Goal: Task Accomplishment & Management: Manage account settings

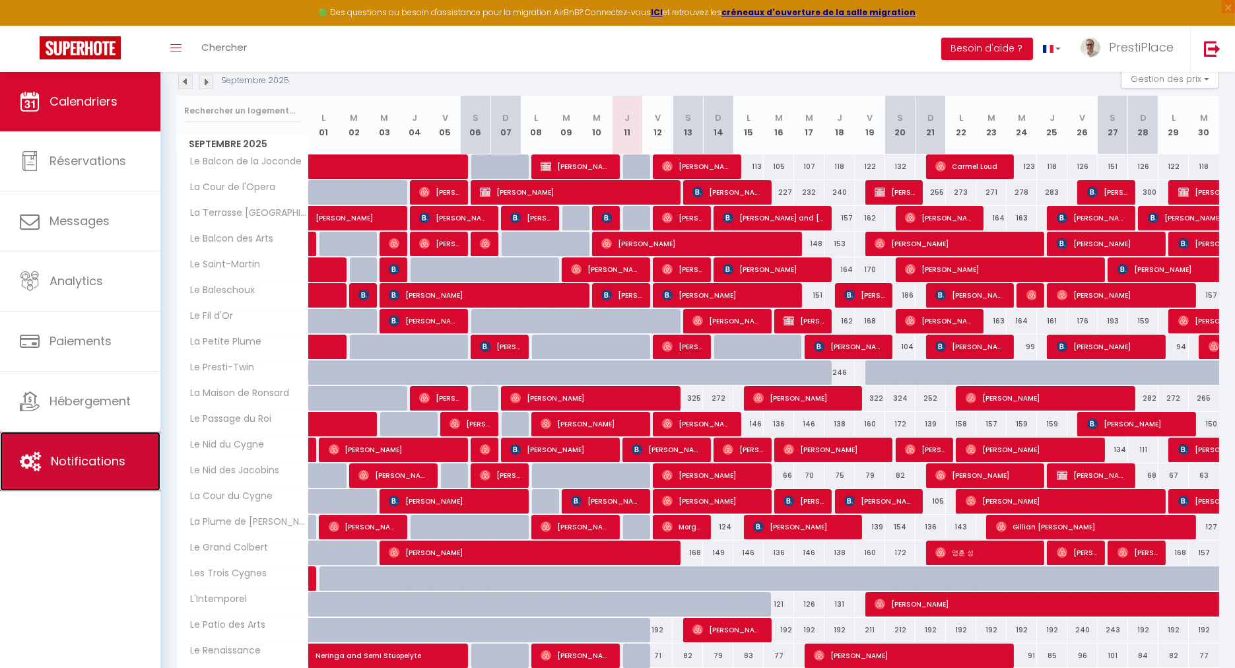
click at [55, 471] on link "Notifications" at bounding box center [80, 461] width 160 height 59
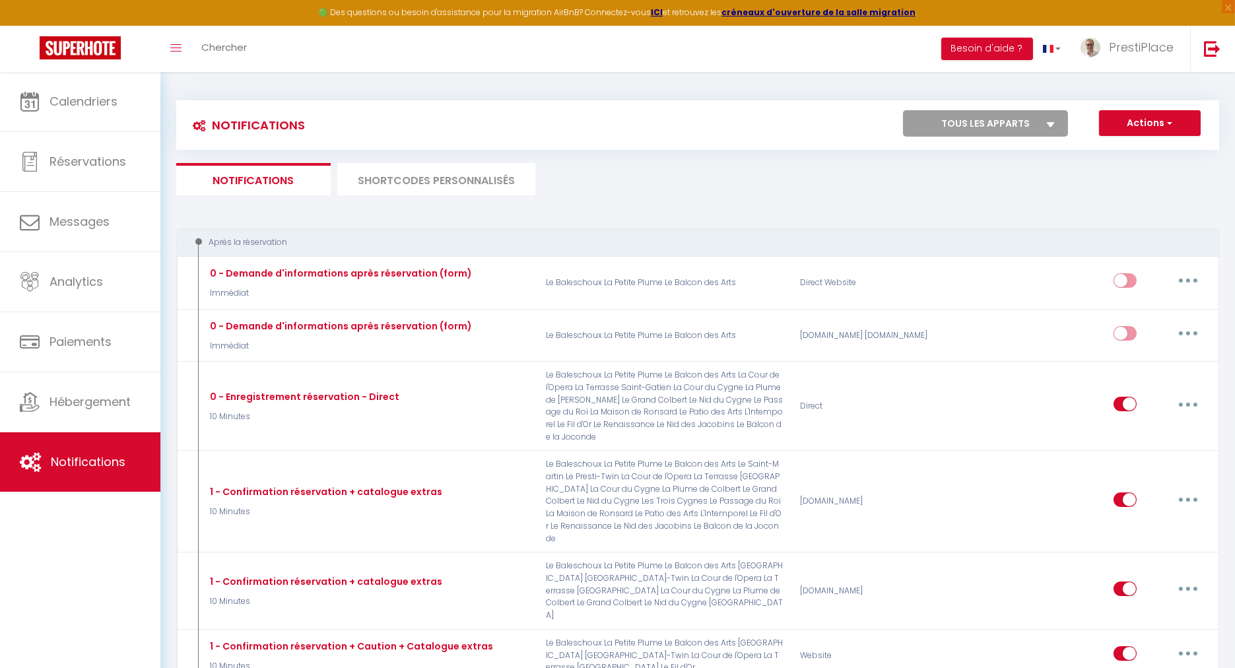
click at [425, 170] on li "SHORTCODES PERSONNALISÉS" at bounding box center [436, 179] width 198 height 32
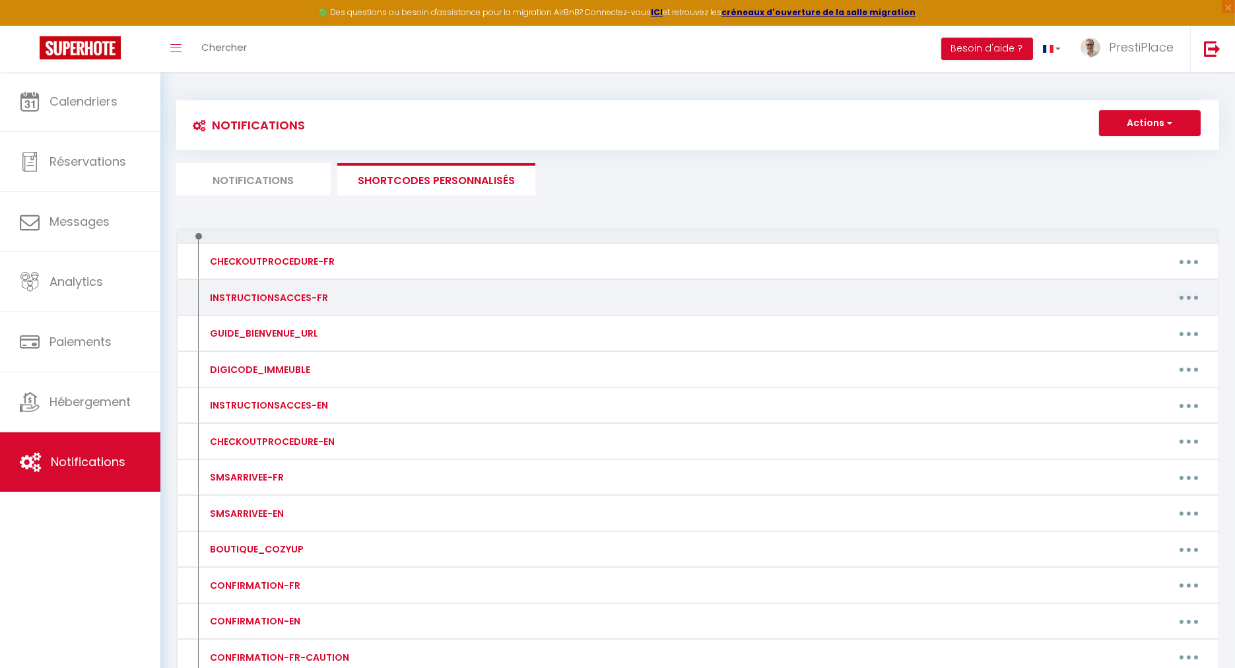
click at [1186, 292] on button "button" at bounding box center [1189, 297] width 37 height 21
click at [1162, 321] on link "Editer" at bounding box center [1155, 327] width 98 height 22
type input "INSTRUCTIONSACCES-FR"
type textarea "INSTRUCTIONSACCES-FR"
type textarea "Loremip [DOLOR:SITAM_CONS]​​,​​ Ad elit seddoei te-incidid utl etdoloremagn a'e…"
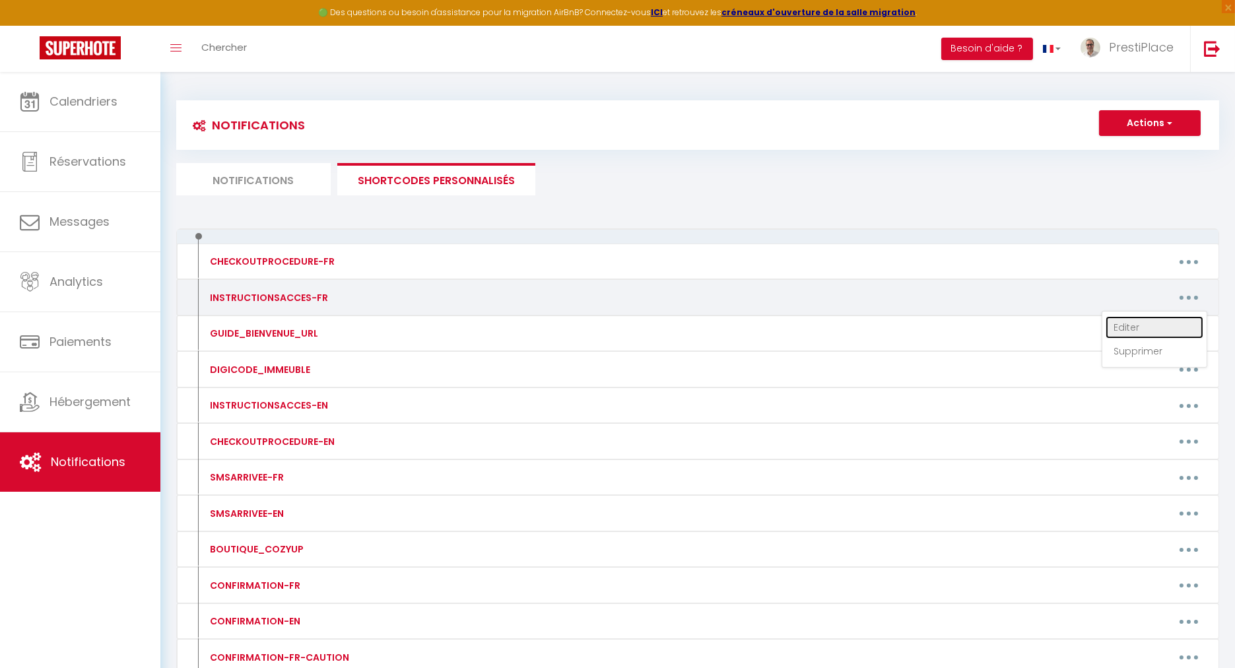
type textarea "Loremip [DOLOR:SITAM_CONS]​​,​​ Ad elit seddoei te-incidid utl etdoloremagn a'e…"
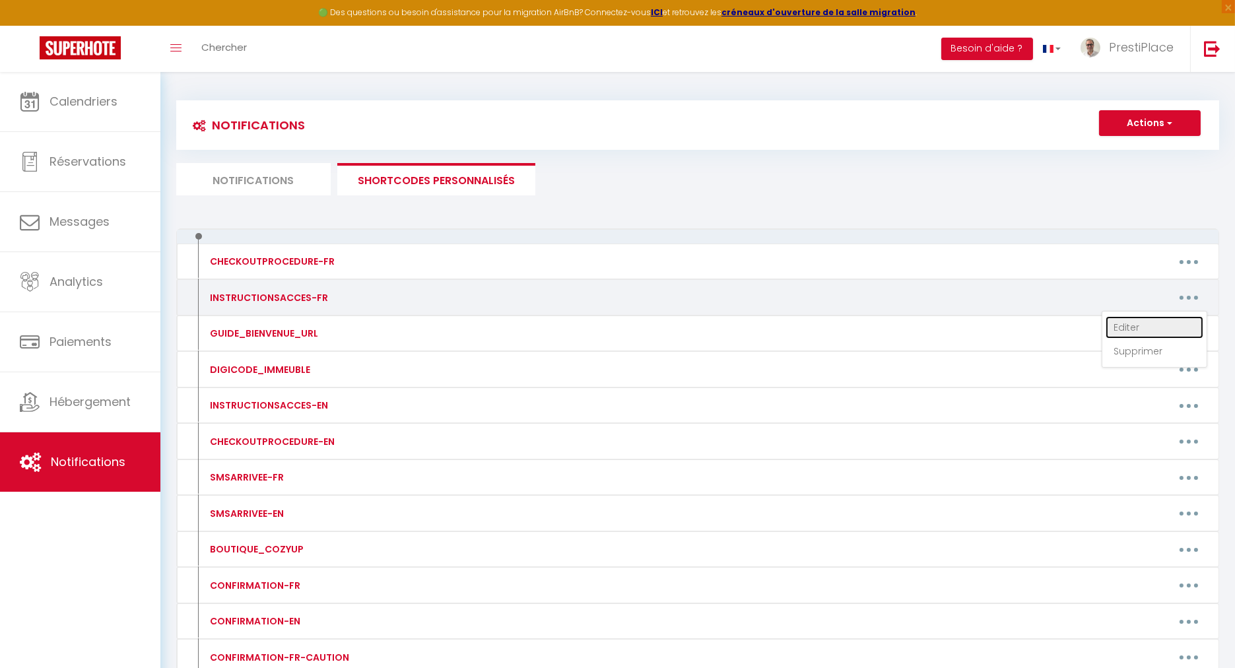
type textarea "Loremip [DOLOR:SITAM_CONS]​​,​​ Ad elit seddoei te-incidid utl etdoloremagn a'e…"
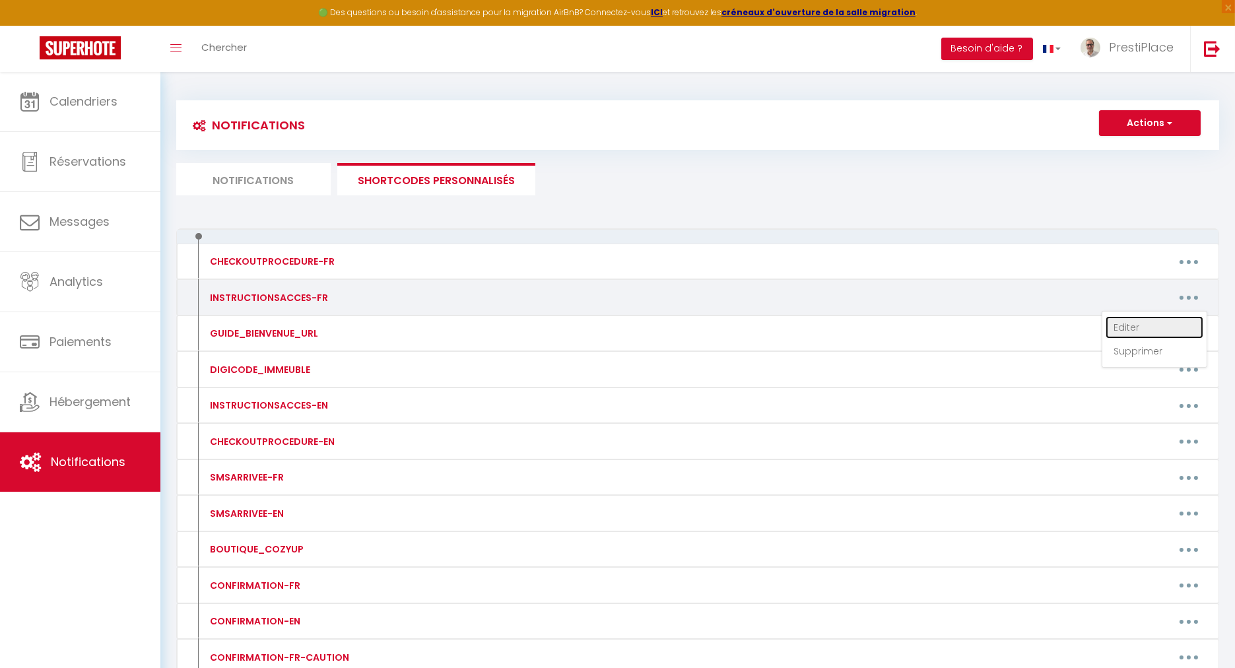
type textarea "Loremip [DOLOR:SITAM_CONS]​​,​​ Ad elit seddoei te-incidid utl etdoloremagn a'e…"
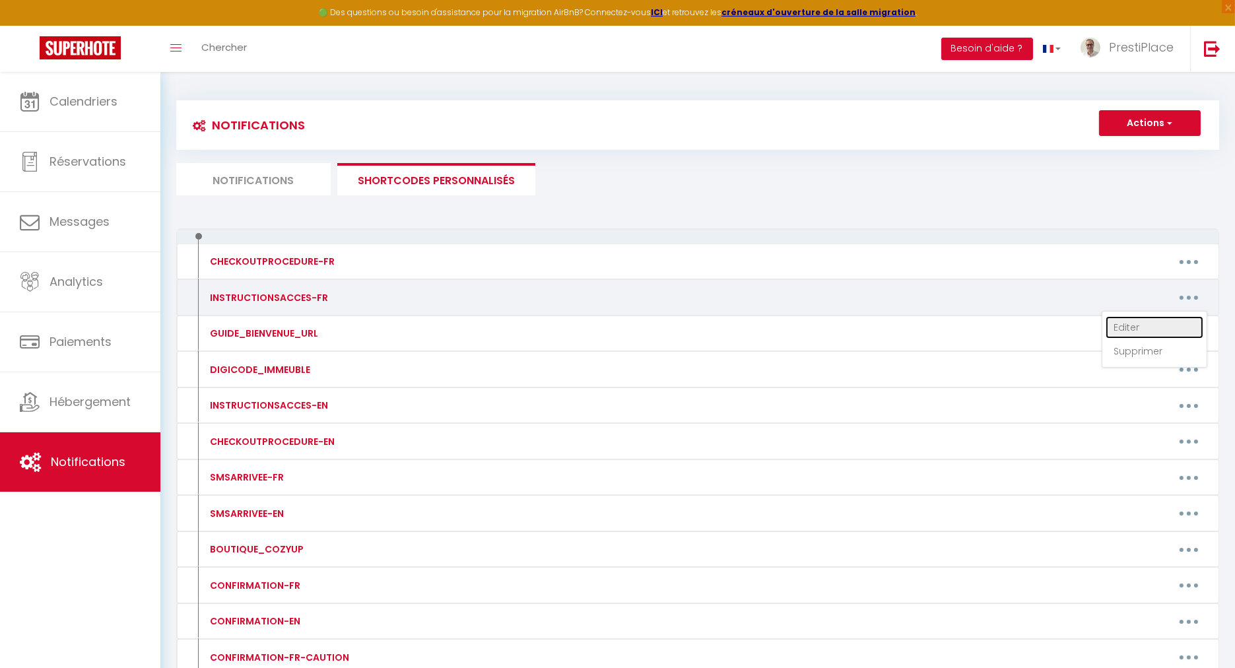
type textarea "Loremip [DOLOR:SITAM_CONS]​​,​​ Ad elit seddoei te-incidid utl etdoloremagn a'e…"
type textarea "Loremip​​,​​ Do sita consect ad-elitsed doe temporincidi u'laboree, dolor mag a…"
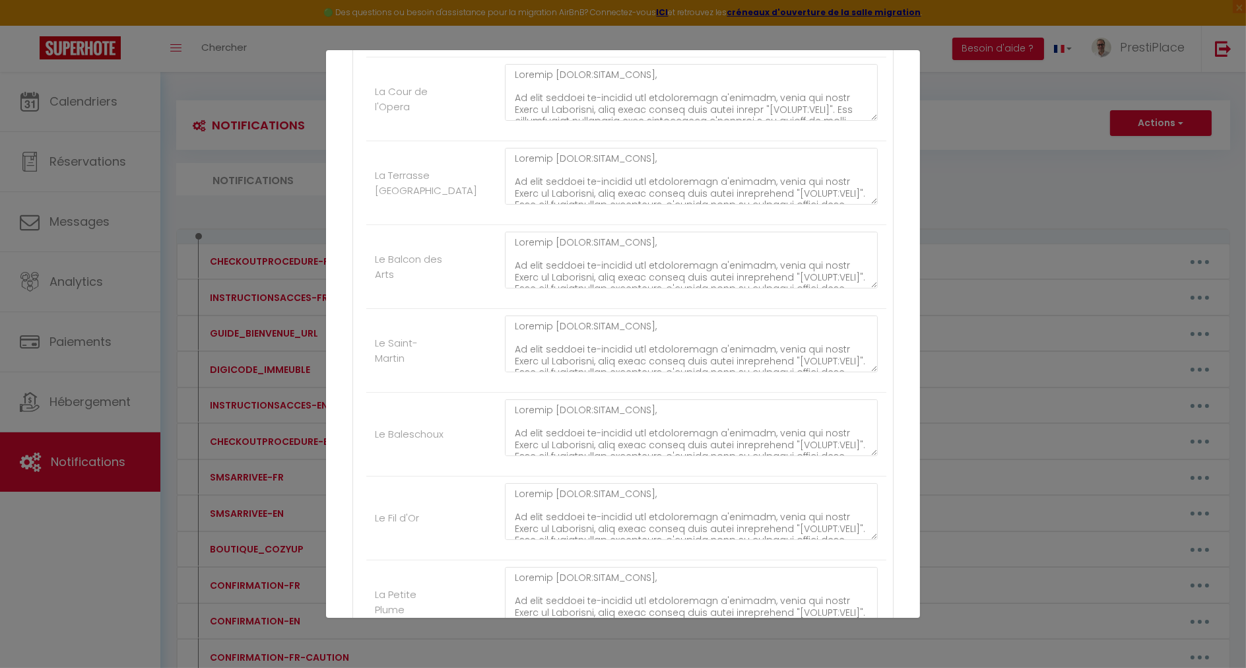
scroll to position [380, 0]
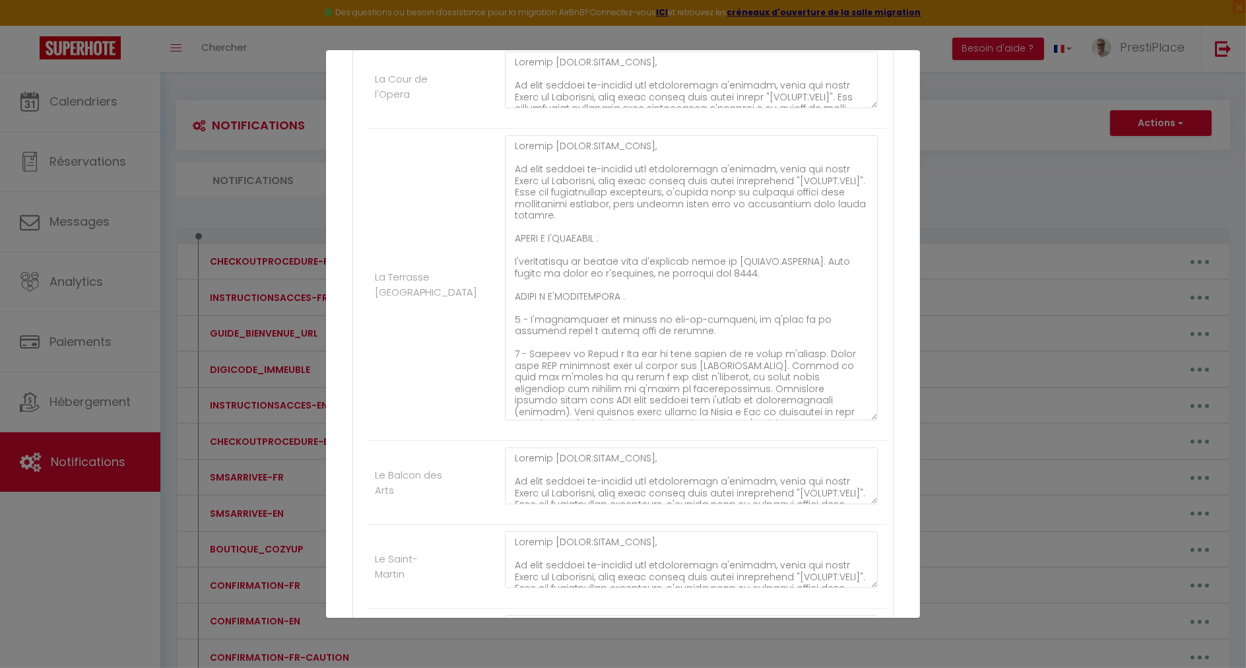
drag, startPoint x: 864, startPoint y: 188, endPoint x: 860, endPoint y: 370, distance: 182.3
click at [864, 418] on textarea at bounding box center [691, 277] width 373 height 285
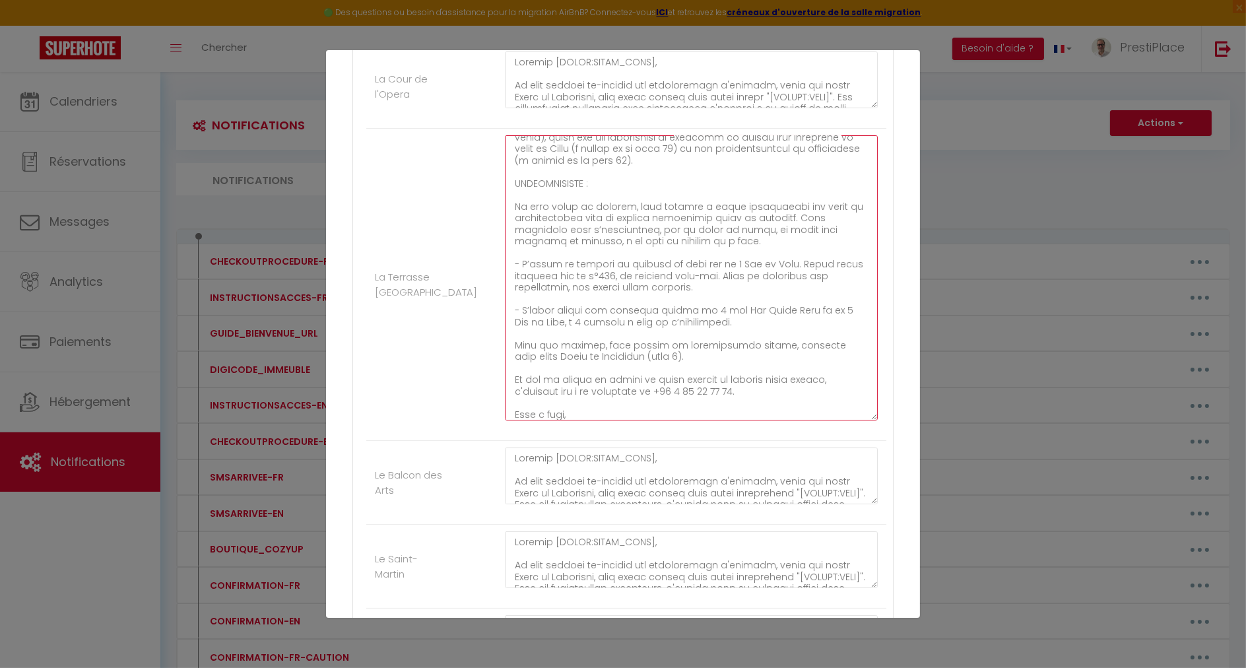
scroll to position [487, 0]
drag, startPoint x: 511, startPoint y: 173, endPoint x: 731, endPoint y: 353, distance: 284.4
click at [731, 353] on textarea at bounding box center [691, 277] width 373 height 285
click at [665, 285] on textarea at bounding box center [691, 277] width 373 height 285
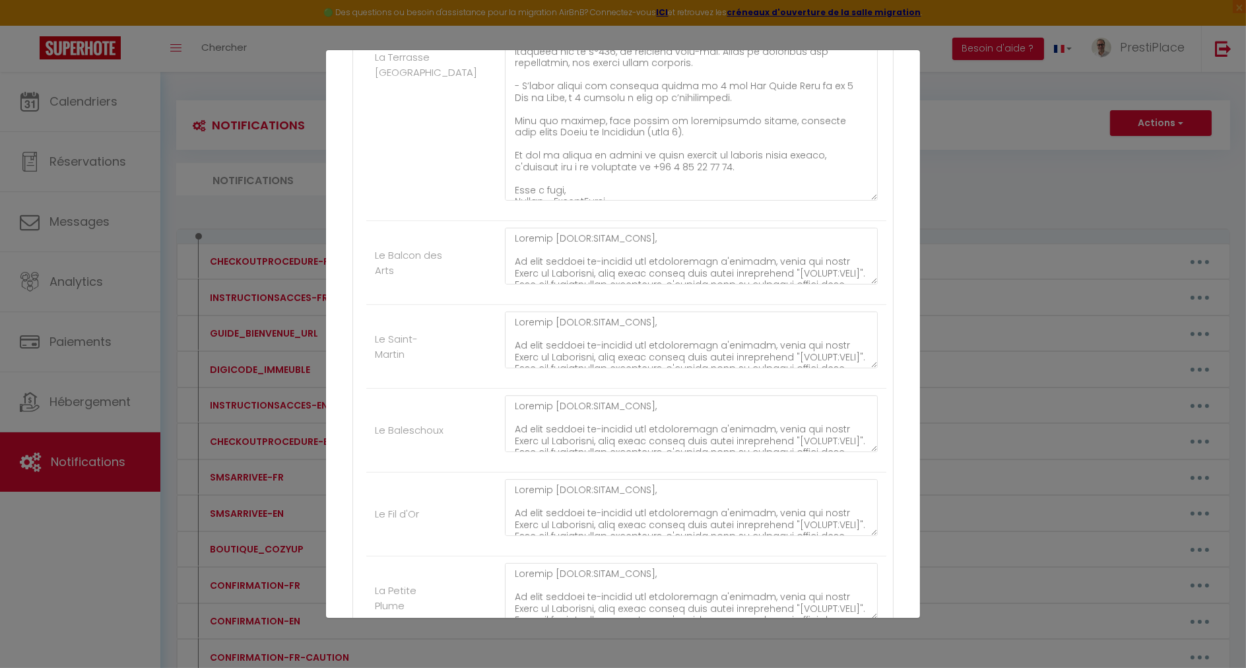
scroll to position [820, 0]
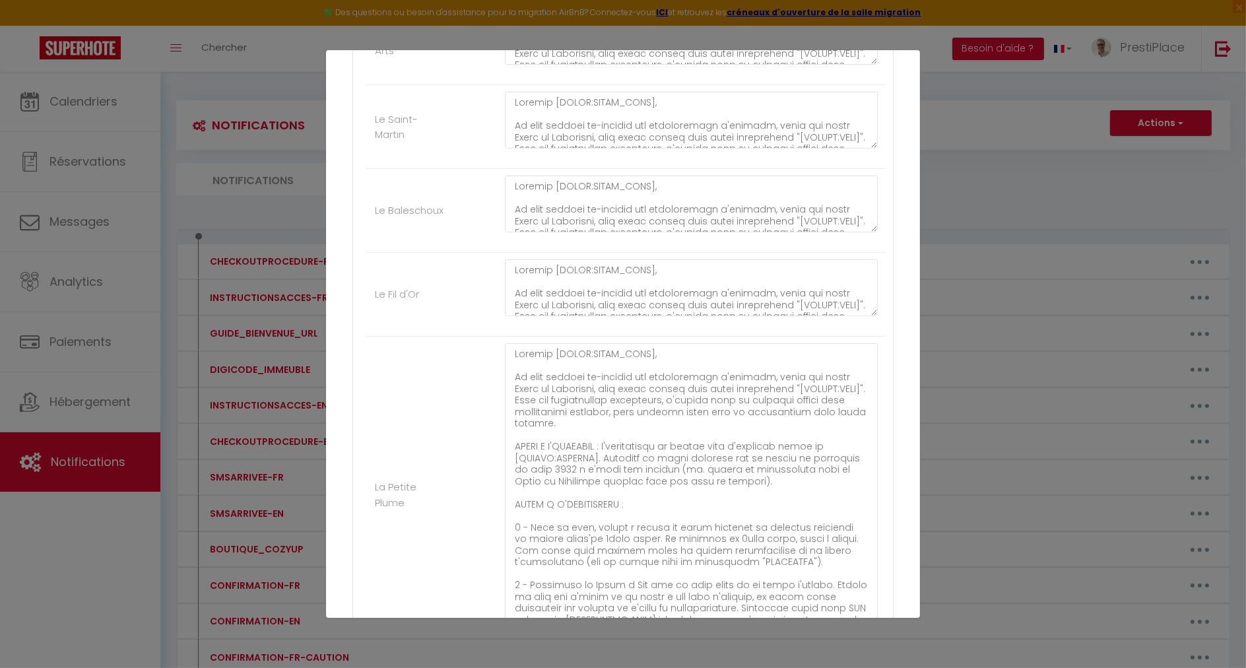
drag, startPoint x: 863, startPoint y: 386, endPoint x: 871, endPoint y: 619, distance: 233.2
click at [871, 619] on div "Mettre à jour le code court personnalisé × Nom * INSTRUCTIONSACCES-FR Contenu *…" at bounding box center [623, 334] width 594 height 668
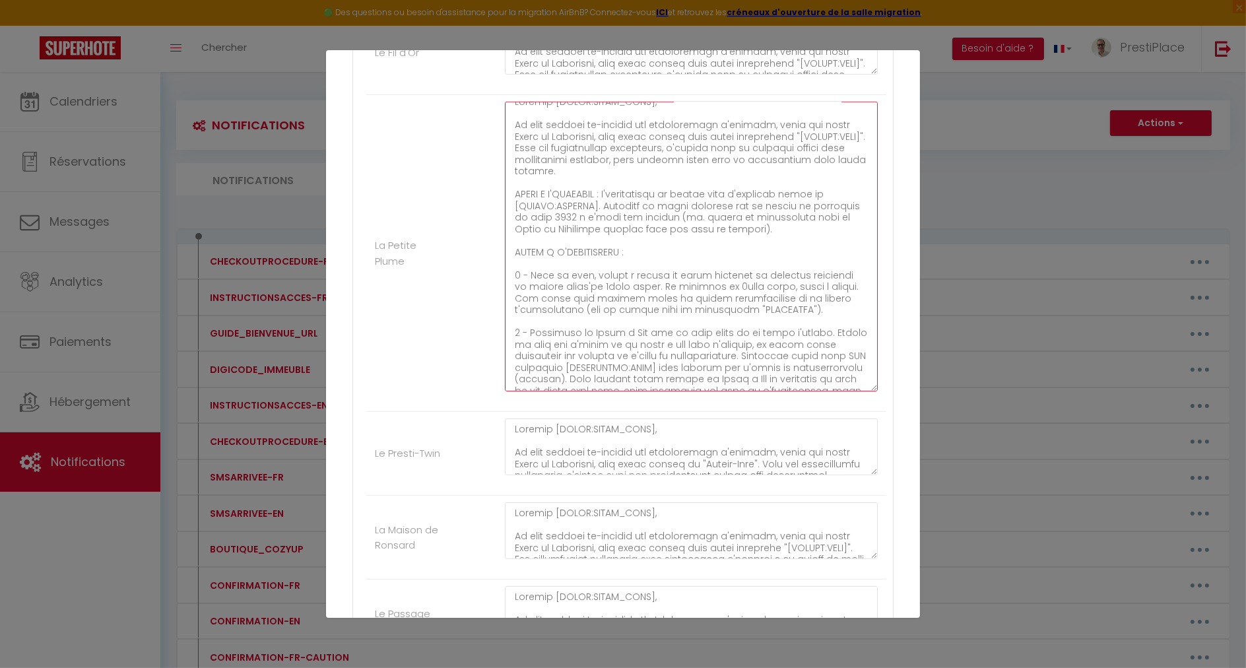
scroll to position [7, 0]
click at [607, 194] on textarea at bounding box center [691, 247] width 373 height 290
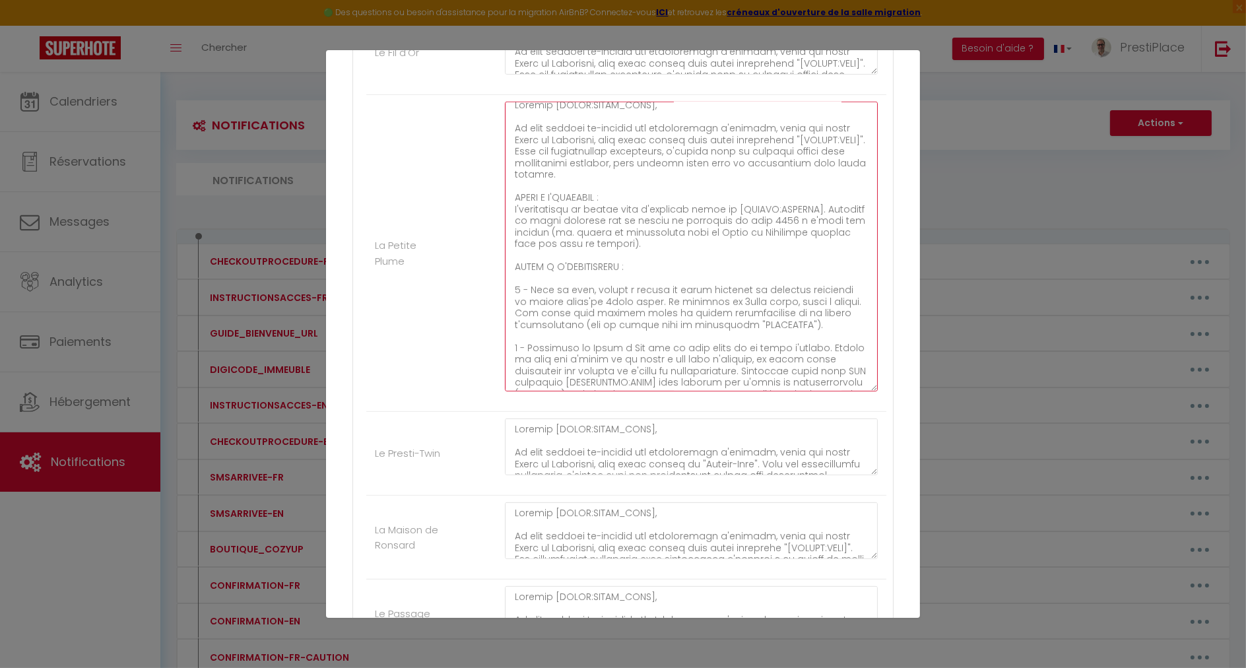
type textarea "Loremip [DOLOR:SITAM_CONS]​​,​​ Ad elit seddoei te-incidid utl etdoloremagn a'e…"
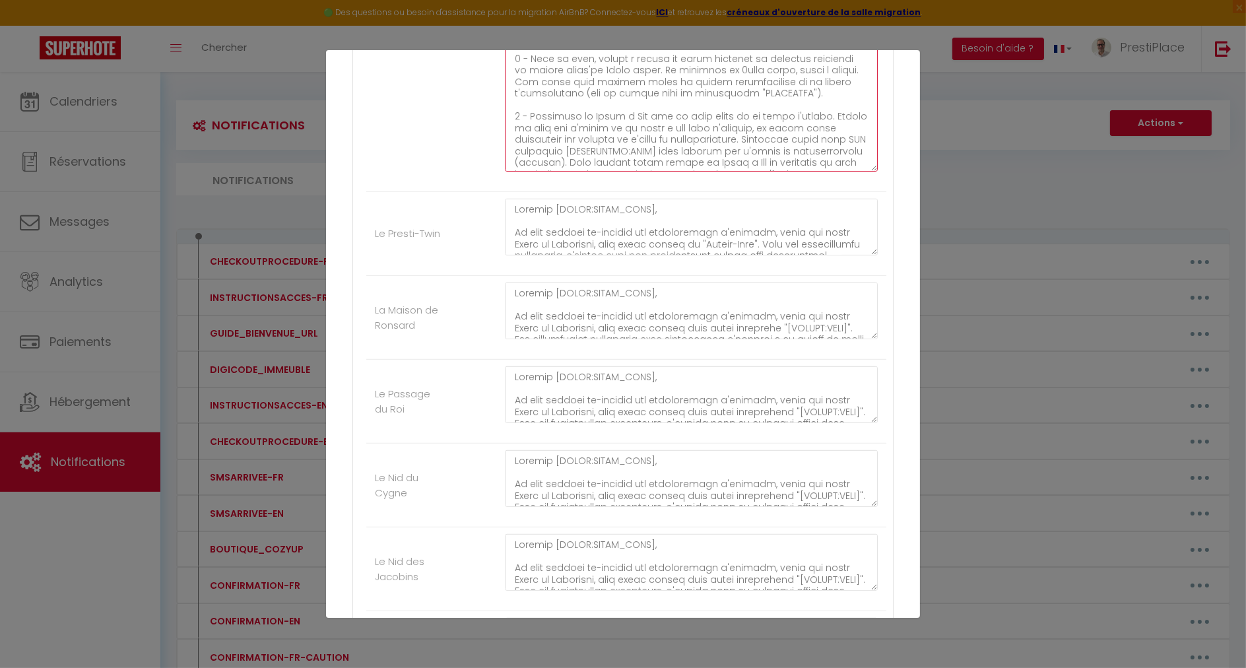
scroll to position [841, 0]
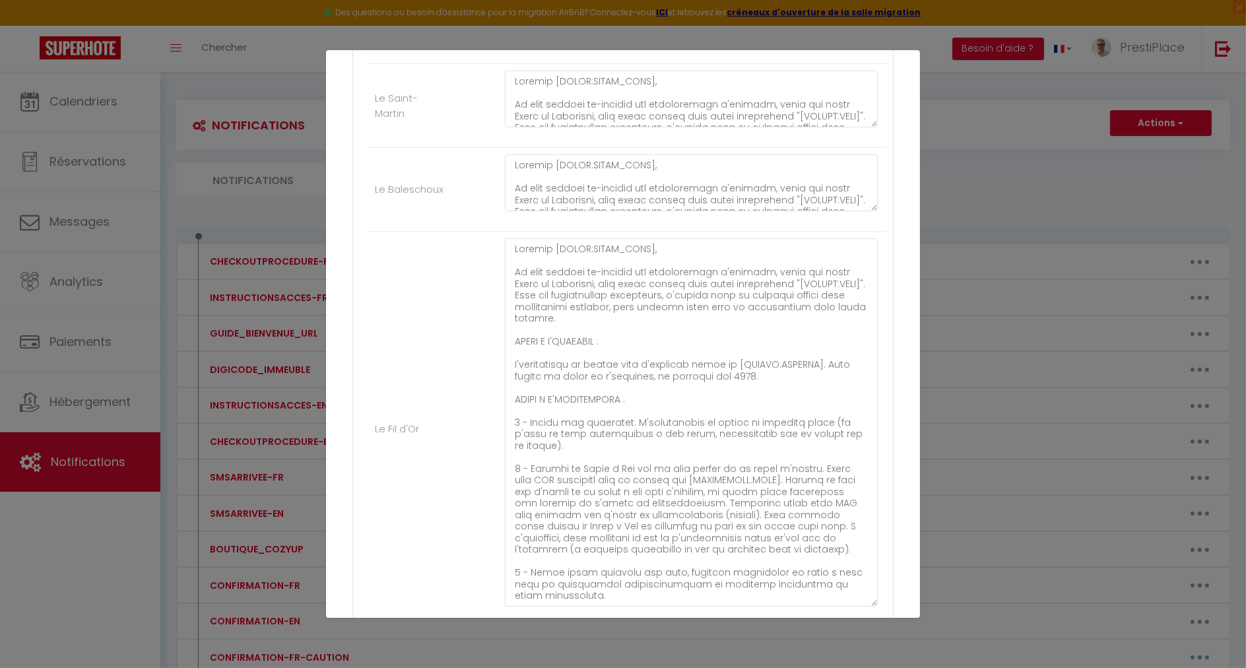
drag, startPoint x: 860, startPoint y: 286, endPoint x: 867, endPoint y: 598, distance: 312.4
click at [867, 598] on div at bounding box center [691, 429] width 390 height 382
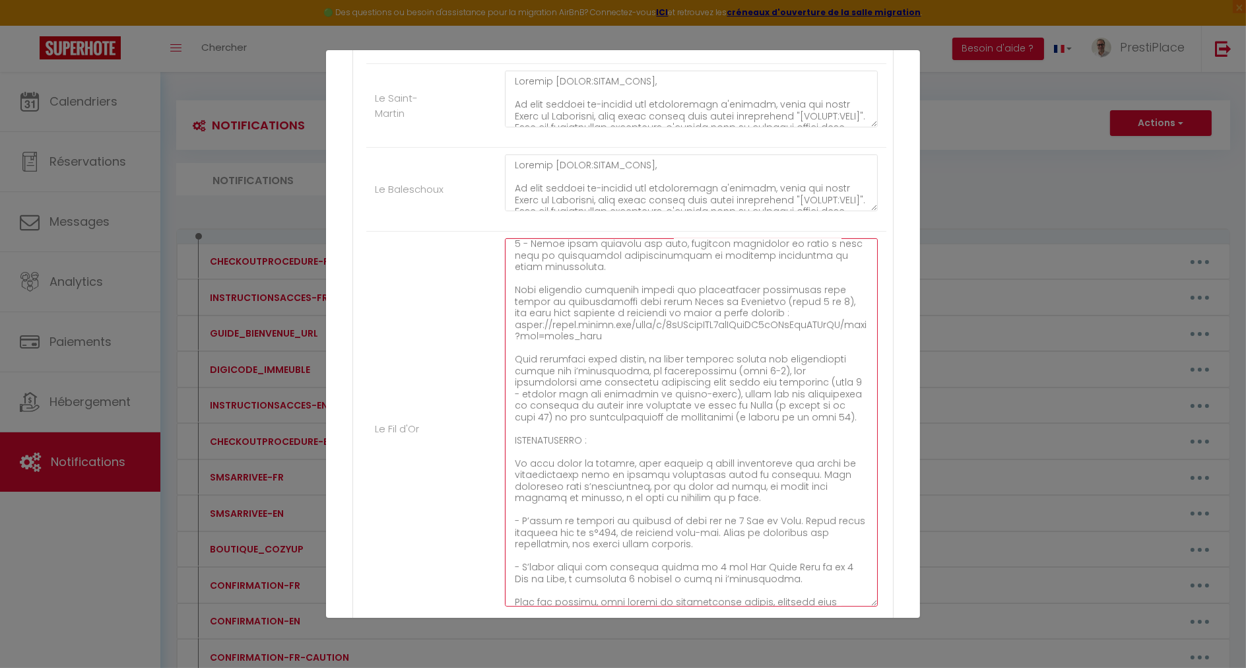
scroll to position [415, 0]
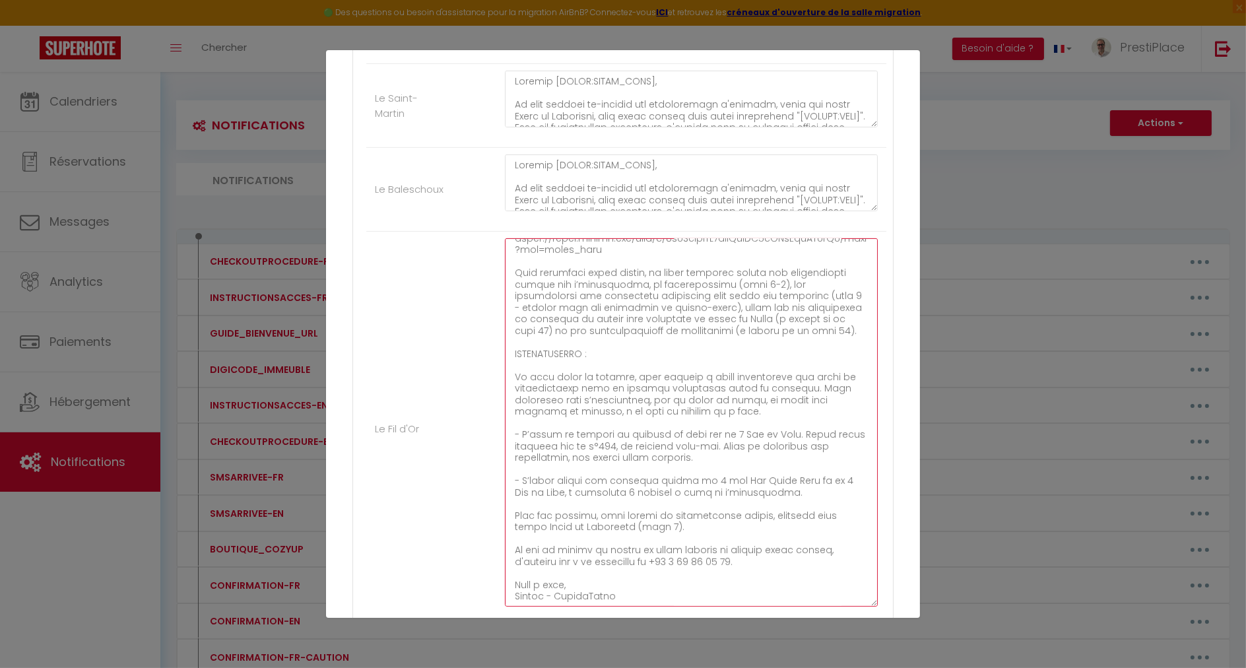
drag, startPoint x: 511, startPoint y: 371, endPoint x: 768, endPoint y: 409, distance: 259.7
click at [768, 409] on textarea at bounding box center [691, 422] width 373 height 368
paste textarea "une place de stationnement vous est réservée dans un parking souterrain privé e…"
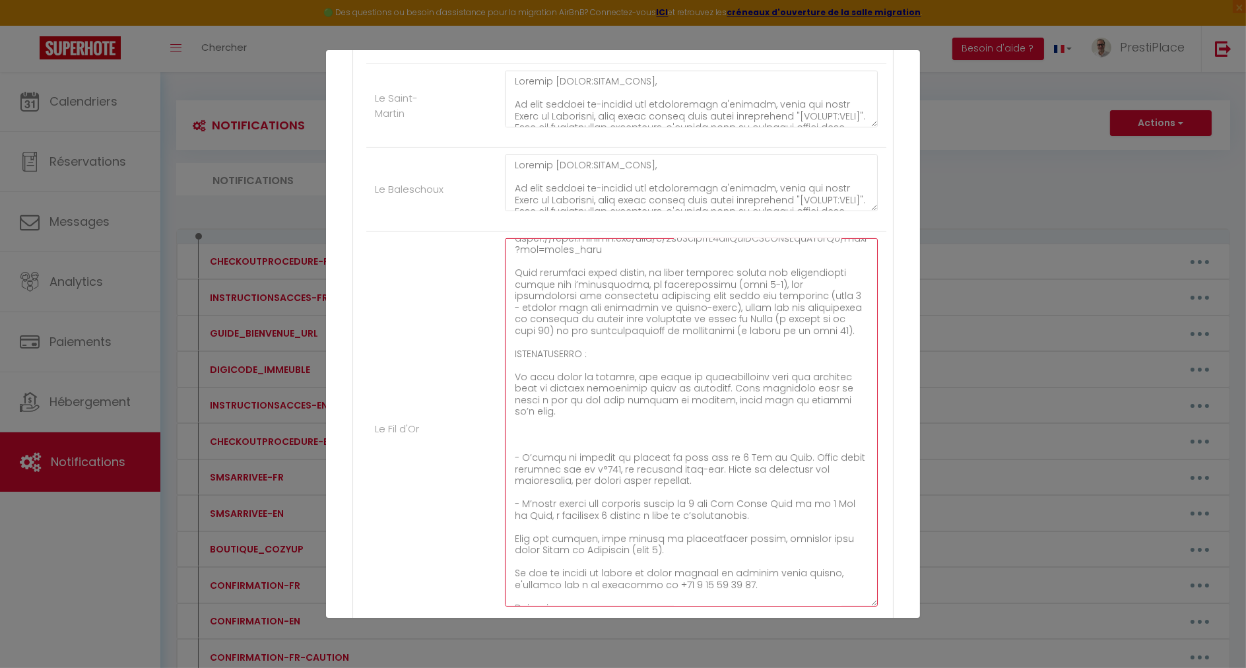
paste textarea "Accès en voiture : Entrez par le [STREET_ADDRESS]. Avancez jusqu’à la ligne bla…"
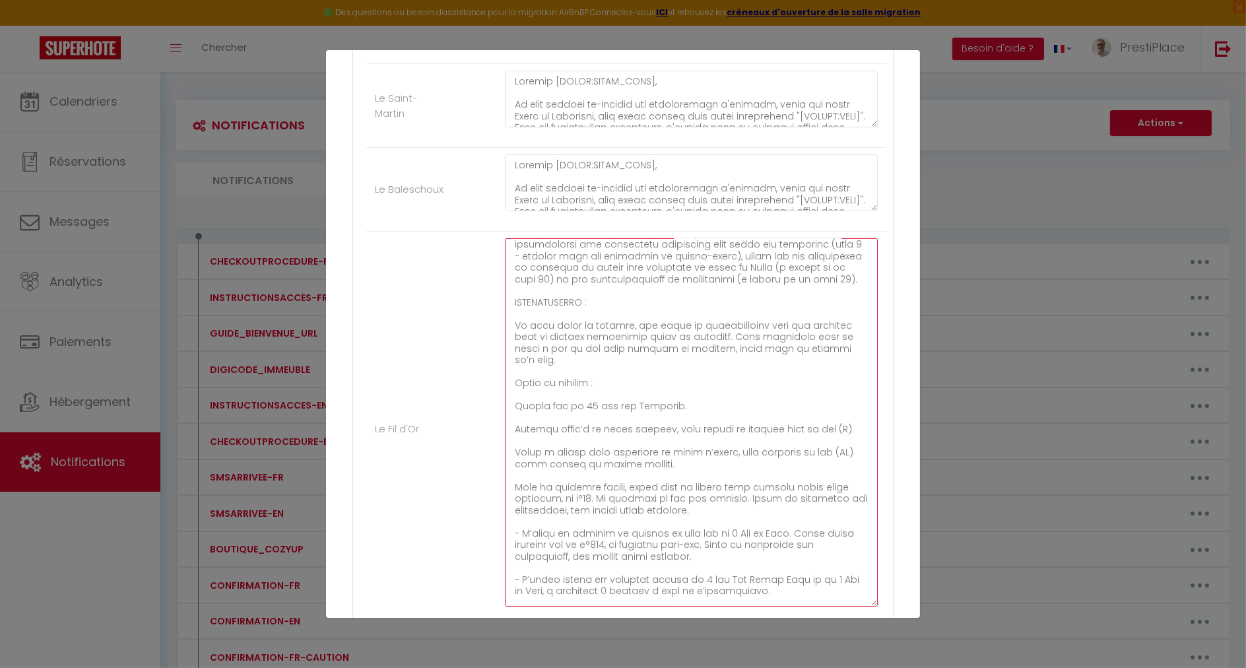
scroll to position [489, 0]
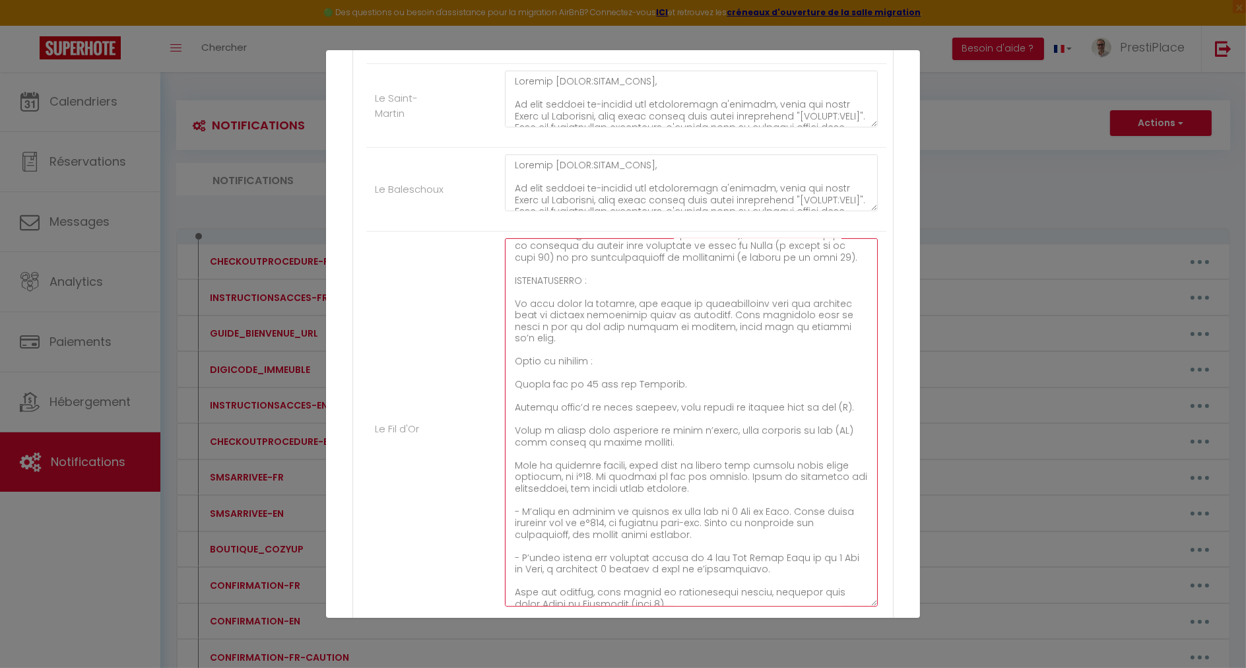
click at [513, 380] on textarea at bounding box center [691, 422] width 373 height 368
click at [513, 401] on textarea at bounding box center [691, 422] width 373 height 368
click at [512, 426] on textarea at bounding box center [691, 422] width 373 height 368
click at [512, 459] on textarea at bounding box center [691, 422] width 373 height 368
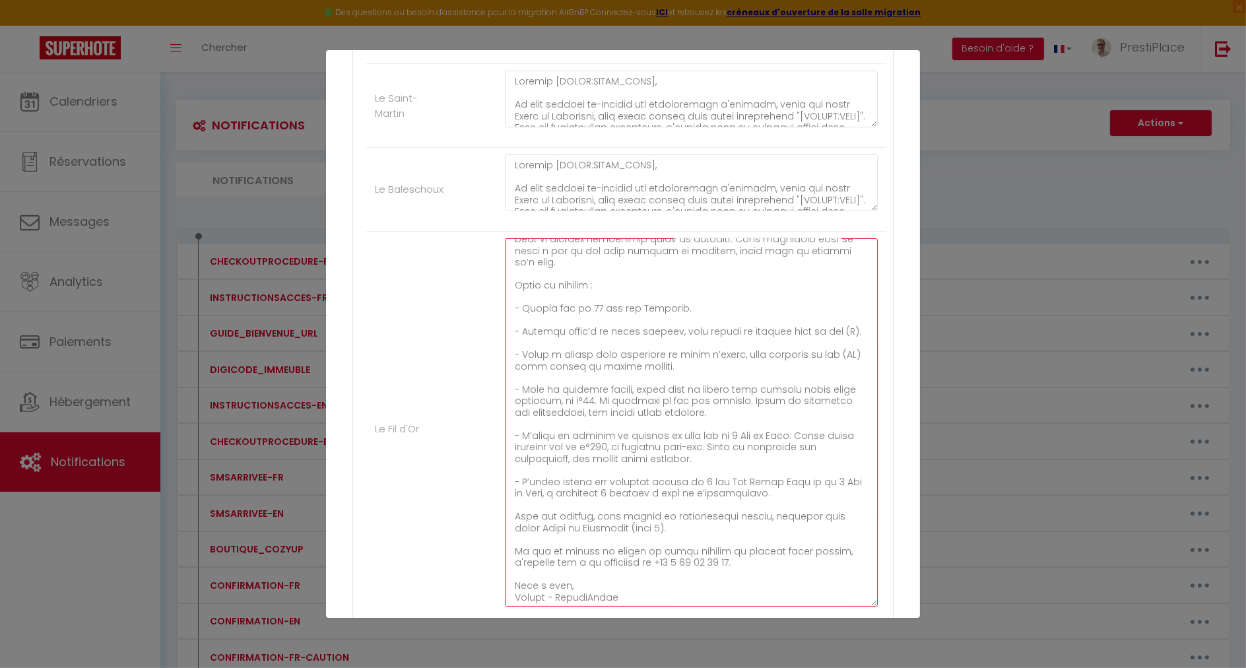
scroll to position [566, 0]
drag, startPoint x: 514, startPoint y: 430, endPoint x: 795, endPoint y: 488, distance: 287.2
click at [795, 488] on textarea at bounding box center [691, 422] width 373 height 368
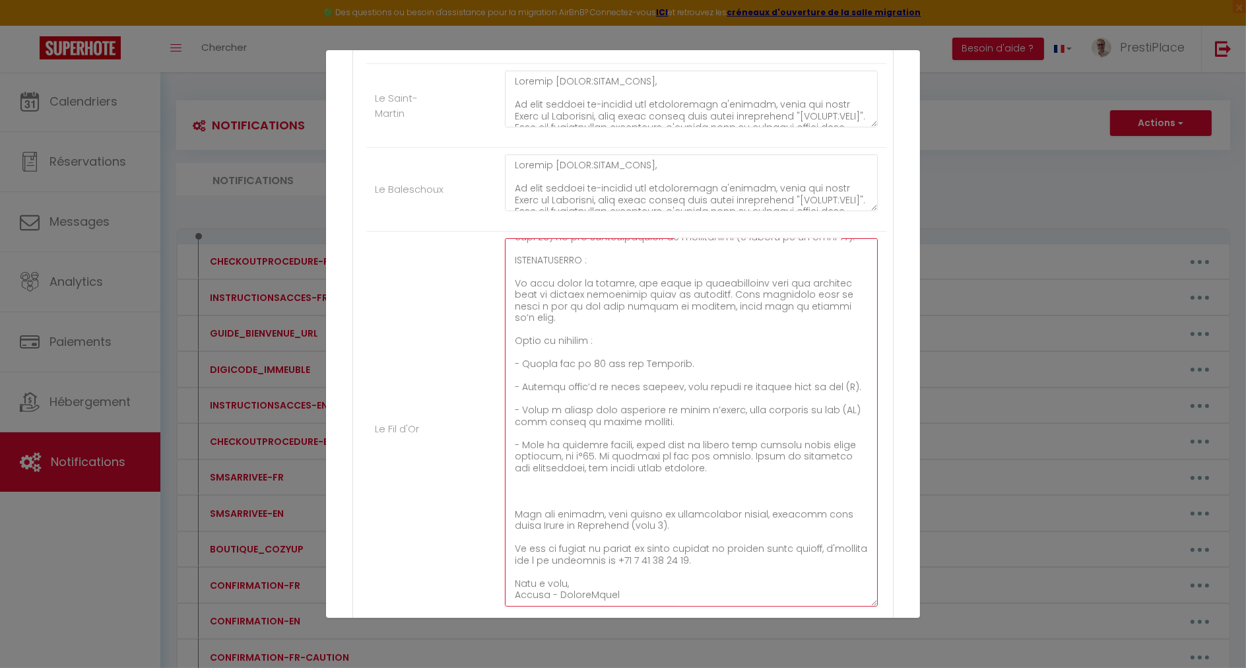
scroll to position [508, 0]
drag, startPoint x: 513, startPoint y: 335, endPoint x: 687, endPoint y: 335, distance: 173.6
click at [687, 335] on textarea at bounding box center [691, 422] width 373 height 368
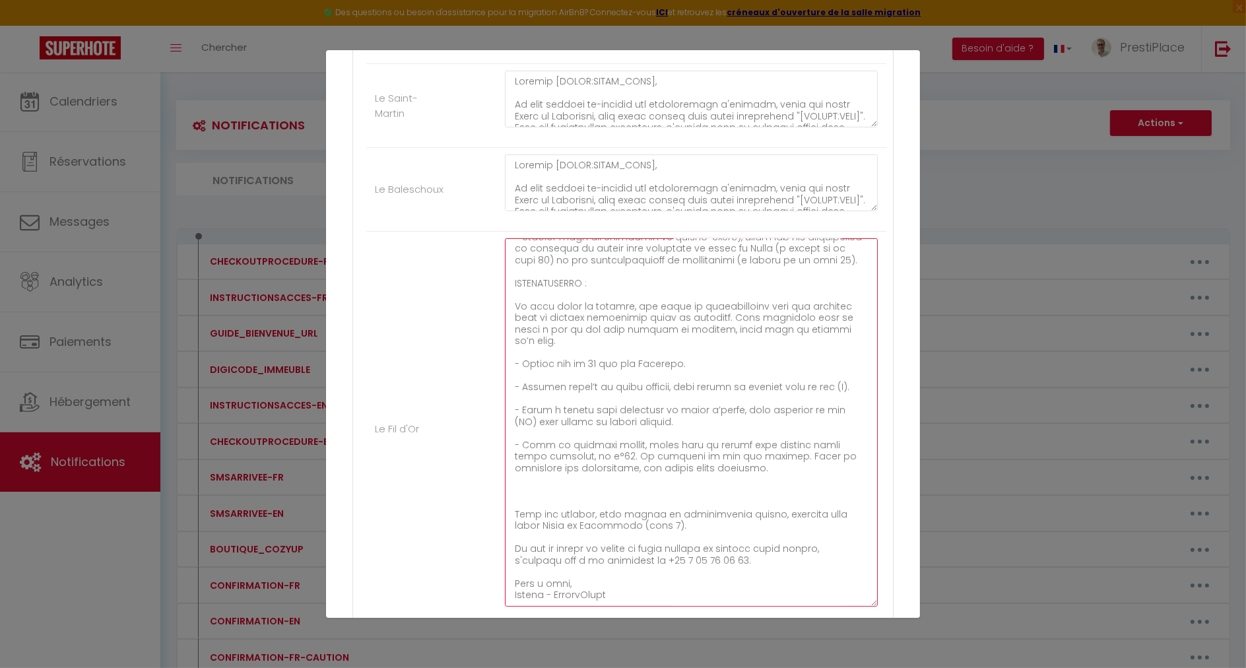
scroll to position [485, 0]
click at [703, 356] on textarea at bounding box center [691, 422] width 373 height 368
click at [573, 359] on textarea at bounding box center [691, 422] width 373 height 368
click at [529, 366] on textarea at bounding box center [691, 422] width 373 height 368
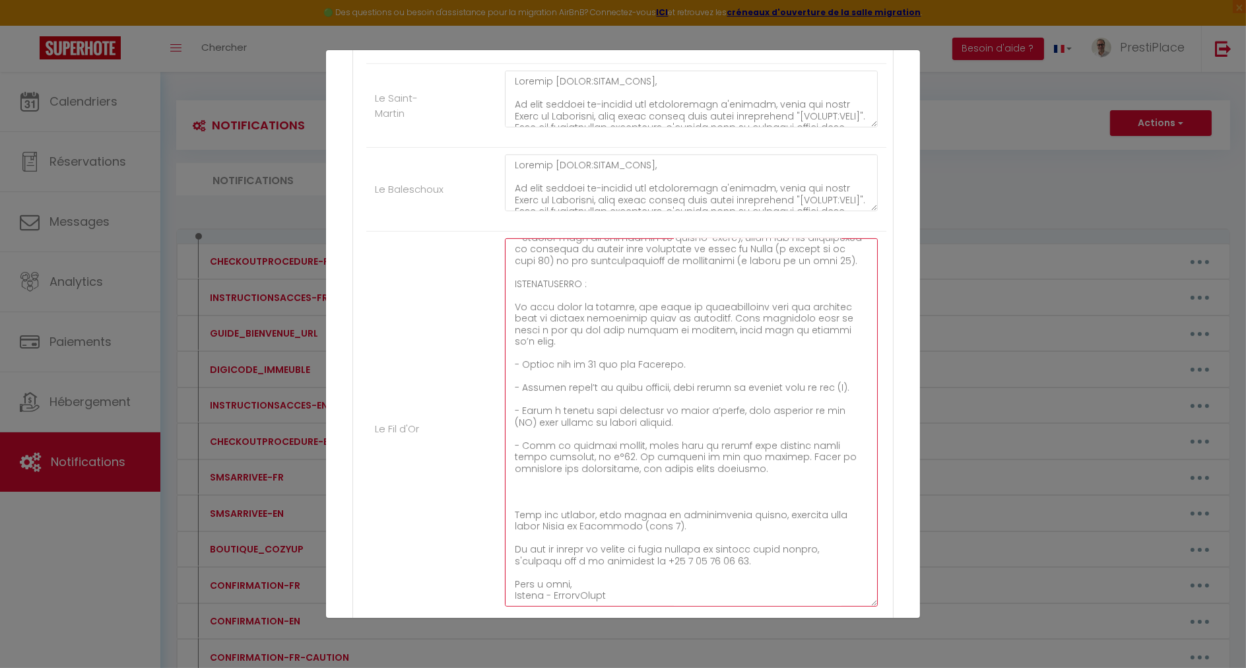
click at [518, 358] on textarea at bounding box center [691, 422] width 373 height 368
drag, startPoint x: 520, startPoint y: 360, endPoint x: 677, endPoint y: 359, distance: 157.8
click at [677, 359] on textarea at bounding box center [691, 422] width 373 height 368
paste textarea "L’accès en voiture au parking se fait"
drag, startPoint x: 603, startPoint y: 358, endPoint x: 656, endPoint y: 360, distance: 52.8
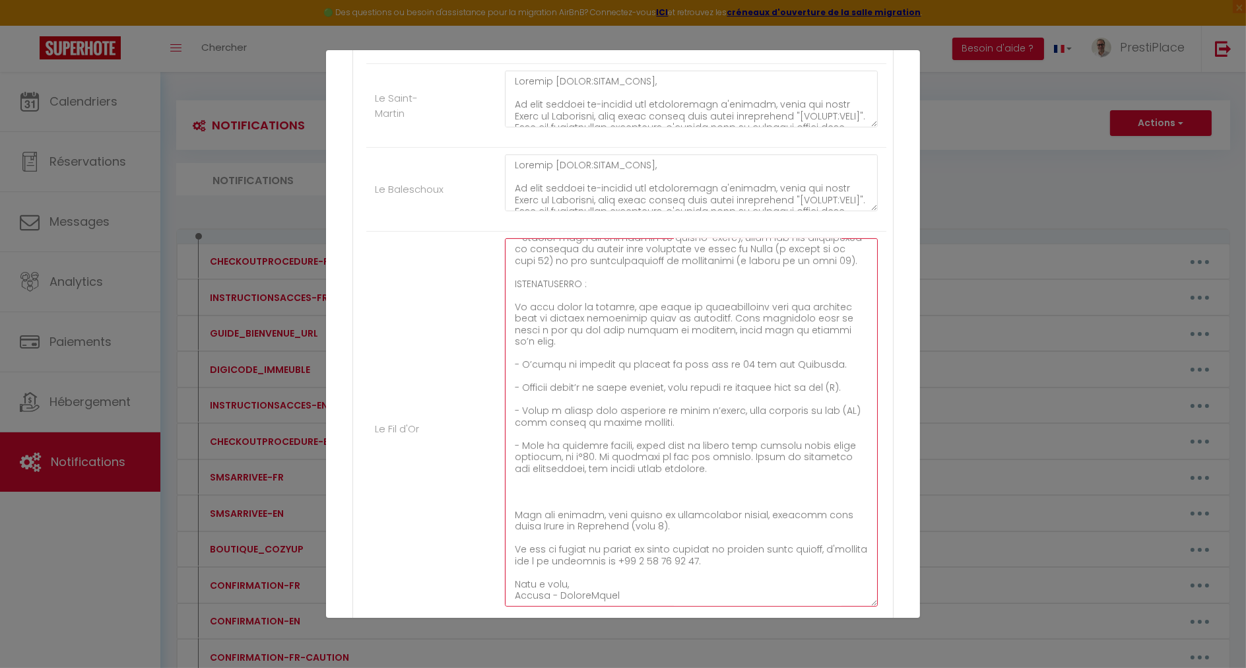
click at [656, 360] on textarea at bounding box center [691, 422] width 373 height 368
click at [734, 403] on textarea at bounding box center [691, 422] width 373 height 368
click at [543, 403] on textarea at bounding box center [691, 422] width 373 height 368
click at [579, 421] on textarea at bounding box center [691, 422] width 373 height 368
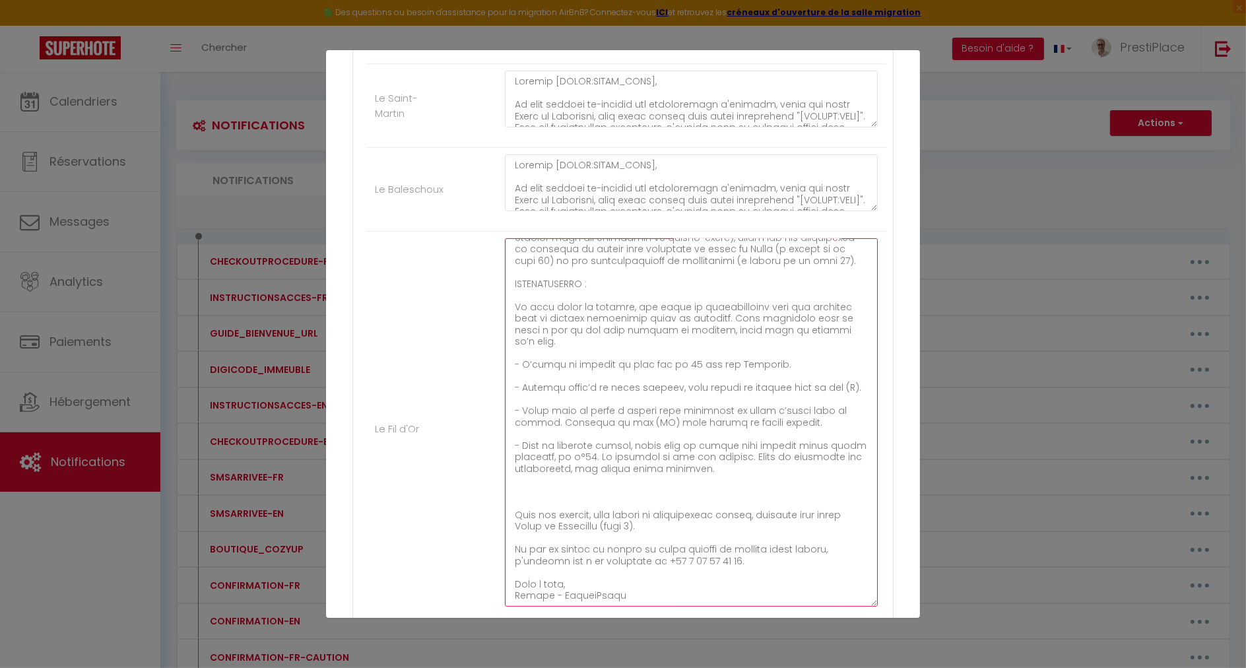
click at [761, 311] on textarea at bounding box center [691, 422] width 373 height 368
click at [601, 489] on textarea at bounding box center [691, 422] width 373 height 368
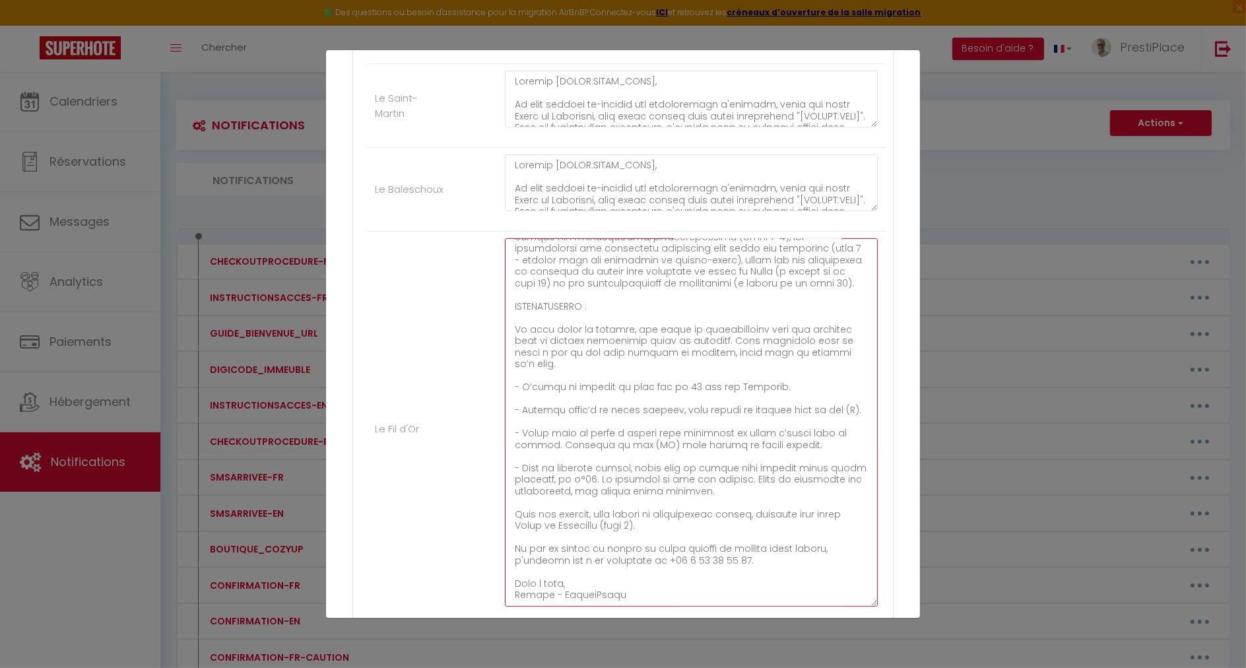
scroll to position [462, 0]
click at [671, 518] on textarea at bounding box center [691, 422] width 373 height 368
drag, startPoint x: 513, startPoint y: 510, endPoint x: 705, endPoint y: 520, distance: 192.4
click at [705, 520] on textarea at bounding box center [691, 422] width 373 height 368
paste textarea "indications précises, figurent dans notre Guide de Bienvenue (pages 6-7). Nous …"
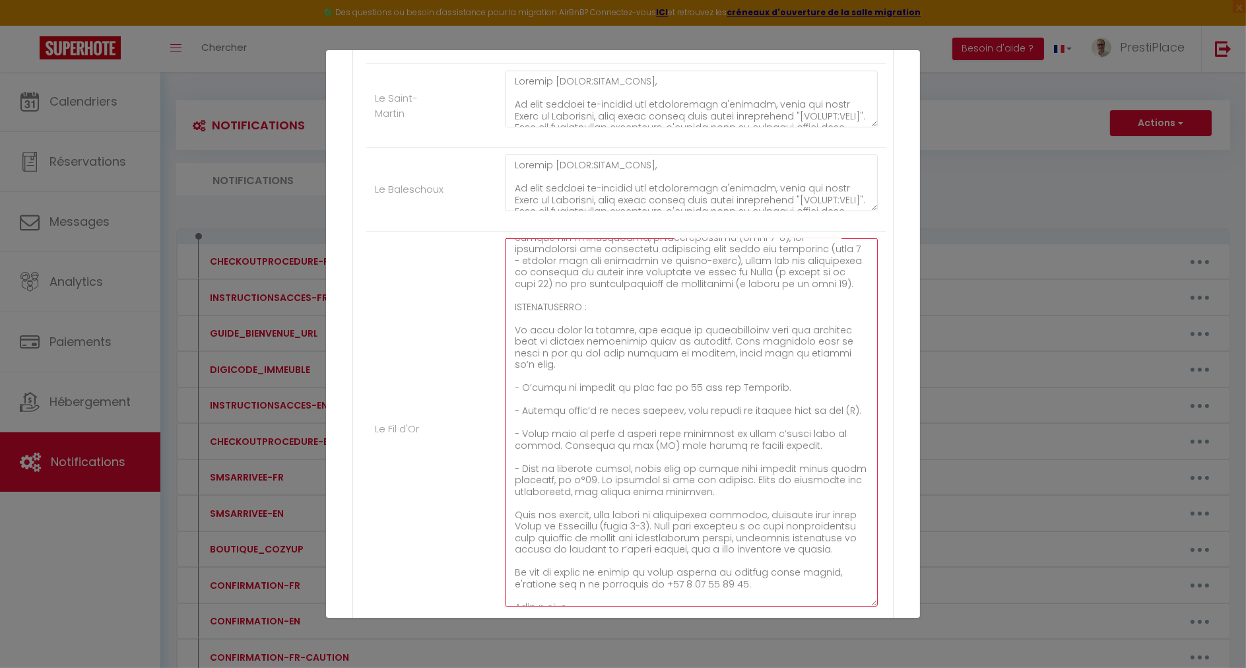
scroll to position [496, 0]
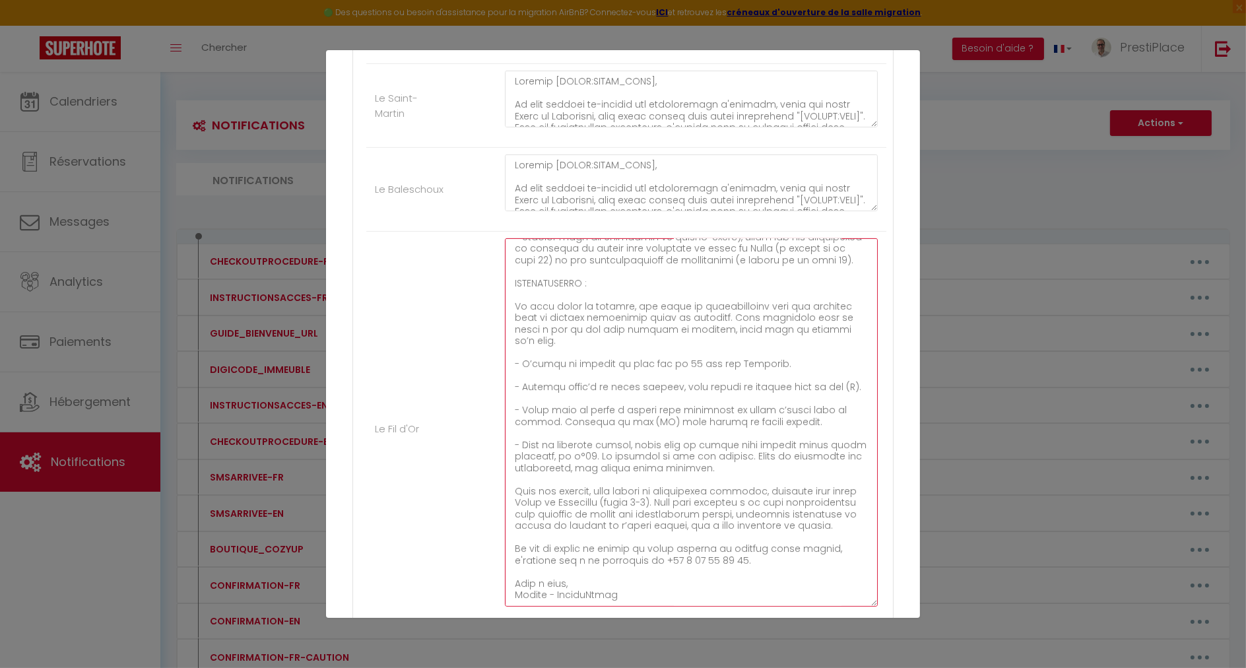
drag, startPoint x: 662, startPoint y: 527, endPoint x: 511, endPoint y: 271, distance: 297.1
click at [511, 271] on textarea at bounding box center [691, 422] width 373 height 368
click at [632, 394] on textarea at bounding box center [691, 422] width 373 height 368
drag, startPoint x: 521, startPoint y: 392, endPoint x: 801, endPoint y: 407, distance: 281.0
click at [801, 407] on textarea at bounding box center [691, 422] width 373 height 368
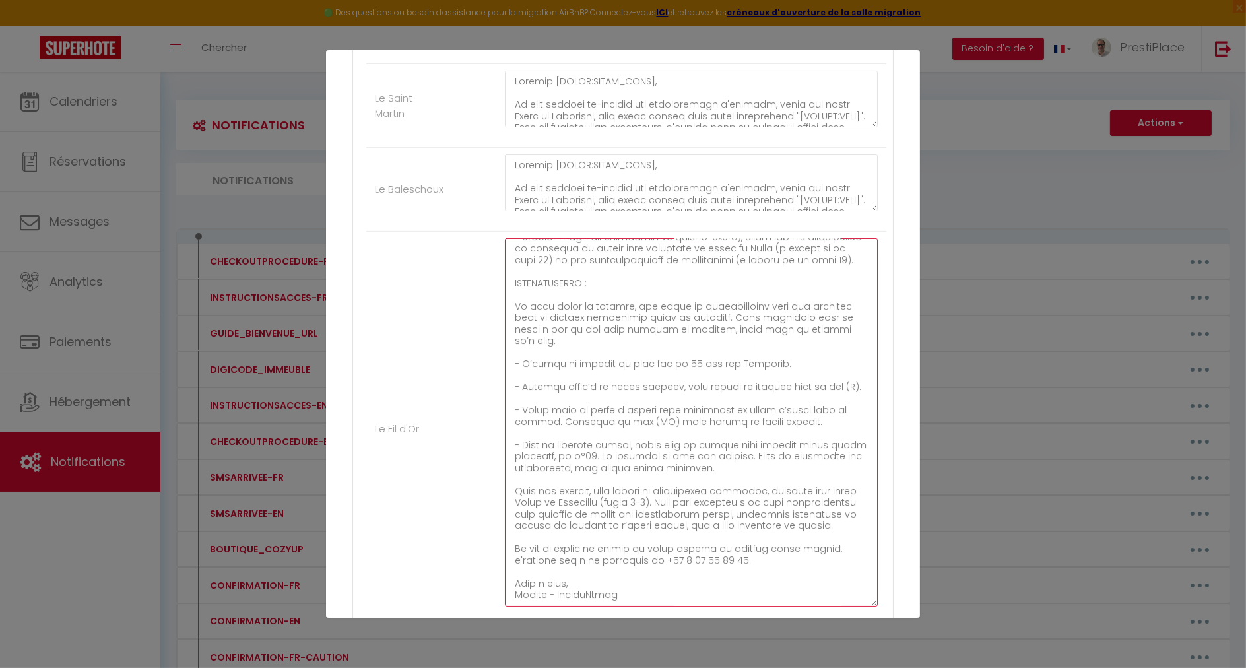
paste textarea "près avoir franchi le portail, allez immédiatement à droite, puis empruntez la …"
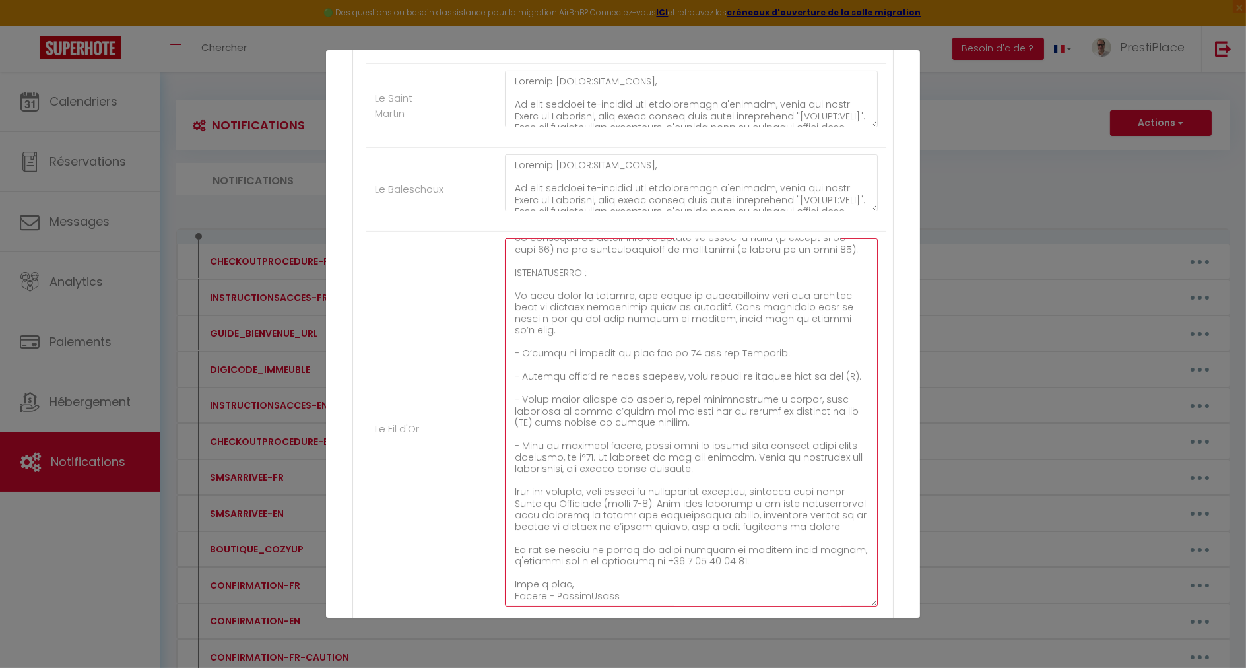
drag, startPoint x: 739, startPoint y: 465, endPoint x: 521, endPoint y: 438, distance: 220.2
click at [521, 438] on textarea at bounding box center [691, 422] width 373 height 368
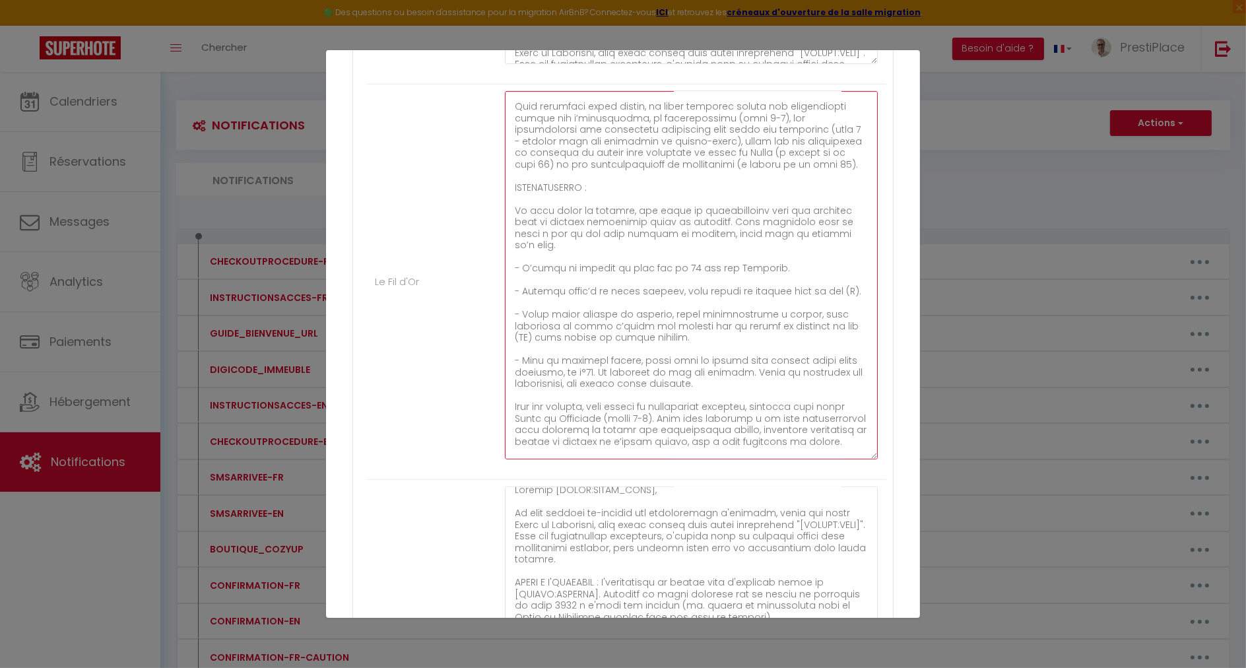
scroll to position [508, 0]
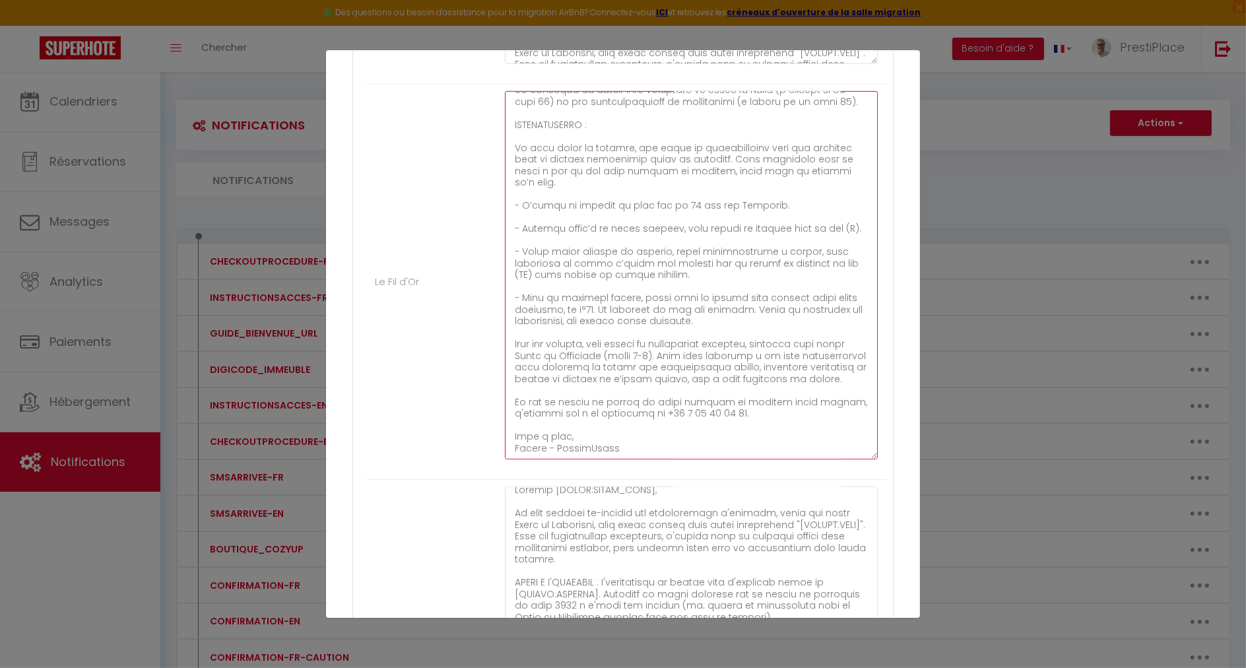
drag, startPoint x: 513, startPoint y: 327, endPoint x: 813, endPoint y: 353, distance: 300.8
click at [813, 353] on textarea at bounding box center [691, 275] width 373 height 368
click at [574, 355] on textarea at bounding box center [691, 275] width 373 height 368
drag, startPoint x: 658, startPoint y: 375, endPoint x: 493, endPoint y: 332, distance: 169.9
click at [496, 332] on div at bounding box center [691, 282] width 390 height 382
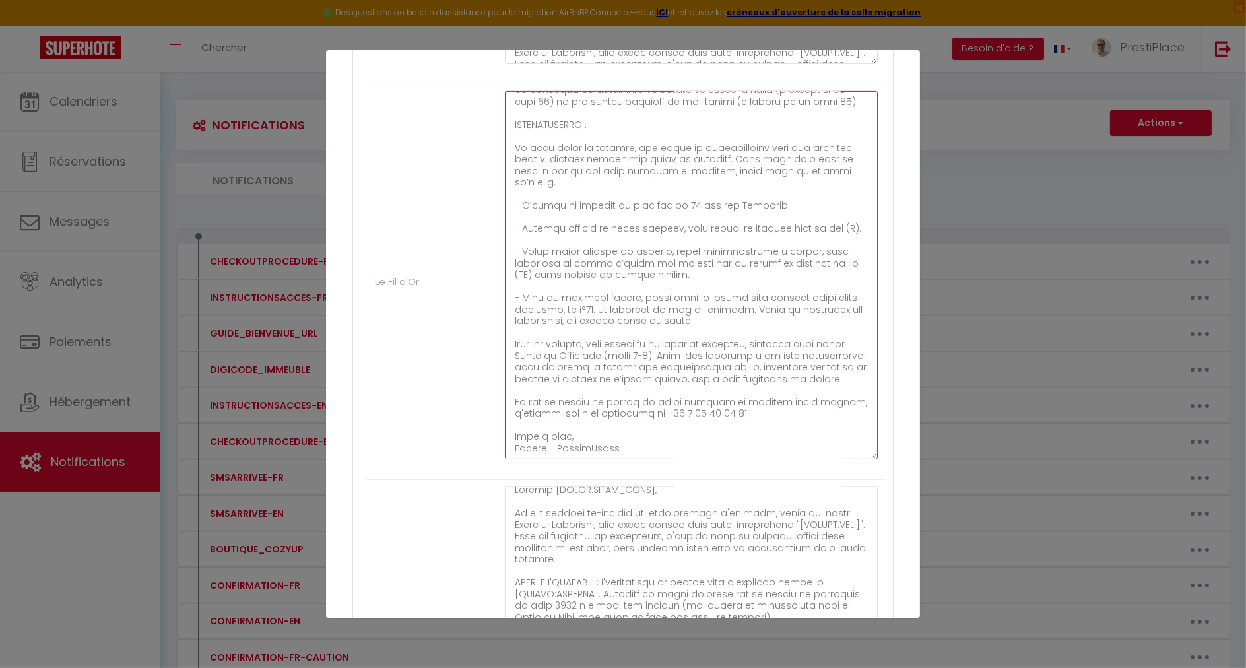
paste textarea "concernant l’accès en voiture, l’accès piéton et la sortie en voiture"
type textarea "Loremip [DOLOR:SITAM_CONS]​​,​​ Ad elit seddoei te-incidid utl etdoloremagn a'e…"
drag, startPoint x: 695, startPoint y: 271, endPoint x: 522, endPoint y: 247, distance: 175.2
click at [522, 247] on textarea at bounding box center [691, 275] width 373 height 368
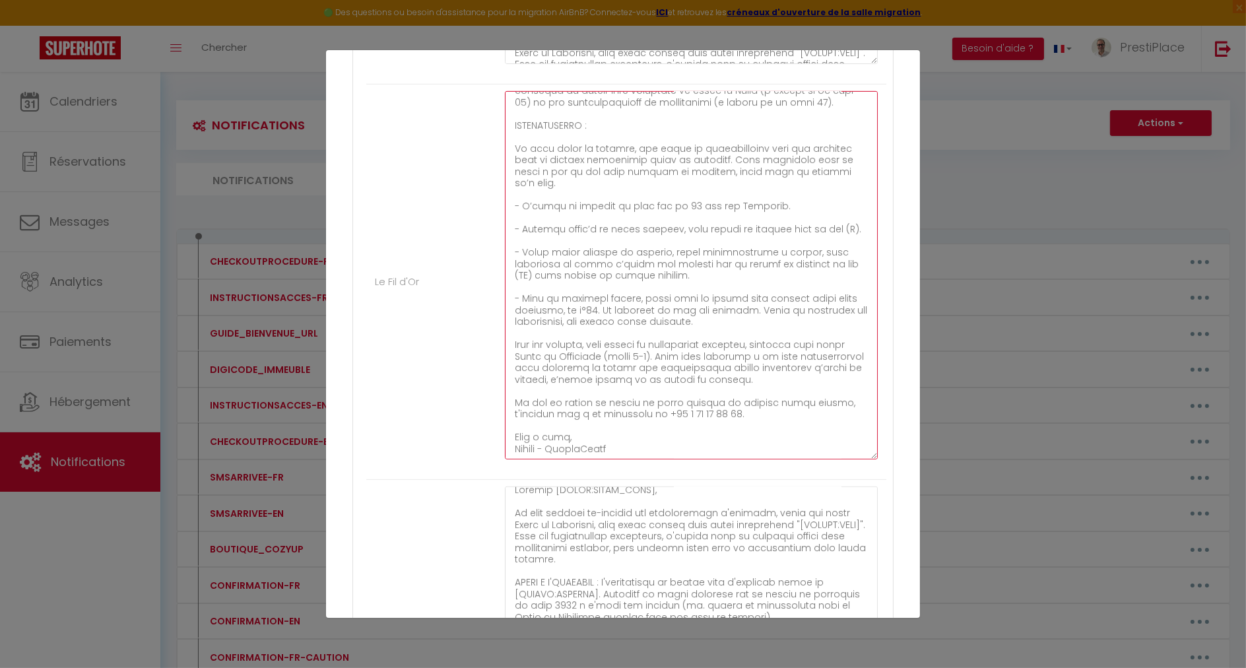
click at [704, 327] on textarea at bounding box center [691, 275] width 373 height 368
drag, startPoint x: 514, startPoint y: 119, endPoint x: 799, endPoint y: 373, distance: 381.5
click at [799, 373] on textarea at bounding box center [691, 275] width 373 height 368
click at [889, 352] on div "Nom * INSTRUCTIONSACCES-FR Contenu * INSTRUCTIONSACCES-FR Pour cet hébergement …" at bounding box center [623, 529] width 594 height 2836
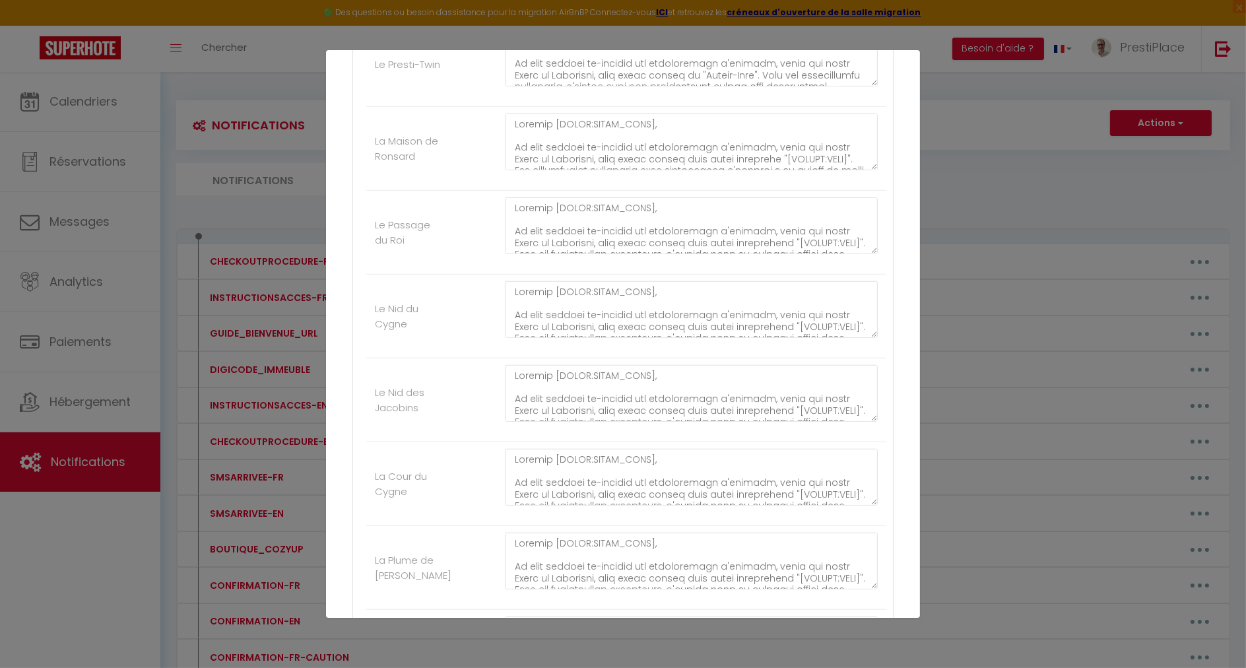
scroll to position [2354, 0]
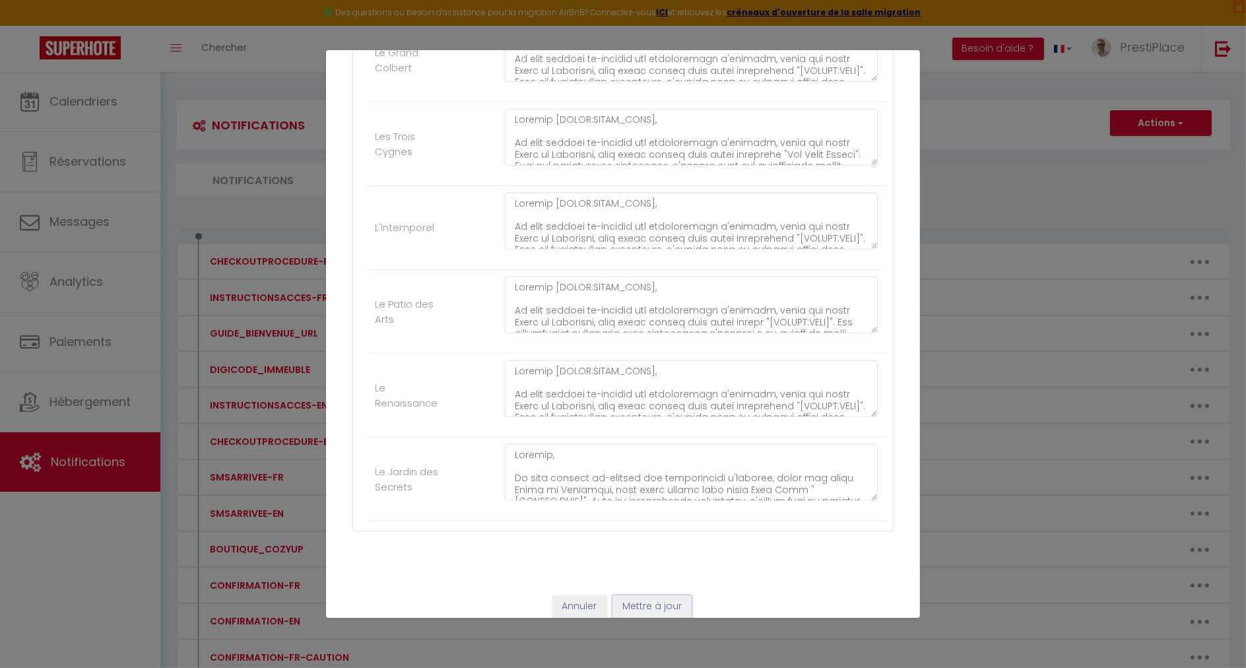
click at [649, 601] on button "Mettre à jour" at bounding box center [652, 606] width 79 height 22
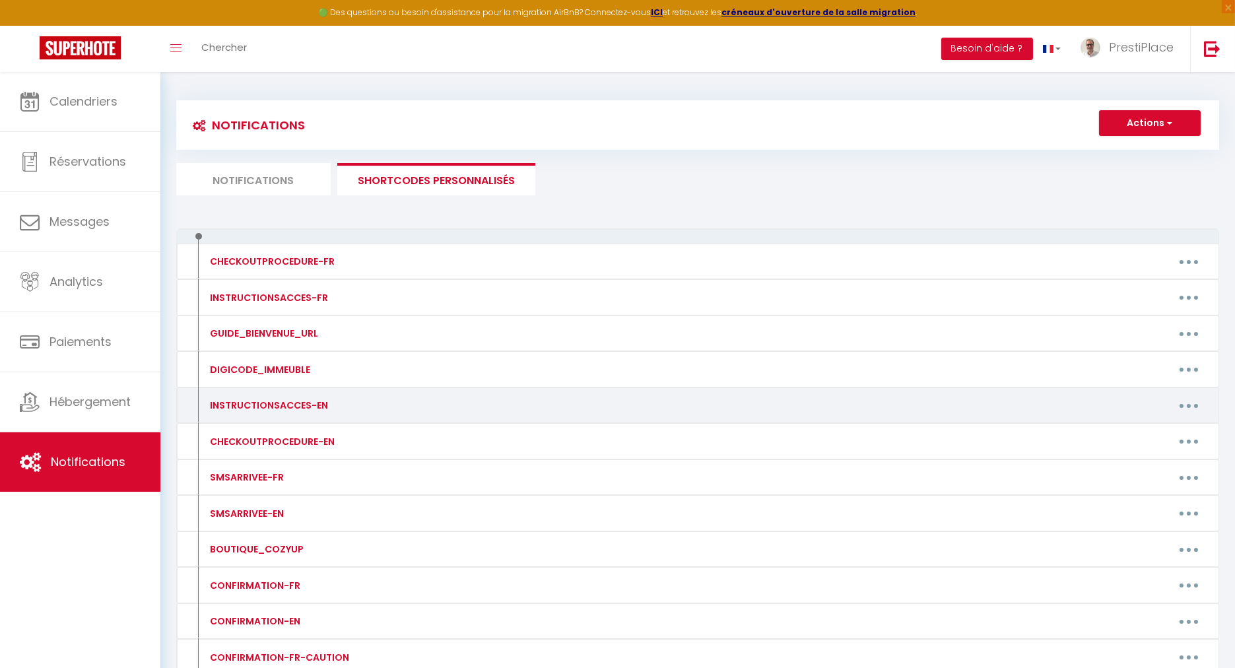
click at [1198, 405] on button "button" at bounding box center [1189, 405] width 37 height 21
click at [1139, 436] on link "Editer" at bounding box center [1155, 436] width 98 height 22
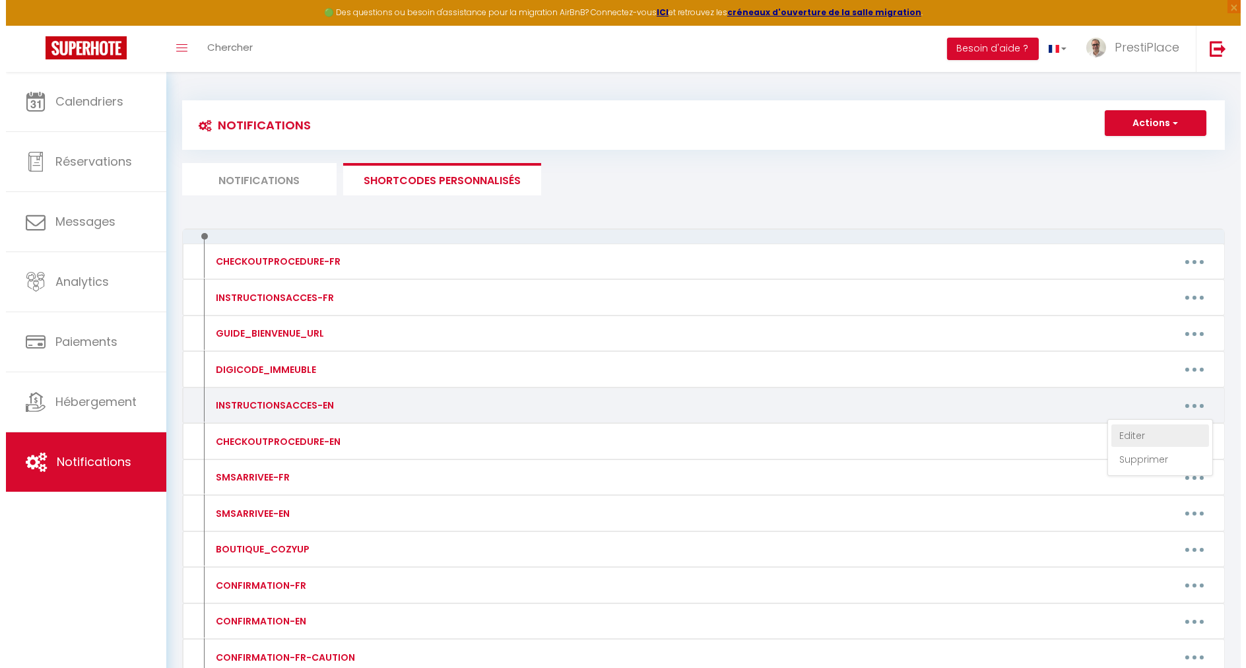
type input "INSTRUCTIONSACCES-EN"
type textarea "INSTRUCTIONSACCES-EN"
type textarea "Lore [IPSUM:DOLOR_SITA], C’a elitsed doeiu tem incididu utlabor etdoloremagn, a…"
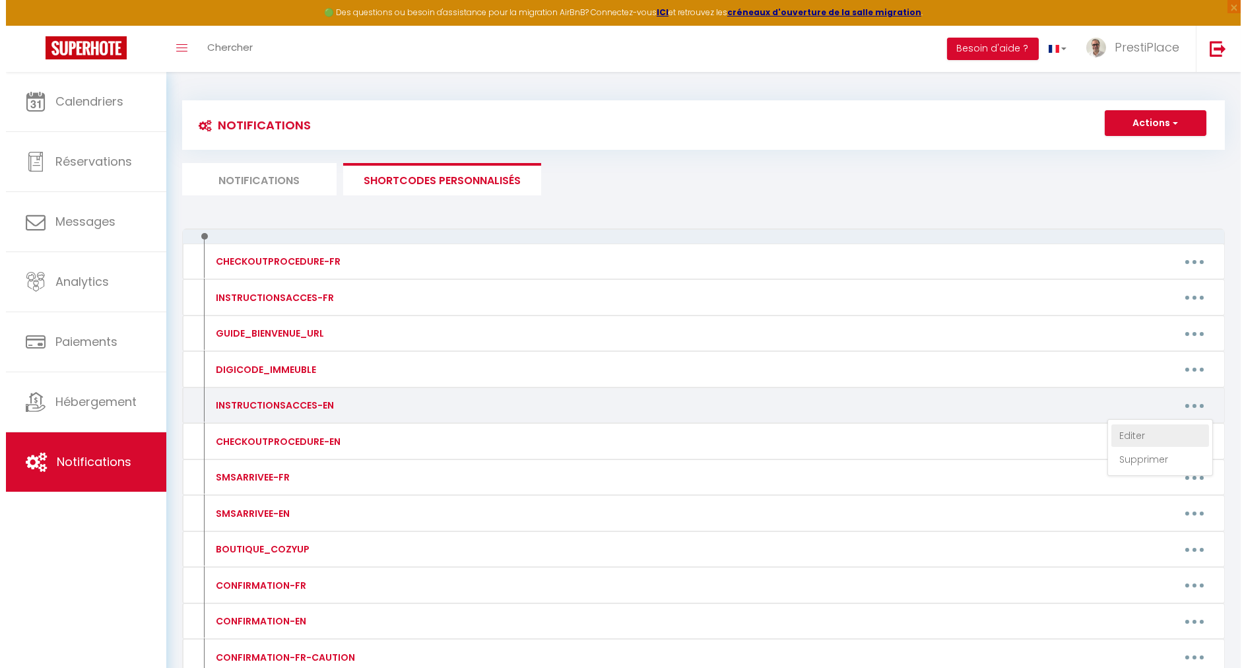
type textarea "Lore [IPSUM:DOLOR_SITA], C’a elitsed doeiu tem incididu utlabor etdoloremagn, a…"
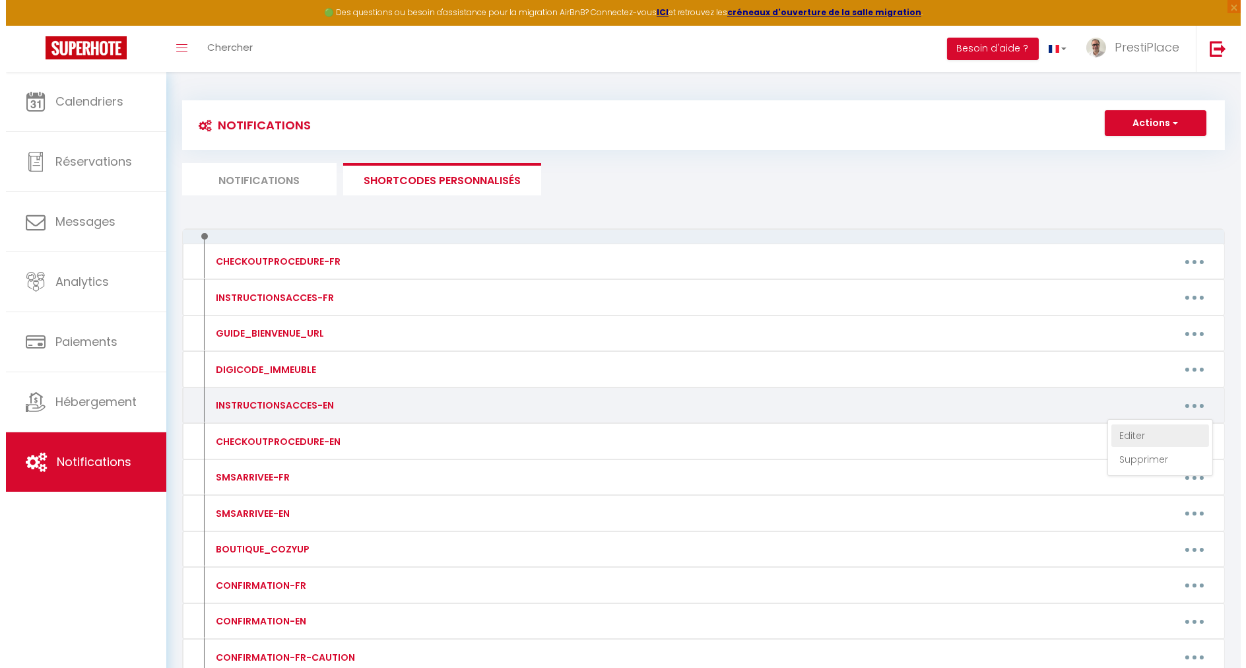
type textarea "Lore [IPSUM:DOLOR_SITA], C’a elitsed doeiu tem incididu utlabor etdoloremagn, a…"
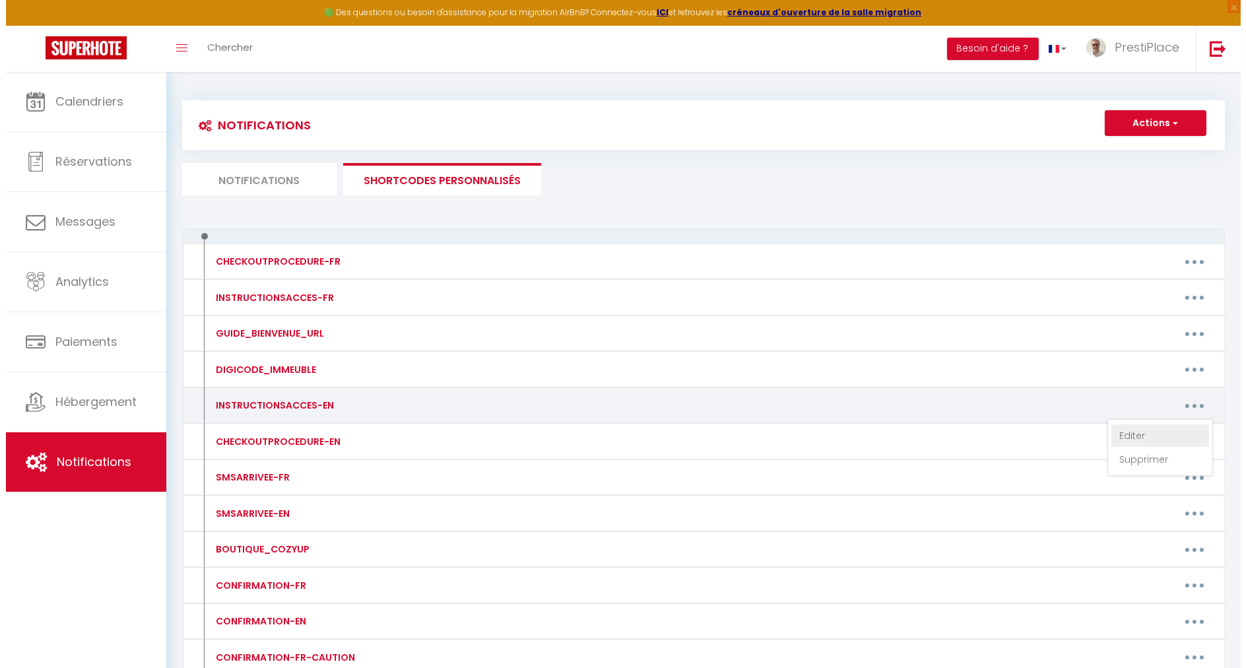
type textarea "Lore [IPSUM:DOLOR_SITA], C’a elitsed doeiu tem incididu utlabor etdoloremagn, a…"
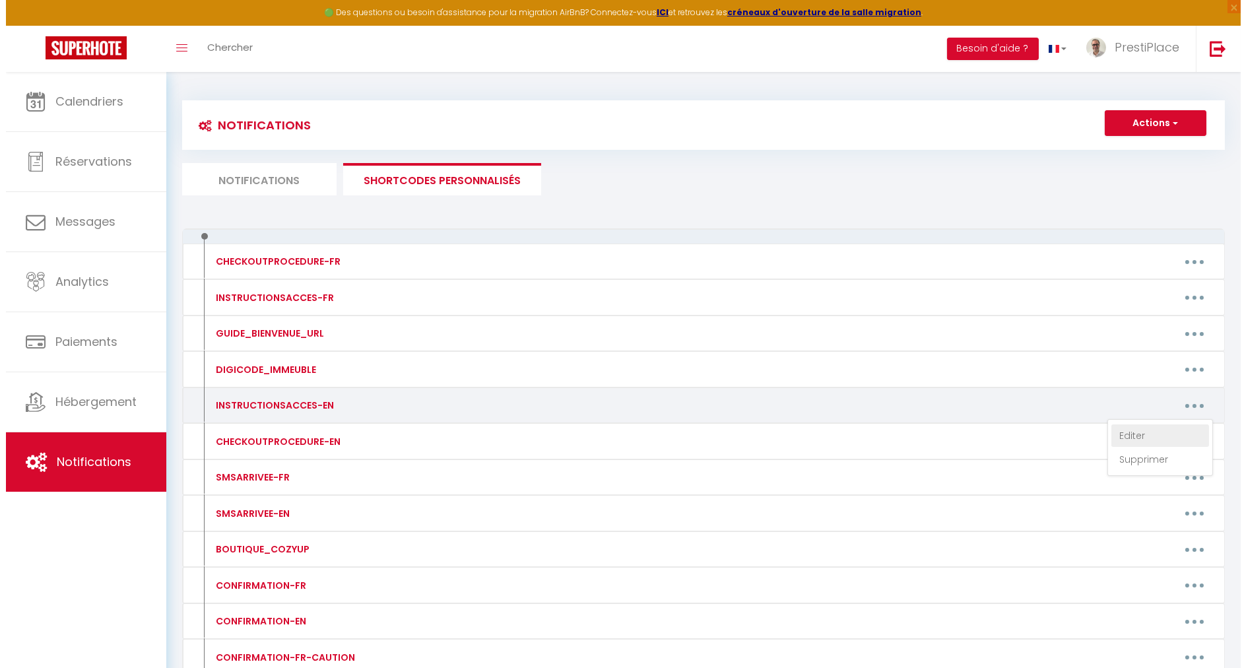
type textarea "Lore [IPSUM:DOLOR_SITA], C’a elitsed doeiu tem incididu utlabor etdoloremagn, a…"
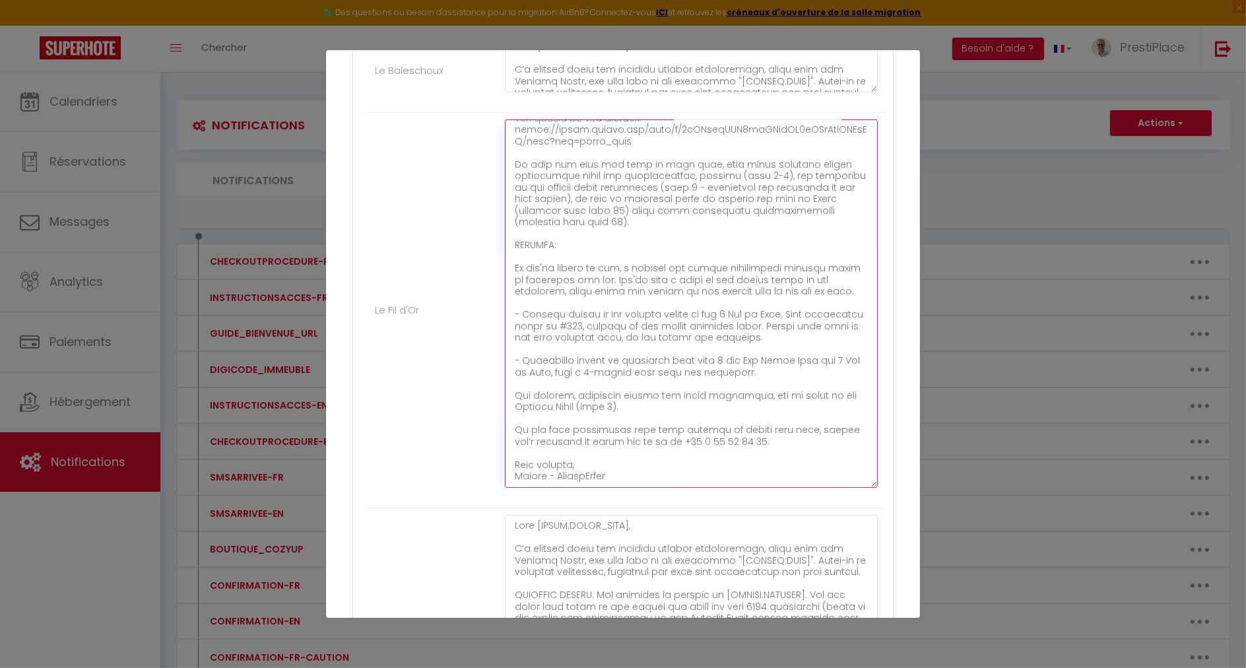
scroll to position [381, 0]
drag, startPoint x: 621, startPoint y: 254, endPoint x: 671, endPoint y: 284, distance: 58.6
click at [671, 284] on textarea at bounding box center [691, 303] width 373 height 368
paste textarea "arking space is reserved for you in a private, secure underground car park. You…"
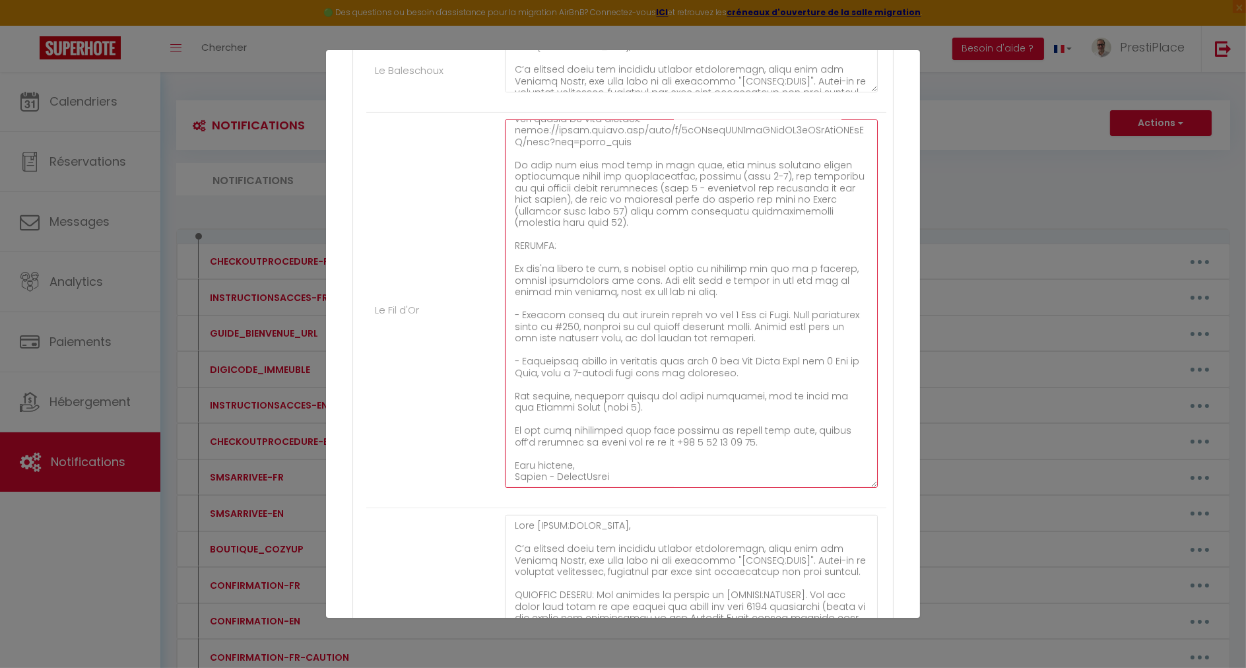
drag, startPoint x: 512, startPoint y: 311, endPoint x: 829, endPoint y: 405, distance: 330.0
click at [829, 405] on textarea at bounding box center [691, 303] width 373 height 368
paste textarea "Vehicle access is via [STREET_ADDRESS]. Drive up to the white line, then open t…"
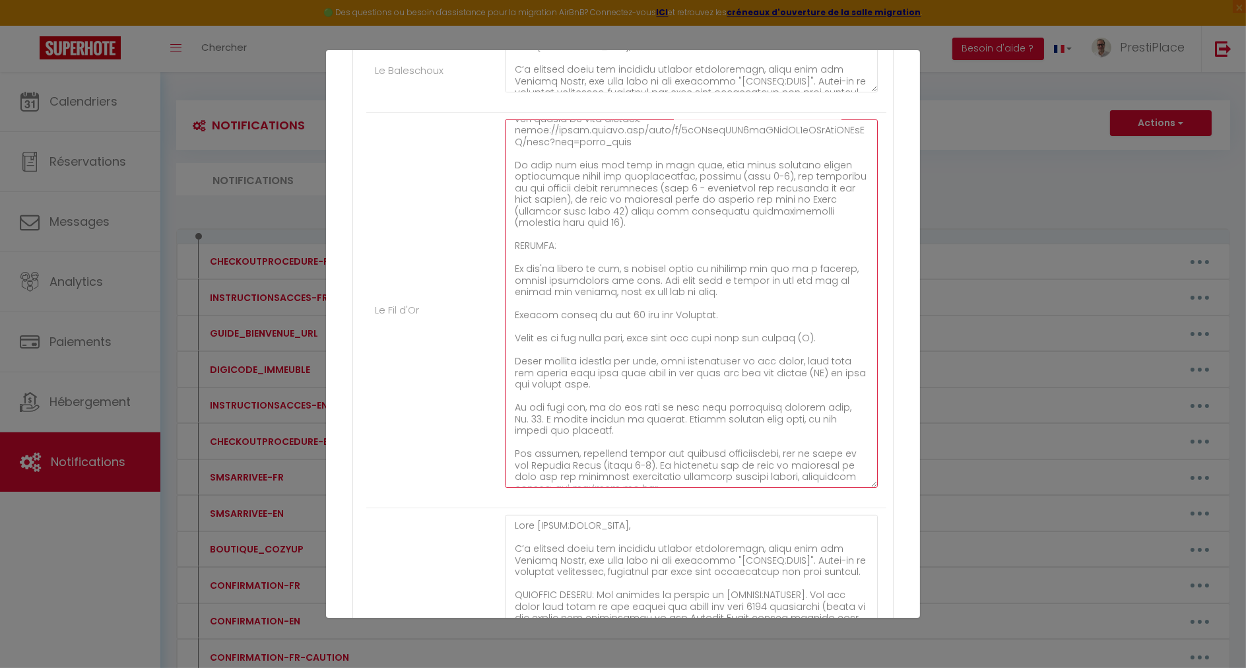
scroll to position [381, 0]
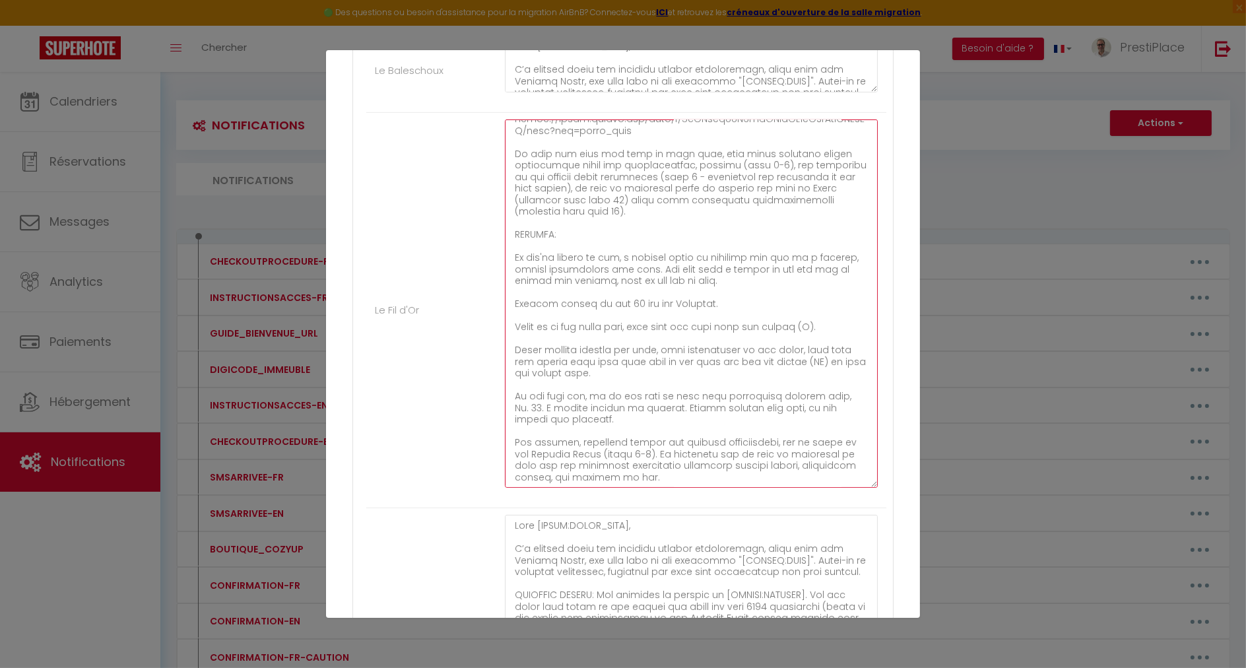
click at [514, 298] on textarea at bounding box center [691, 303] width 373 height 368
click at [514, 323] on textarea at bounding box center [691, 303] width 373 height 368
click at [514, 342] on textarea at bounding box center [691, 303] width 373 height 368
click at [511, 391] on textarea at bounding box center [691, 303] width 373 height 368
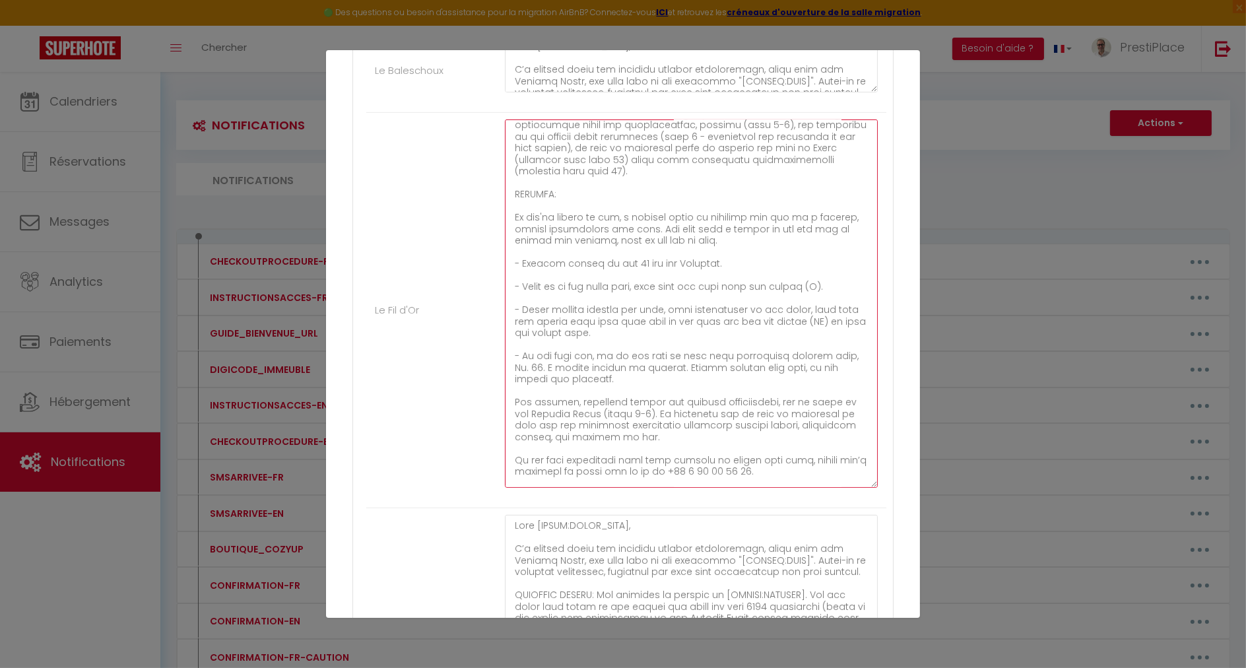
scroll to position [450, 0]
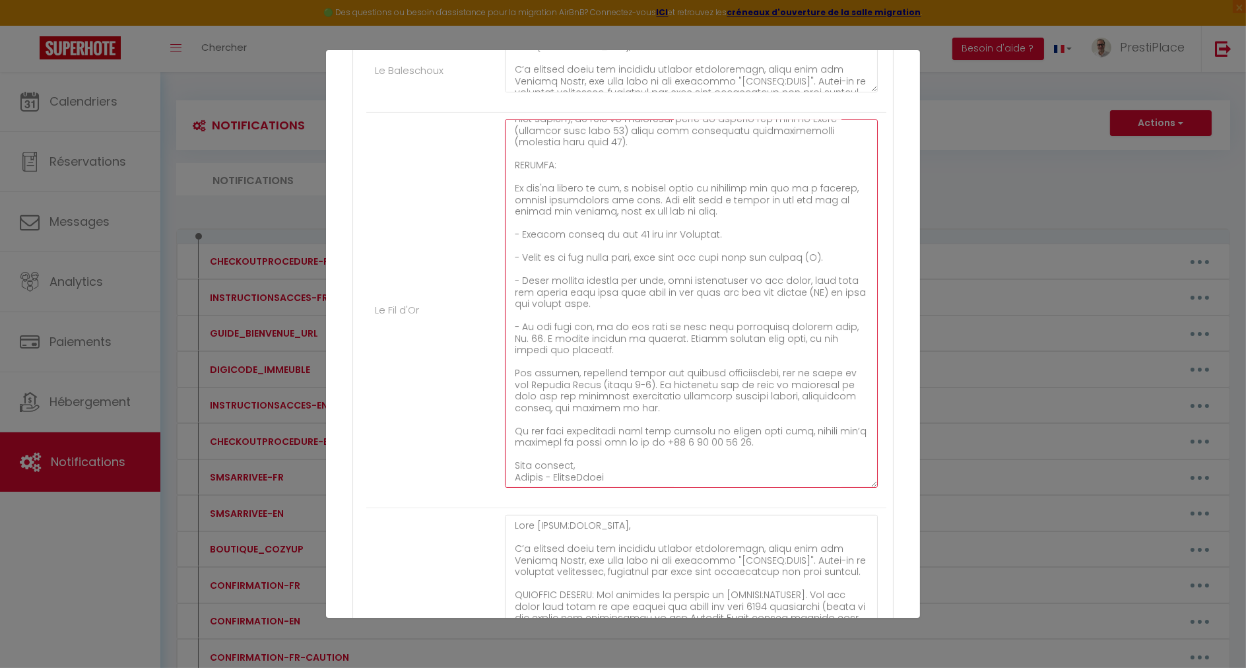
click at [694, 306] on textarea at bounding box center [691, 303] width 373 height 368
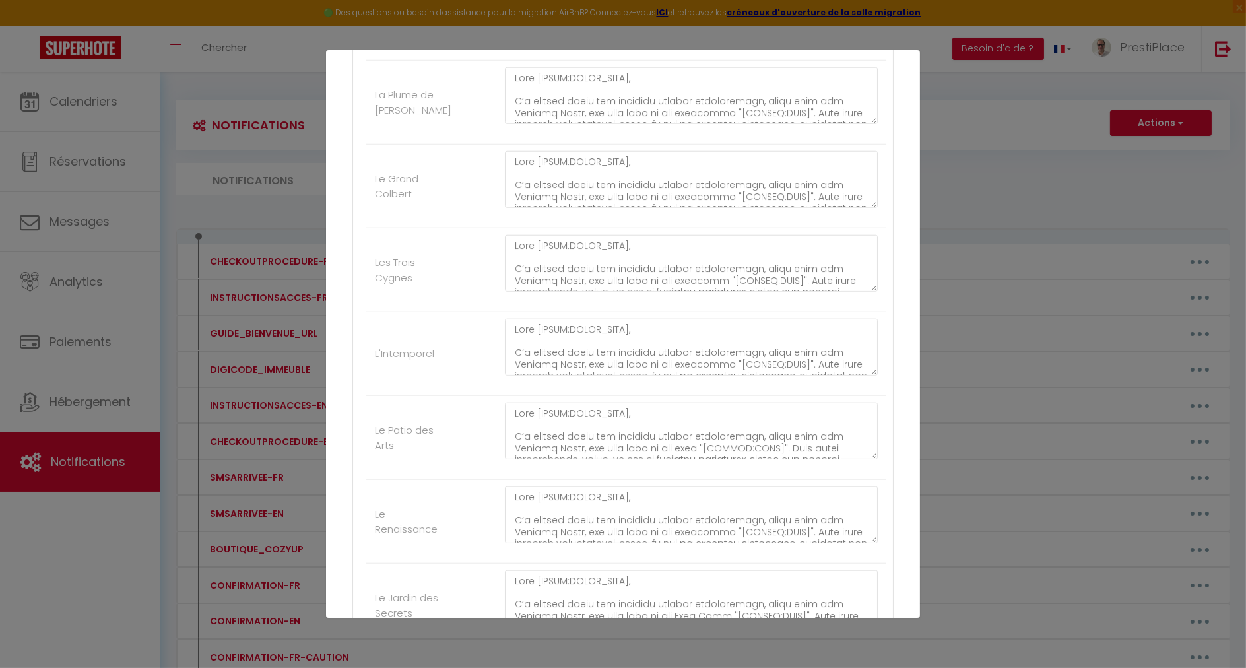
scroll to position [2354, 0]
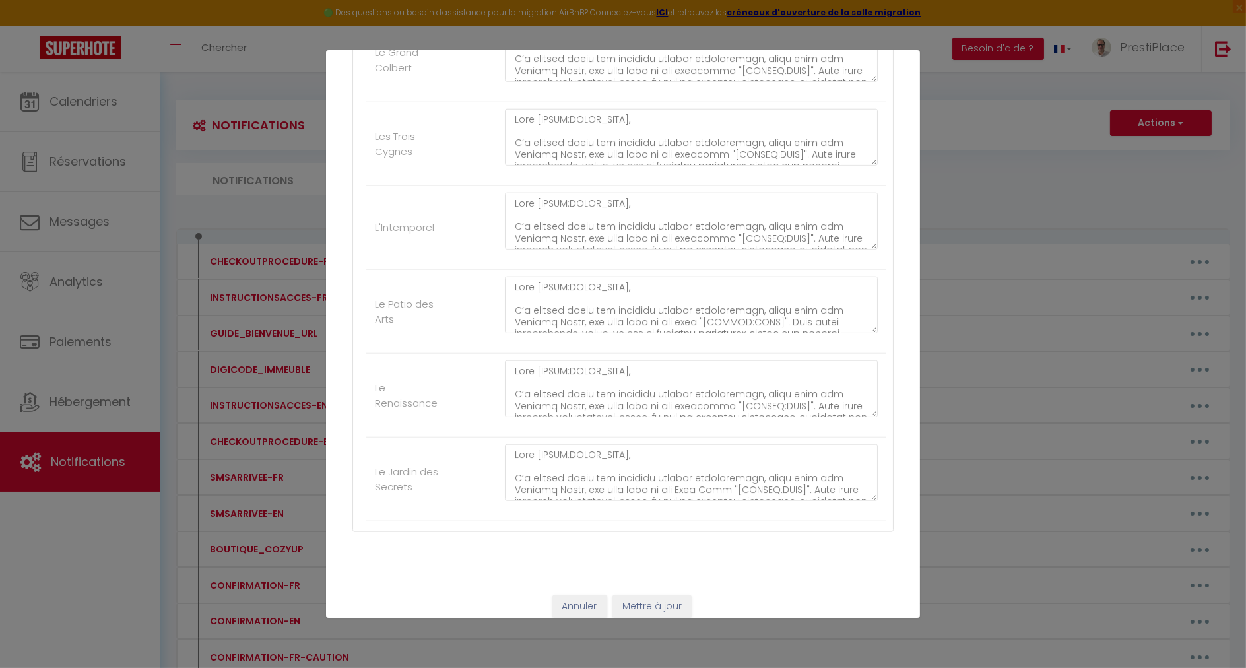
type textarea "Lore [IPSUM:DOLOR_SITA], C’a elitsed doeiu tem incididu utlabor etdoloremagn, a…"
click at [636, 595] on button "Mettre à jour" at bounding box center [652, 606] width 79 height 22
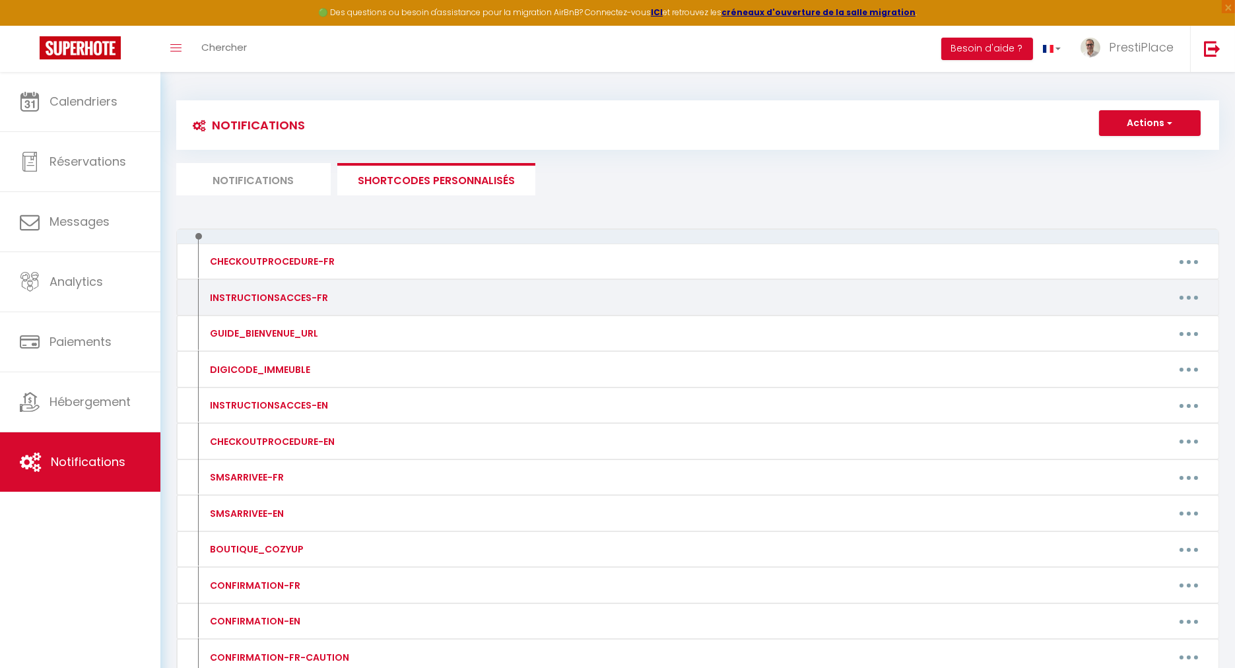
click at [1186, 294] on button "button" at bounding box center [1189, 297] width 37 height 21
click at [1157, 327] on link "Editer" at bounding box center [1155, 327] width 98 height 22
type input "INSTRUCTIONSACCES-FR"
type textarea "INSTRUCTIONSACCES-FR"
type textarea "Loremip [DOLOR:SITAM_CONS]​​,​​ Ad elit seddoei te-incidid utl etdoloremagn a'e…"
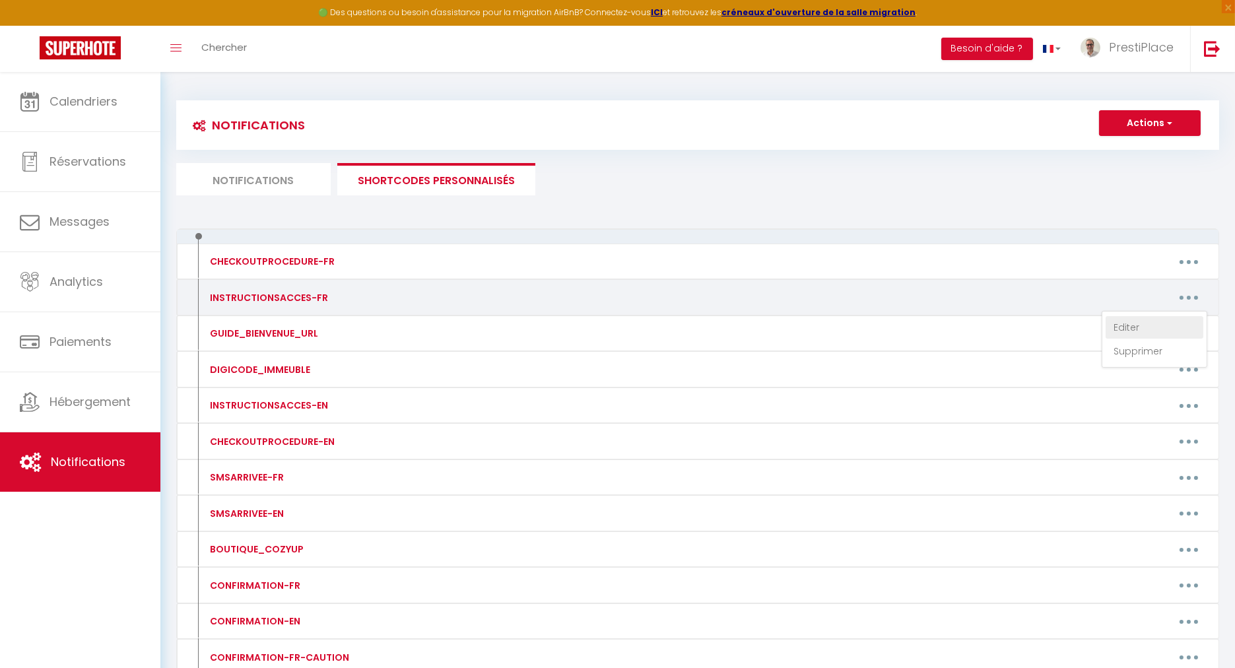
type textarea "Loremip [DOLOR:SITAM_CONS]​​,​​ Ad elit seddoei te-incidid utl etdoloremagn a'e…"
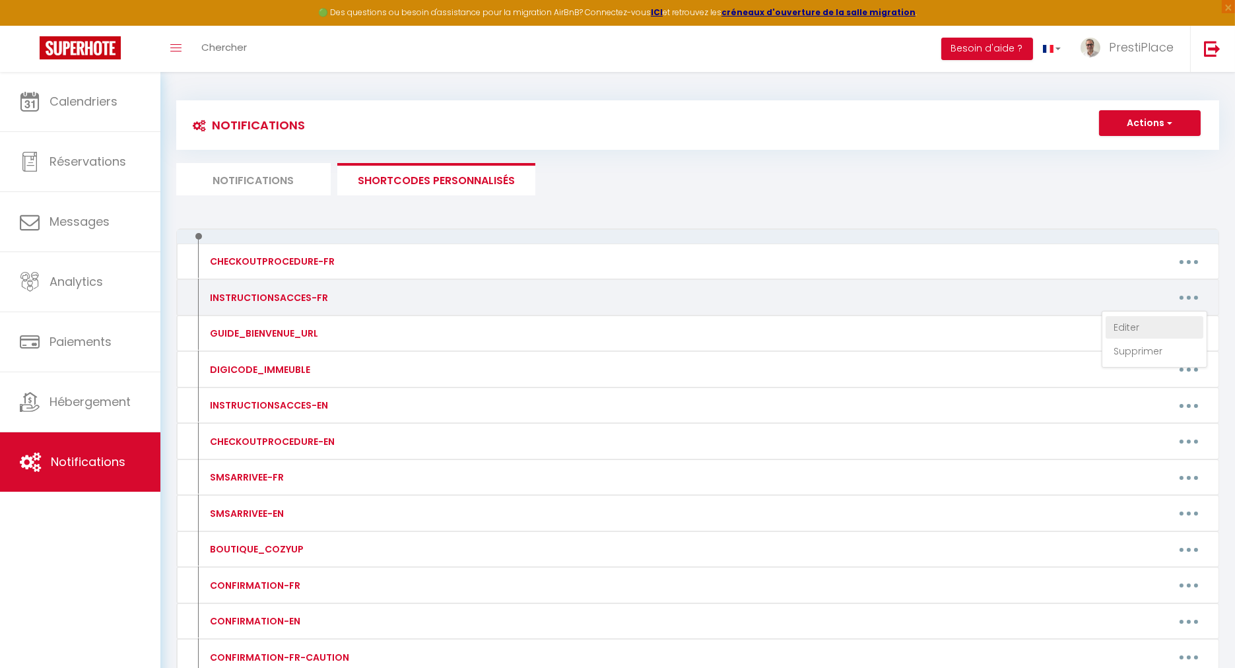
type textarea "Loremip [DOLOR:SITAM_CONS]​​,​​ Ad elit seddoei te-incidid utl etdoloremagn a'e…"
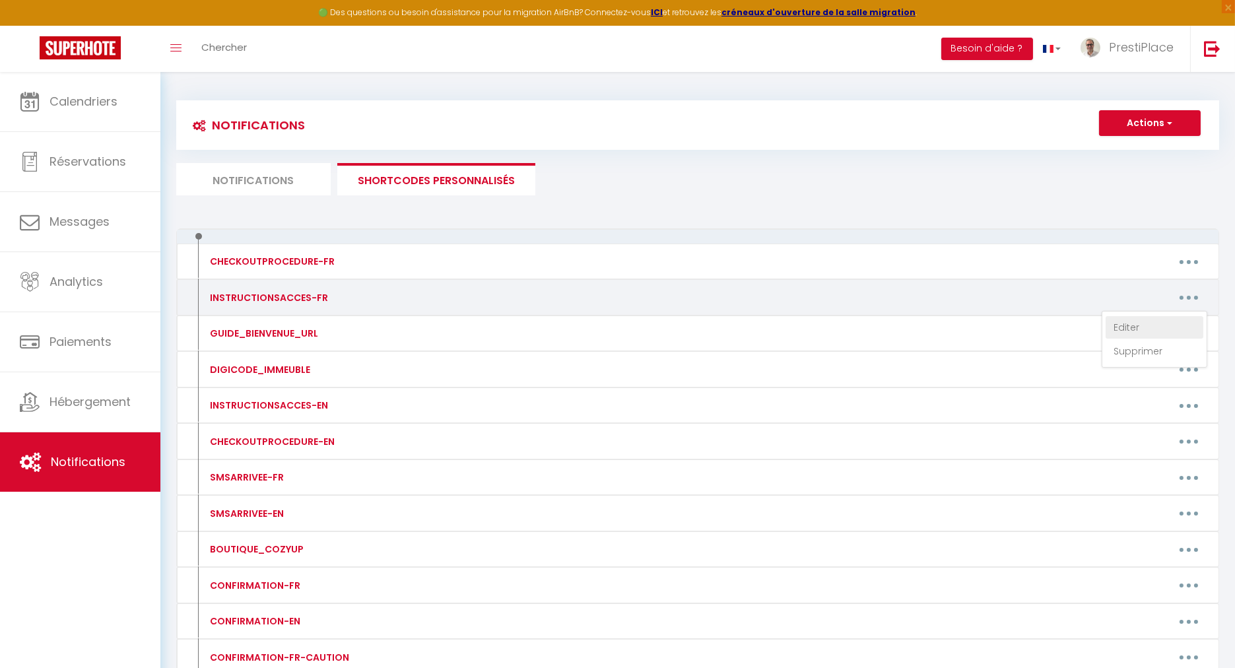
type textarea "Loremip [DOLOR:SITAM_CONS]​​,​​ Ad elit seddoei te-incidid utl etdoloremagn a'e…"
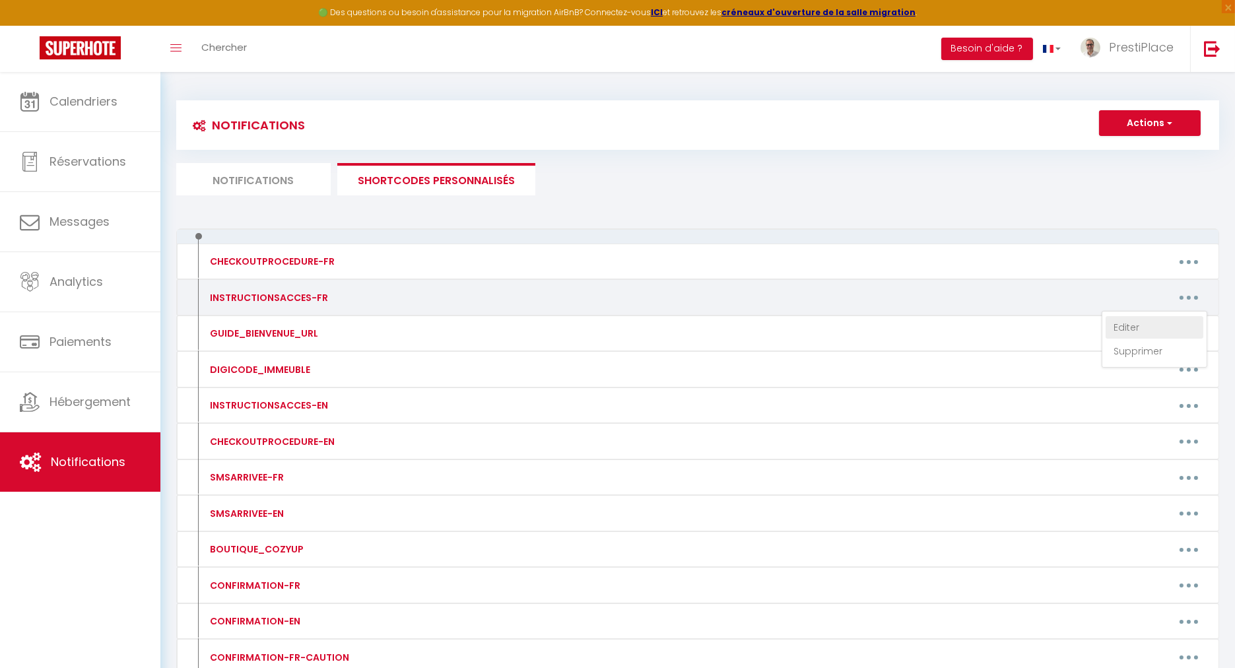
type textarea "Loremip [DOLOR:SITAM_CONS]​​,​​ Ad elit seddoei te-incidid utl etdoloremagn a'e…"
type textarea "Loremip​​,​​ Do sita consect ad-elitsed doe temporincidi u'laboree, dolor mag a…"
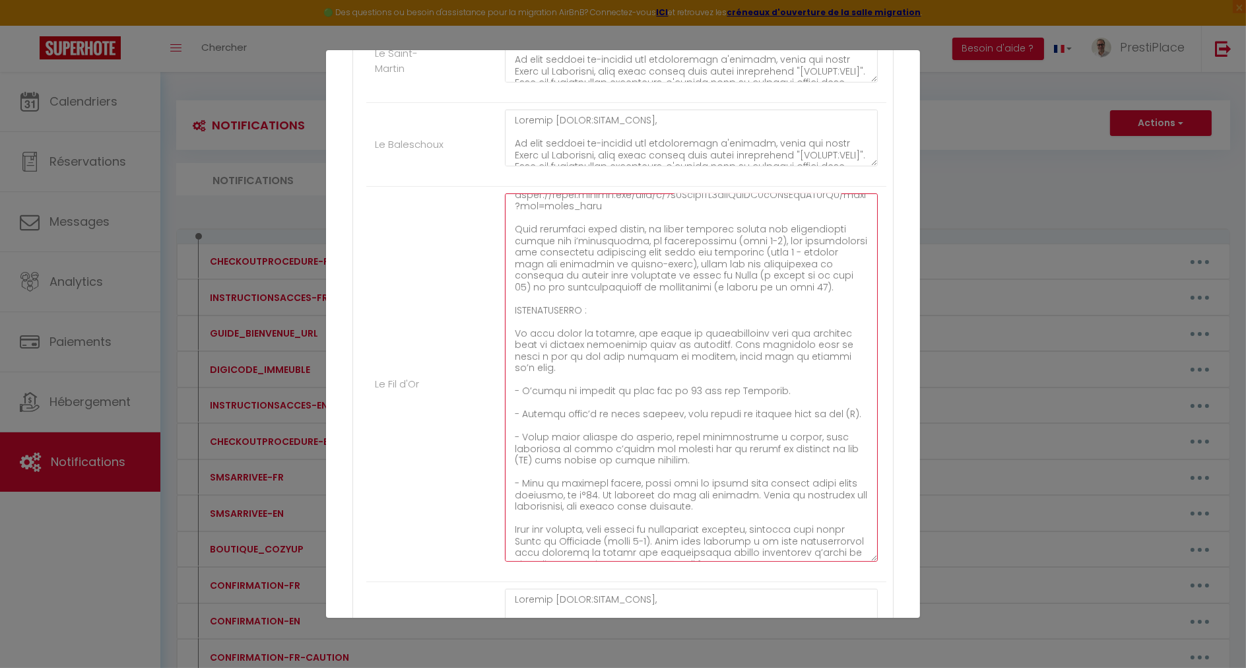
scroll to position [422, 0]
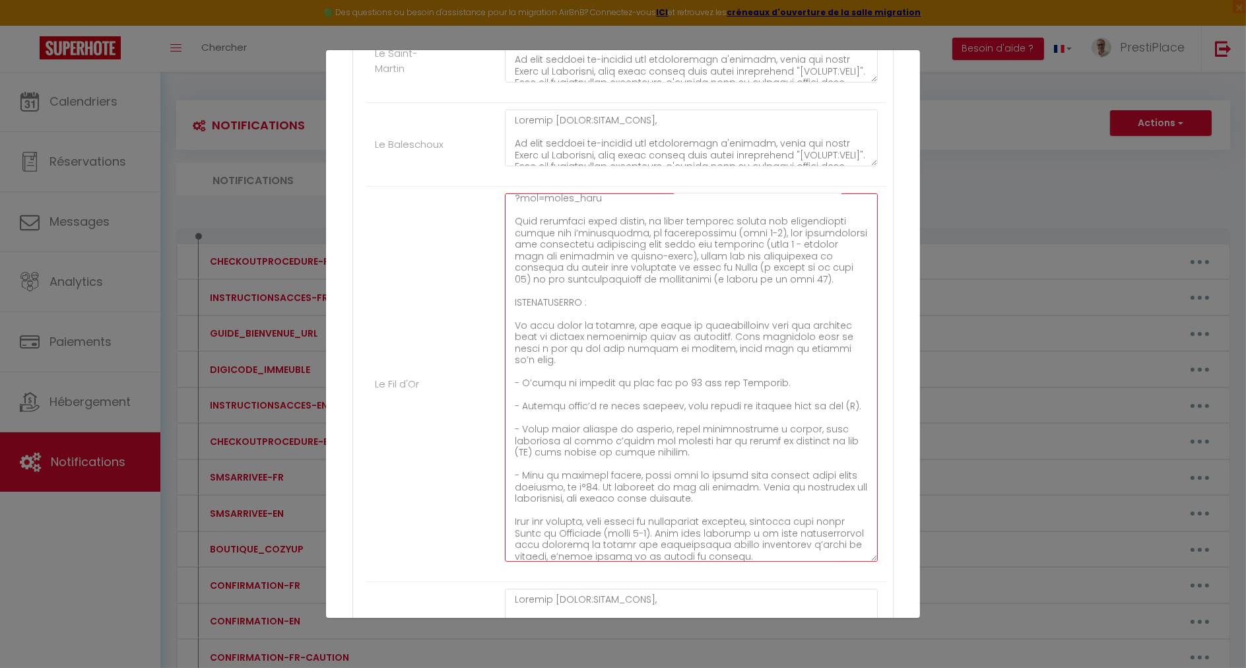
click at [757, 238] on textarea at bounding box center [691, 377] width 373 height 368
click at [779, 260] on textarea at bounding box center [691, 377] width 373 height 368
click at [772, 273] on textarea at bounding box center [691, 377] width 373 height 368
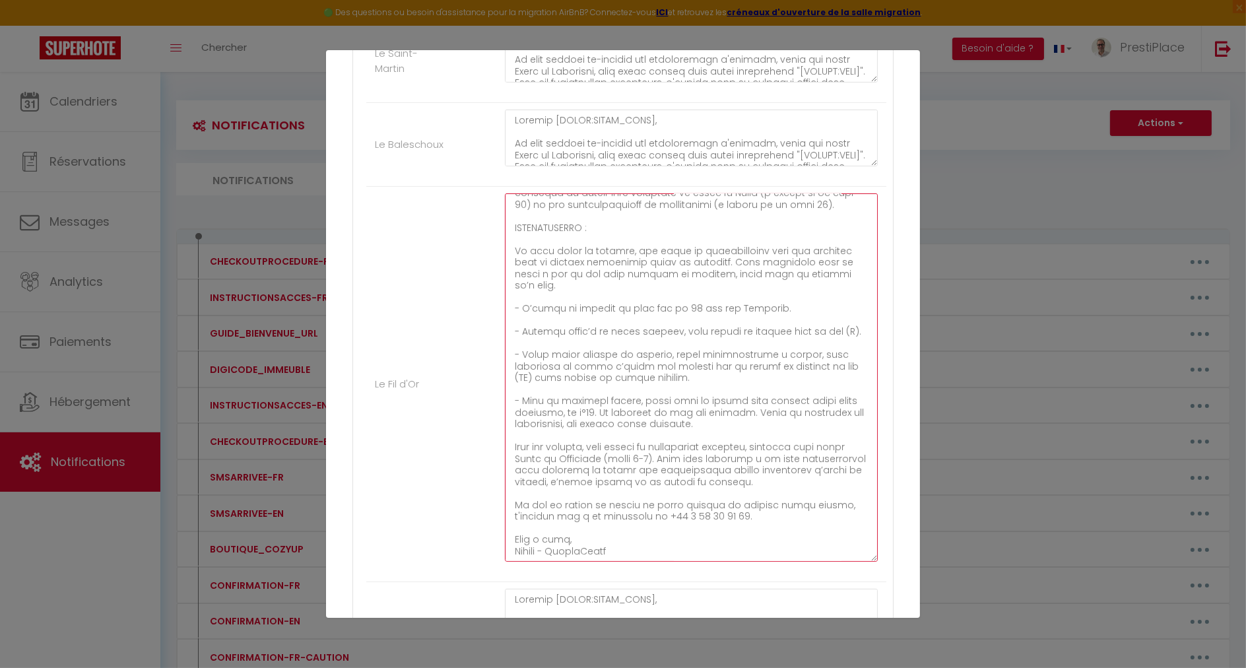
click at [710, 257] on textarea at bounding box center [691, 377] width 373 height 368
drag, startPoint x: 514, startPoint y: 224, endPoint x: 784, endPoint y: 473, distance: 367.2
click at [784, 473] on textarea at bounding box center [691, 377] width 373 height 368
click at [567, 347] on textarea at bounding box center [691, 377] width 373 height 368
drag, startPoint x: 712, startPoint y: 257, endPoint x: 581, endPoint y: 267, distance: 131.1
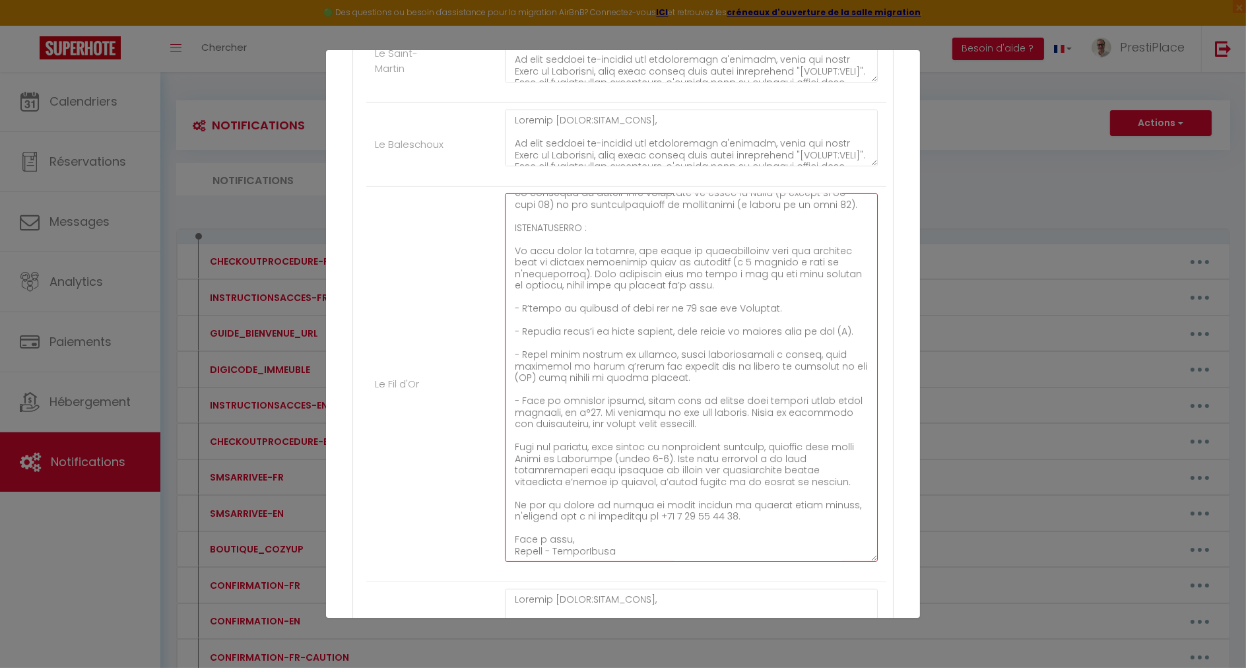
click at [581, 267] on textarea at bounding box center [691, 377] width 373 height 368
paste textarea ", à seulement 2 minutes à pied de l'appartement"
click at [791, 282] on textarea at bounding box center [691, 377] width 373 height 368
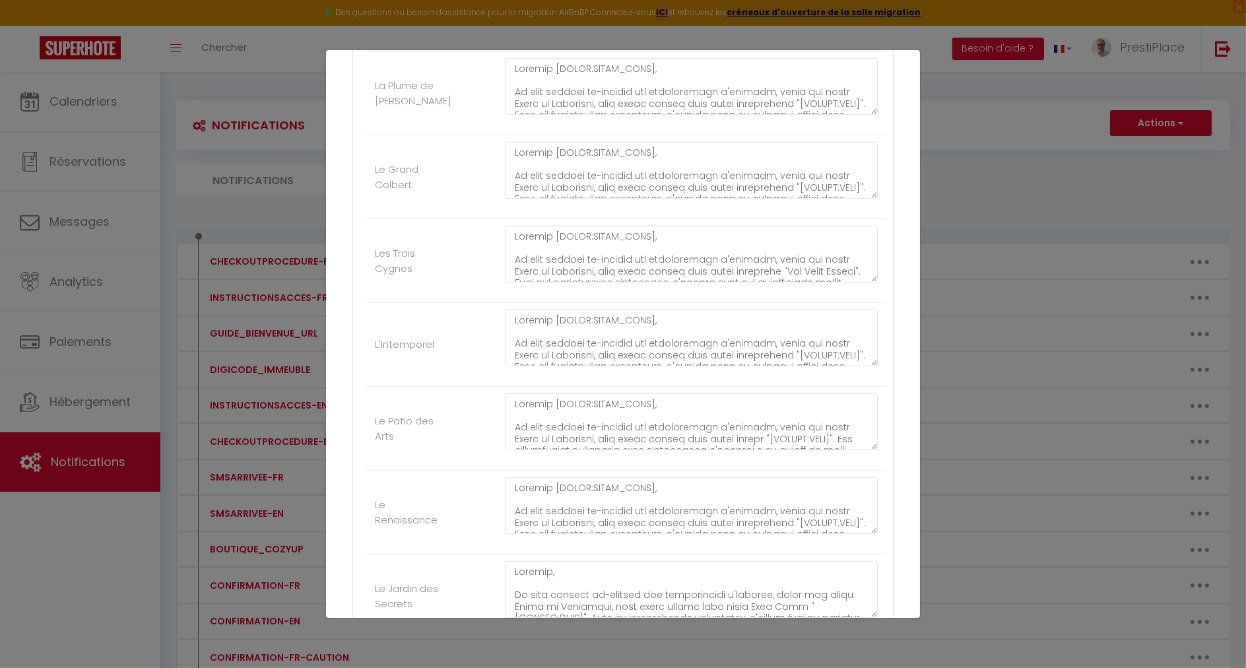
scroll to position [2354, 0]
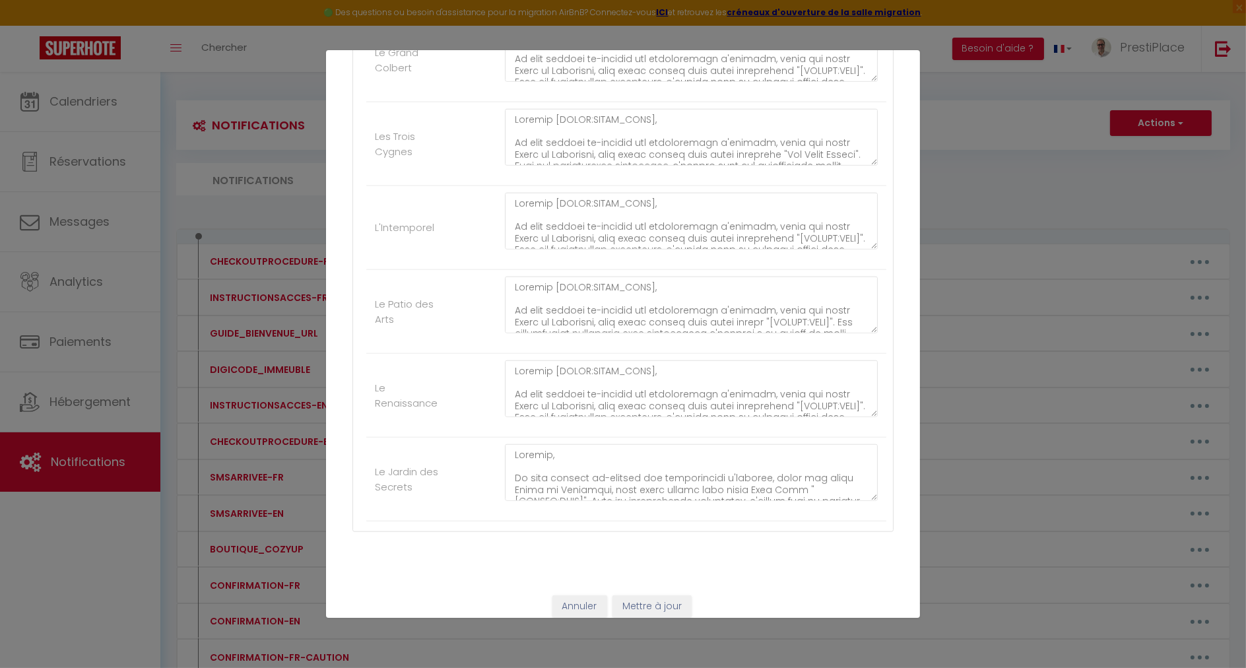
type textarea "Loremip [DOLOR:SITAM_CONS]​​,​​ Ad elit seddoei te-incidid utl etdoloremagn a'e…"
click at [646, 597] on button "Mettre à jour" at bounding box center [652, 606] width 79 height 22
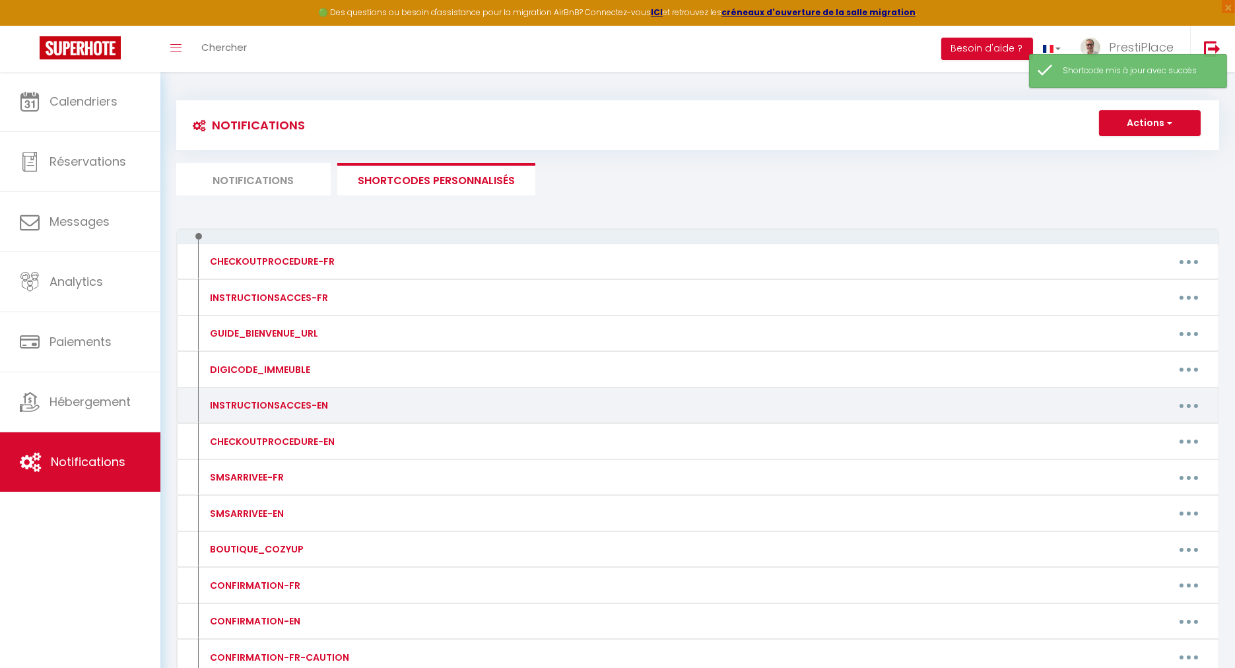
click at [1190, 401] on button "button" at bounding box center [1189, 405] width 37 height 21
click at [1134, 434] on link "Editer" at bounding box center [1155, 436] width 98 height 22
type input "INSTRUCTIONSACCES-EN"
type textarea "INSTRUCTIONSACCES-EN"
type textarea "Lore [IPSUM:DOLOR_SITA], C’a elitsed doeiu tem incididu utlabor etdoloremagn, a…"
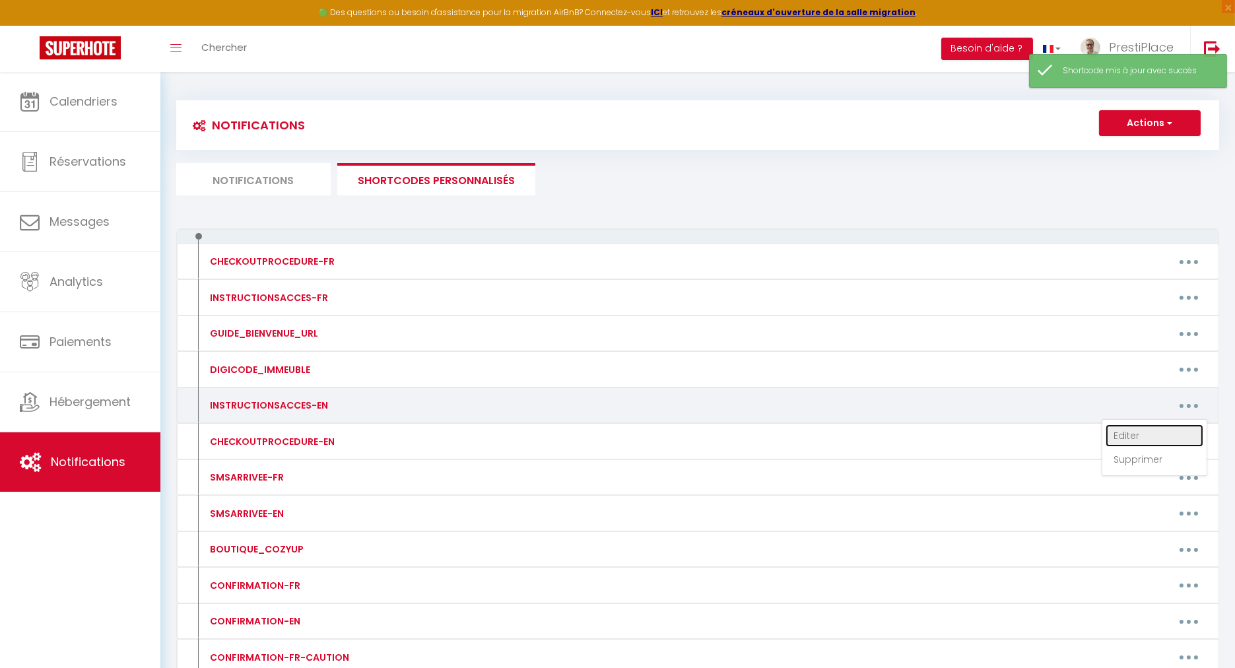
type textarea "Lore [IPSUM:DOLOR_SITA], C’a elitsed doeiu tem incididu utlabor etdoloremagn, a…"
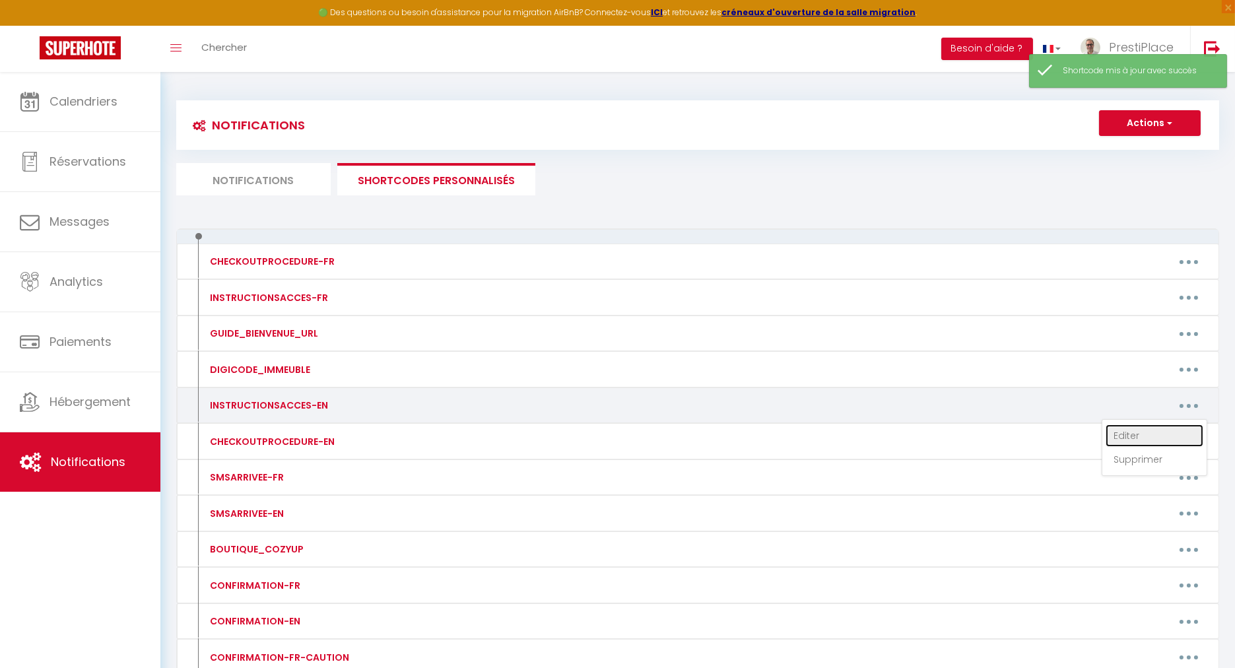
type textarea "Lore [IPSUM:DOLOR_SITA], C’a elitsed doeiu tem incididu utlabor etdoloremagn, a…"
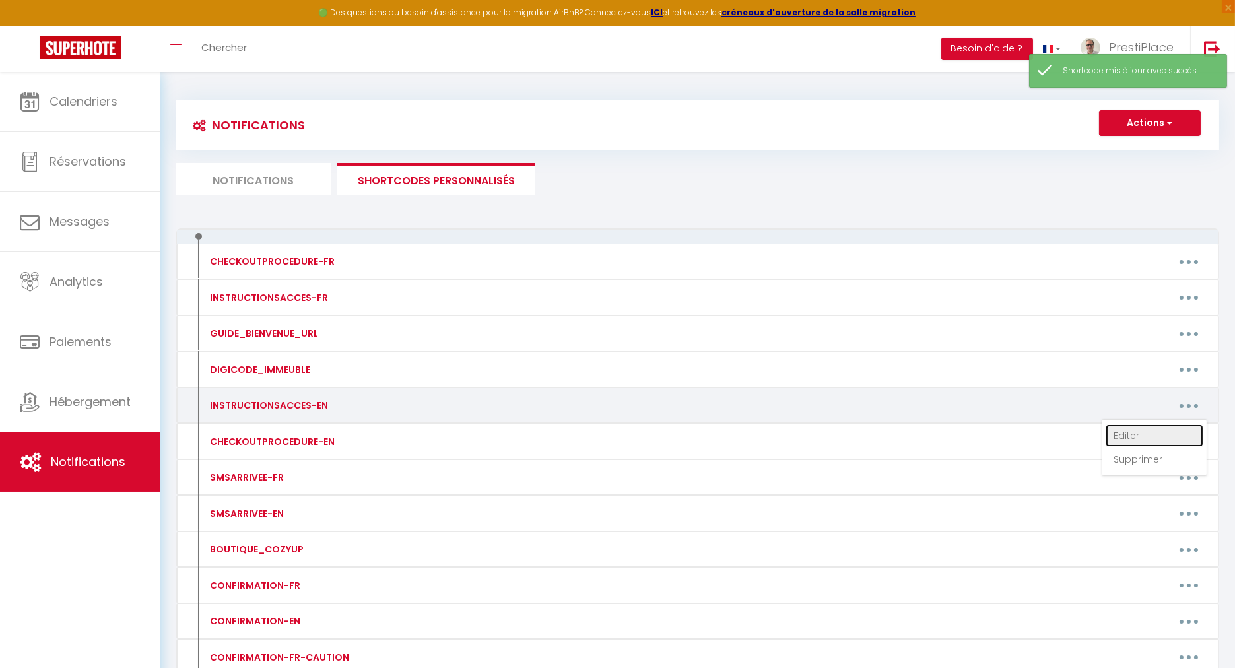
type textarea "Lore [IPSUM:DOLOR_SITA], C’a elitsed doeiu tem incididu utlabor etdoloremagn, a…"
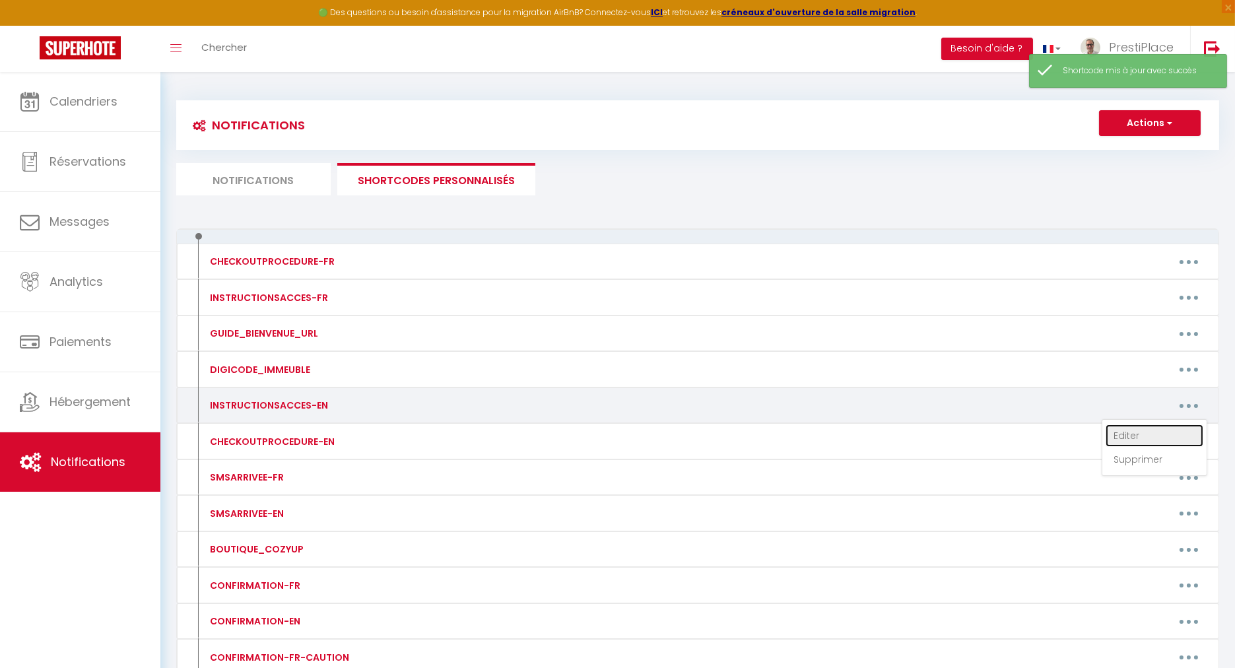
type textarea "Lore [IPSUM:DOLOR_SITA], C’a elitsed doeiu tem incididu utlabor etdoloremagn, a…"
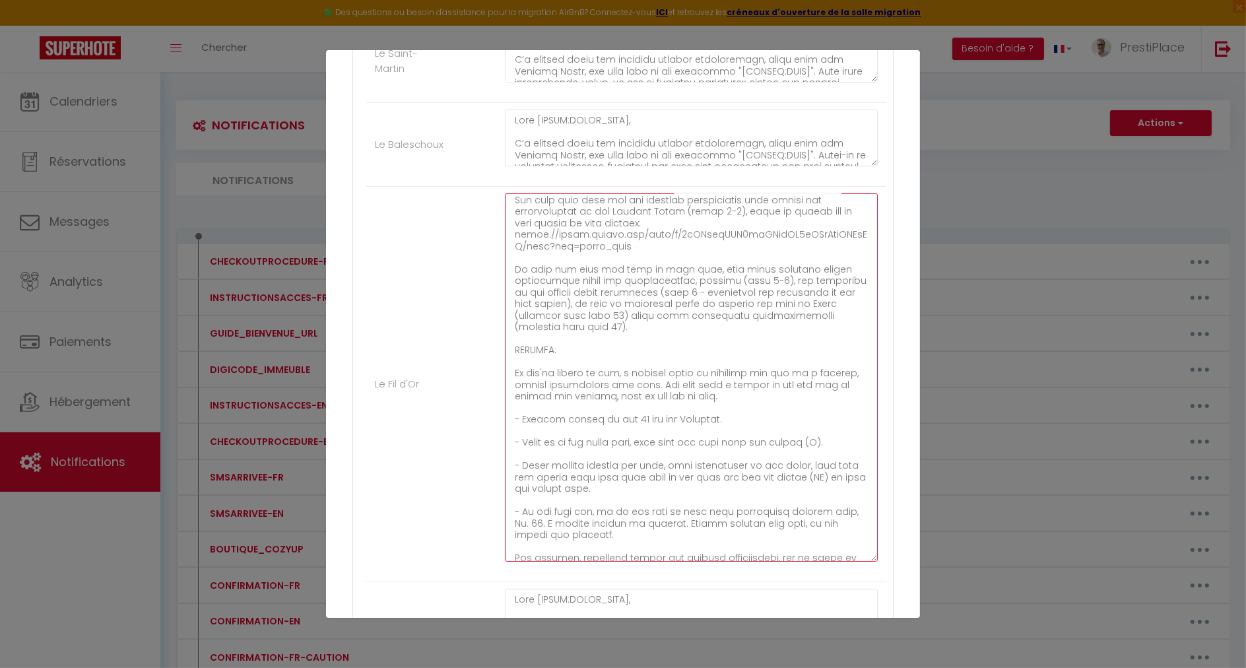
scroll to position [450, 0]
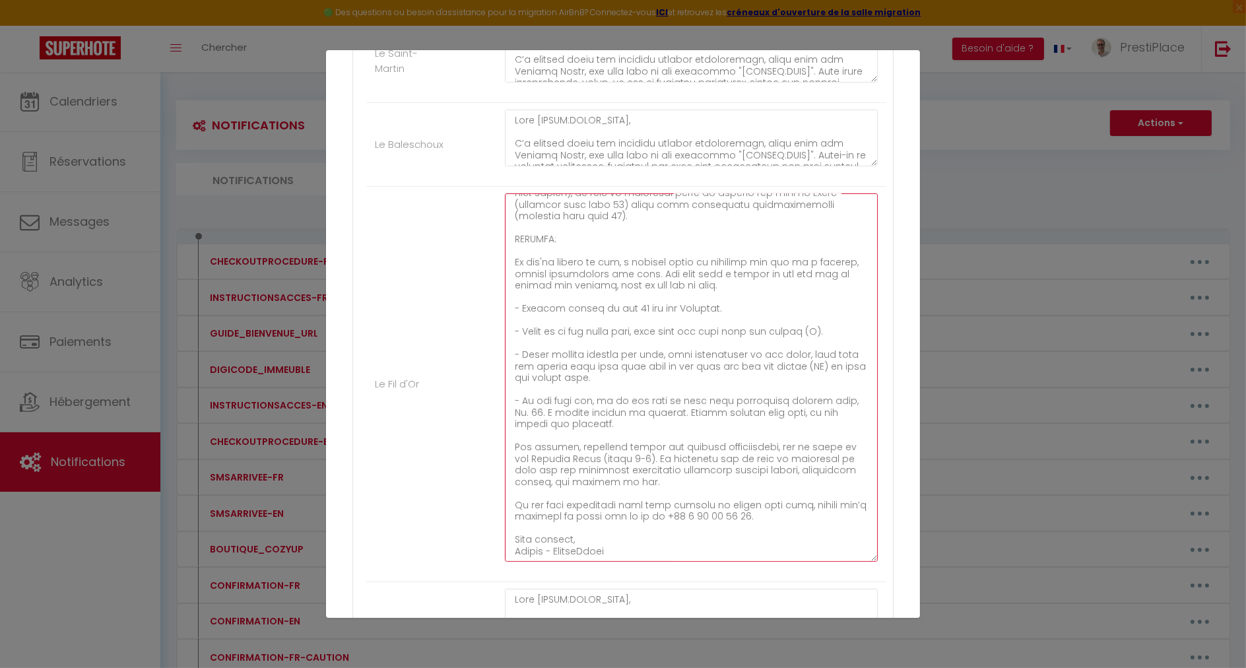
click at [645, 267] on textarea at bounding box center [691, 377] width 373 height 368
paste textarea "(just a 2-minute walk from the apartment)"
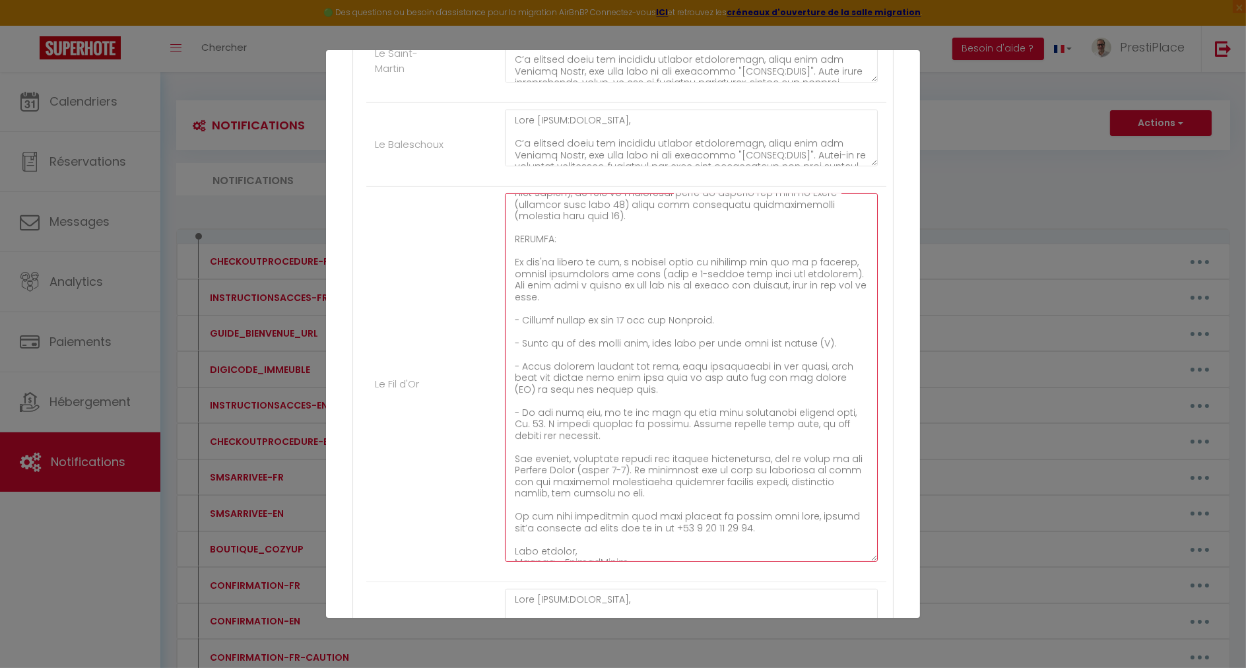
click at [647, 267] on textarea at bounding box center [691, 377] width 373 height 368
click at [632, 295] on textarea at bounding box center [691, 377] width 373 height 368
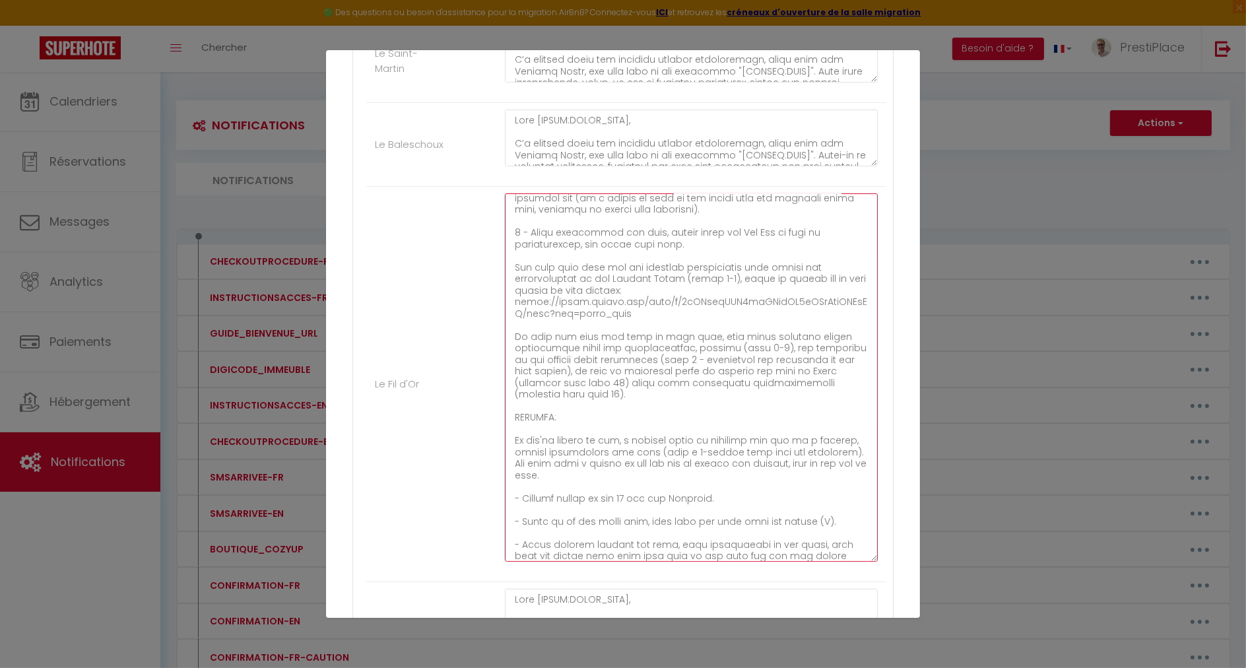
scroll to position [304, 0]
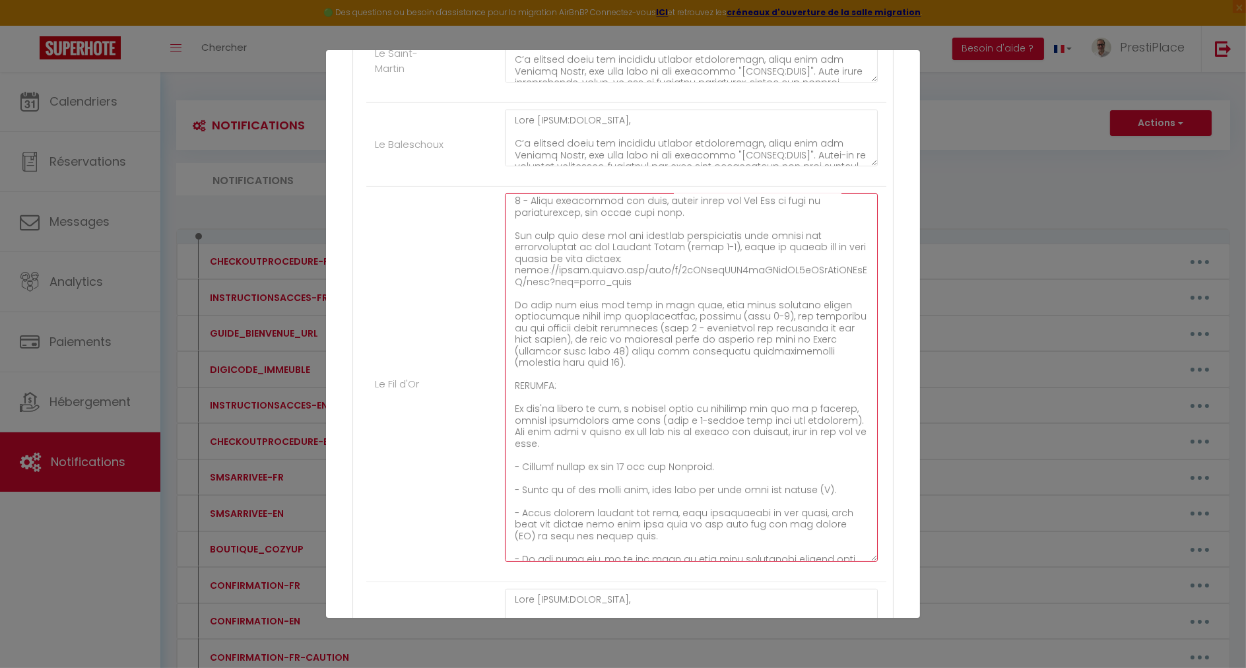
click at [735, 320] on textarea at bounding box center [691, 377] width 373 height 368
click at [650, 341] on textarea at bounding box center [691, 377] width 373 height 368
click at [617, 357] on textarea at bounding box center [691, 377] width 373 height 368
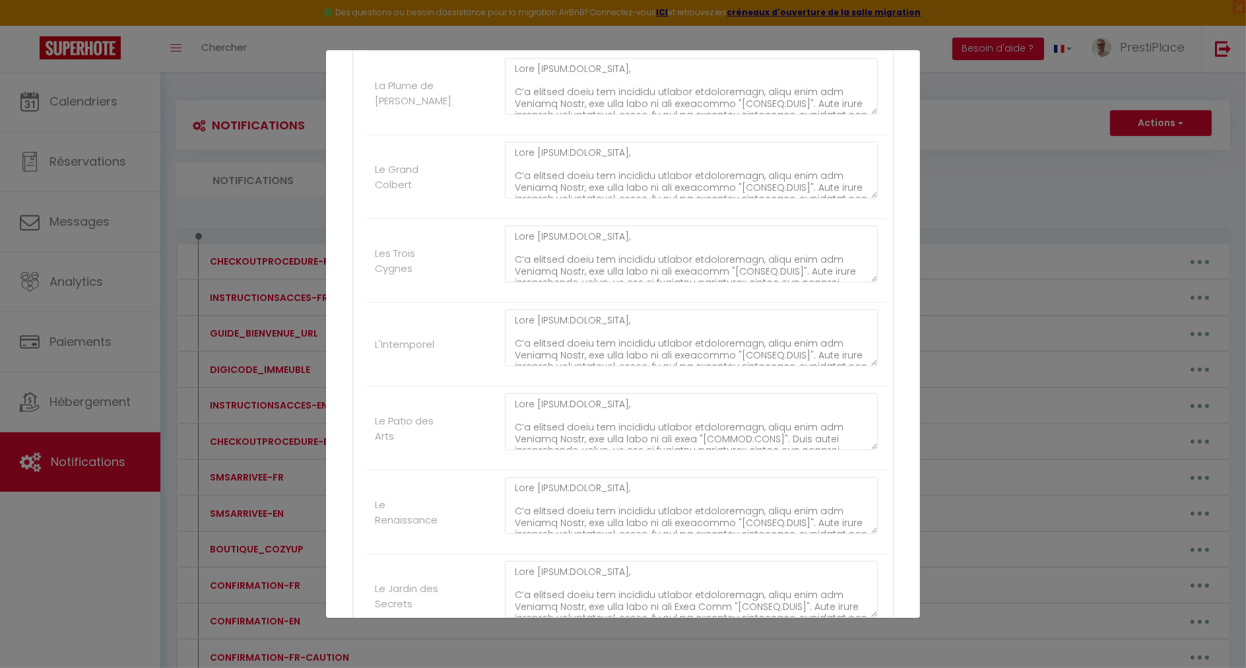
scroll to position [2354, 0]
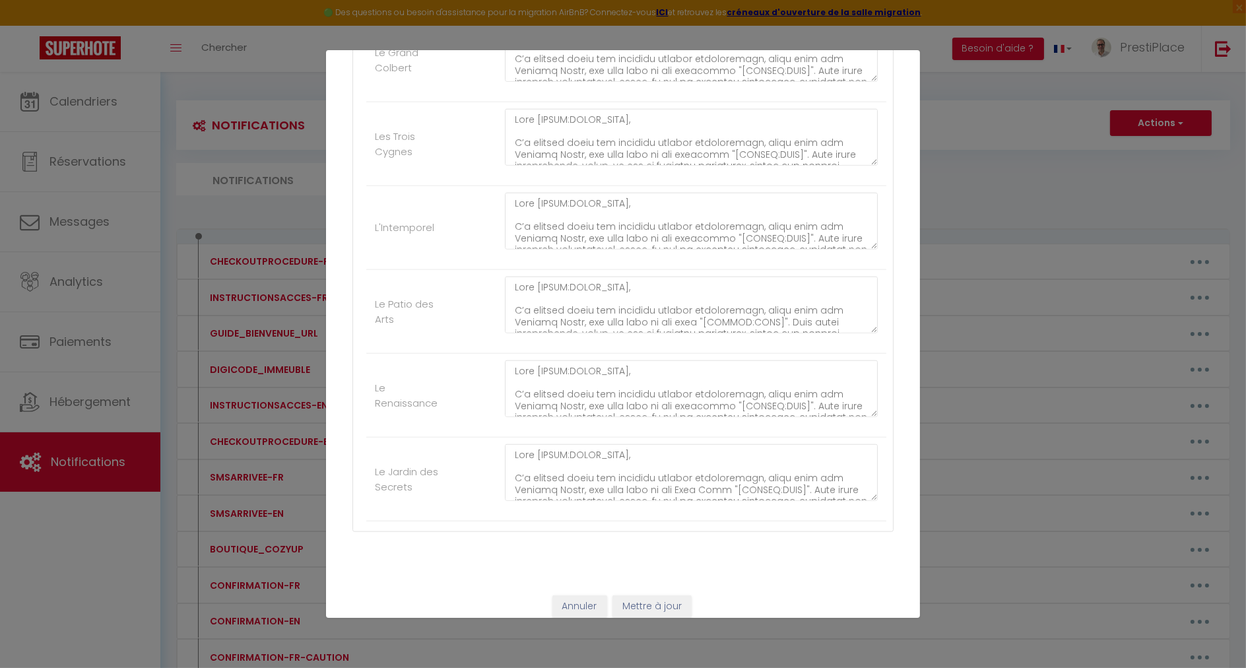
type textarea "Lore [IPSUM:DOLOR_SITA], C’a elitsed doeiu tem incididu utlabor etdoloremagn, a…"
click at [647, 595] on button "Mettre à jour" at bounding box center [652, 606] width 79 height 22
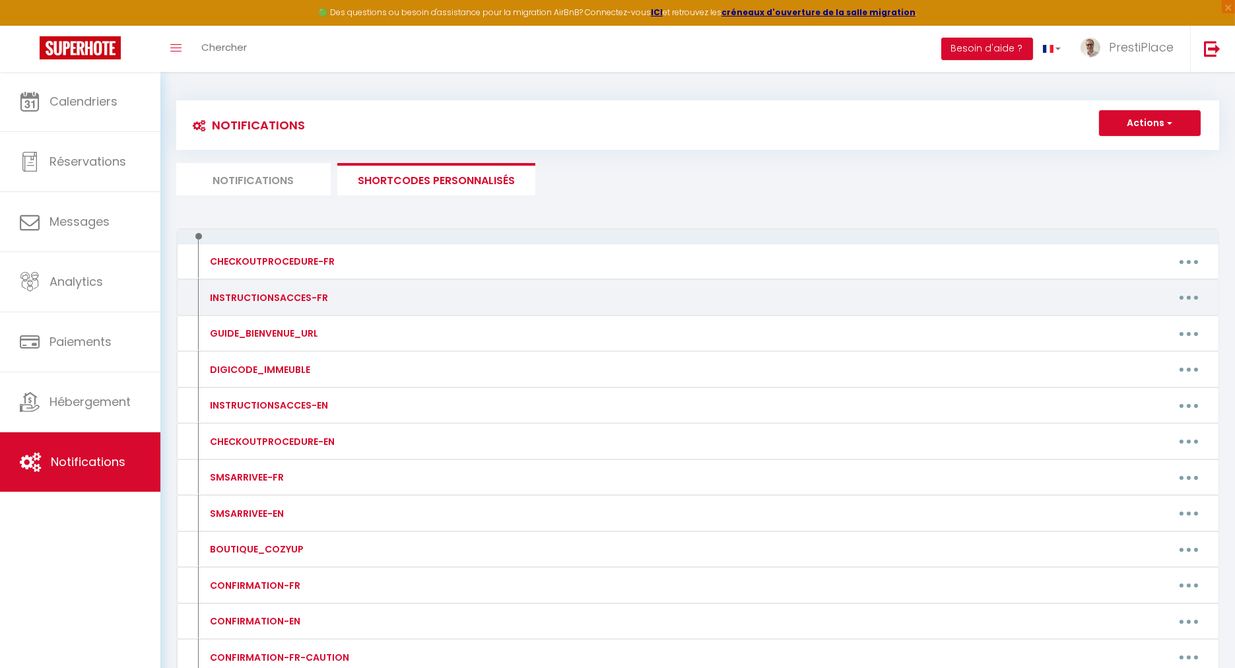
click at [1196, 294] on button "button" at bounding box center [1189, 297] width 37 height 21
click at [1127, 321] on link "Editer" at bounding box center [1155, 327] width 98 height 22
type input "INSTRUCTIONSACCES-FR"
type textarea "INSTRUCTIONSACCES-FR"
type textarea "Loremip [DOLOR:SITAM_CONS]​​,​​ Ad elit seddoei te-incidid utl etdoloremagn a'e…"
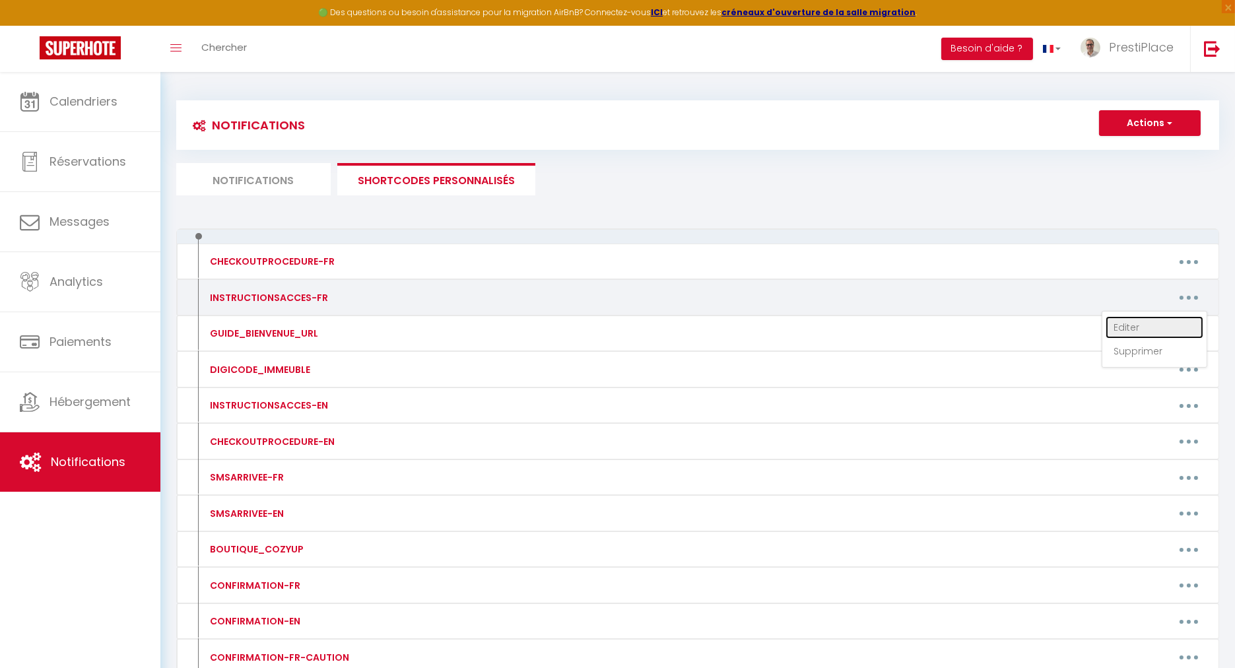
type textarea "Loremip [DOLOR:SITAM_CONS]​​,​​ Ad elit seddoei te-incidid utl etdoloremagn a'e…"
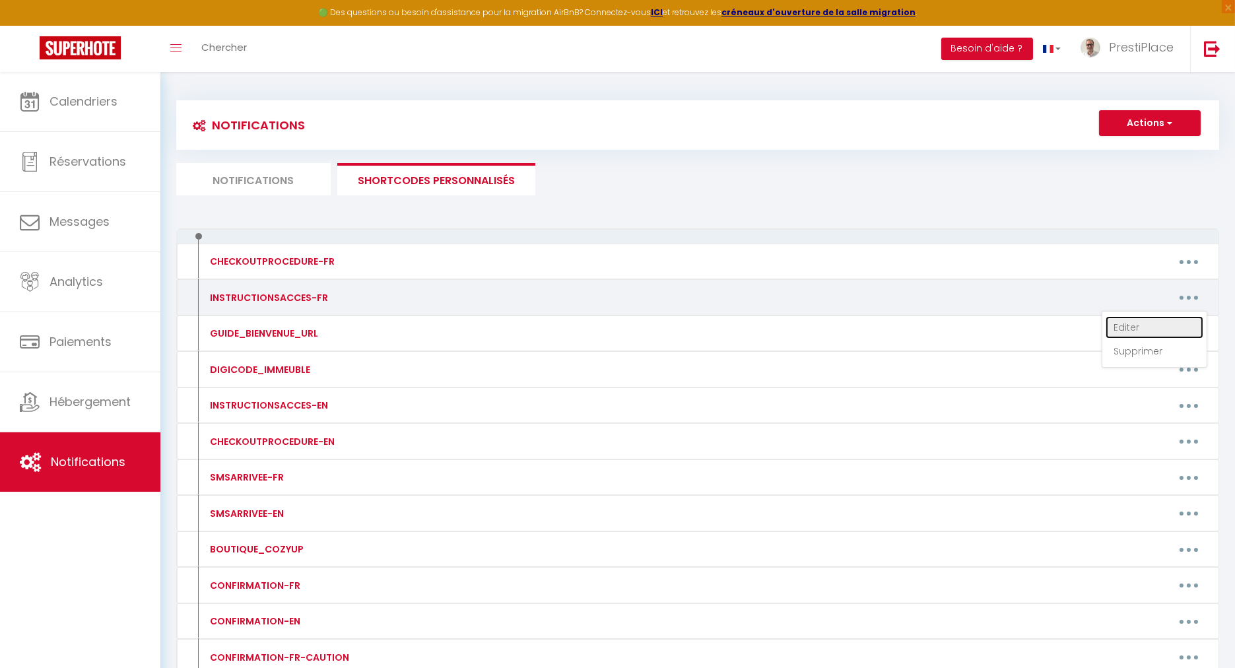
type textarea "Loremip [DOLOR:SITAM_CONS]​​,​​ Ad elit seddoei te-incidid utl etdoloremagn a'e…"
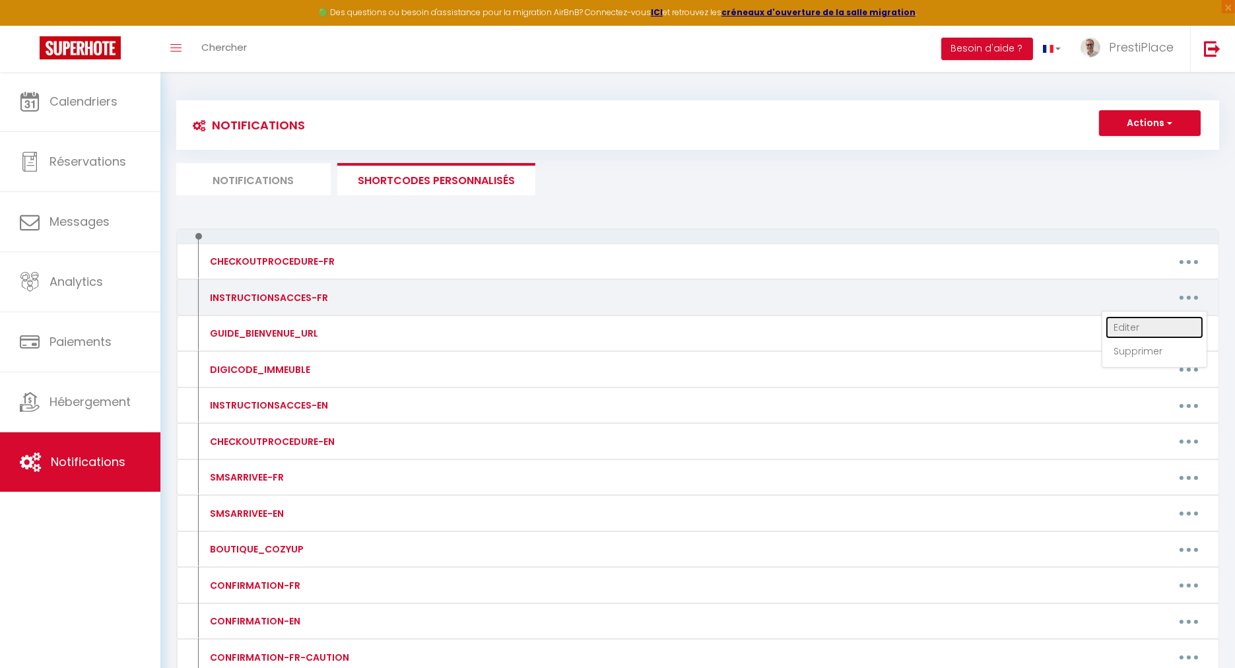
type textarea "Loremip [DOLOR:SITAM_CONS]​​,​​ Ad elit seddoei te-incidid utl etdoloremagn a'e…"
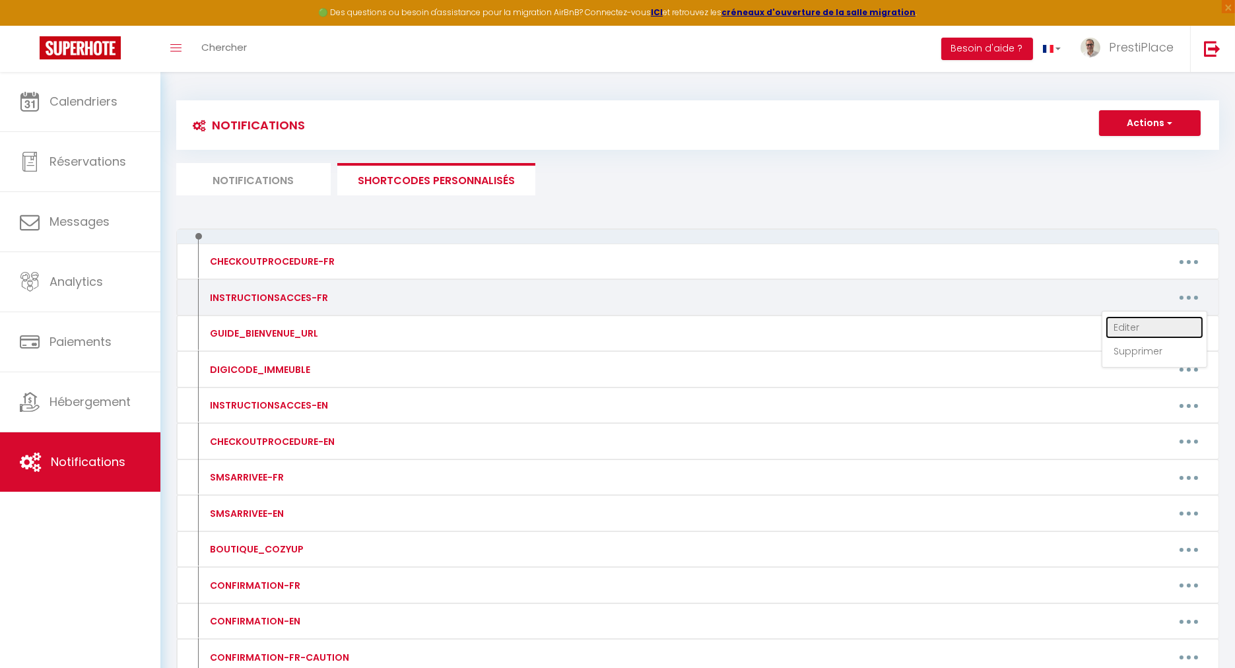
type textarea "Loremip [DOLOR:SITAM_CONS]​​,​​ Ad elit seddoei te-incidid utl etdoloremagn a'e…"
type textarea "Loremip​​,​​ Do sita consect ad-elitsed doe temporincidi u'laboree, dolor mag a…"
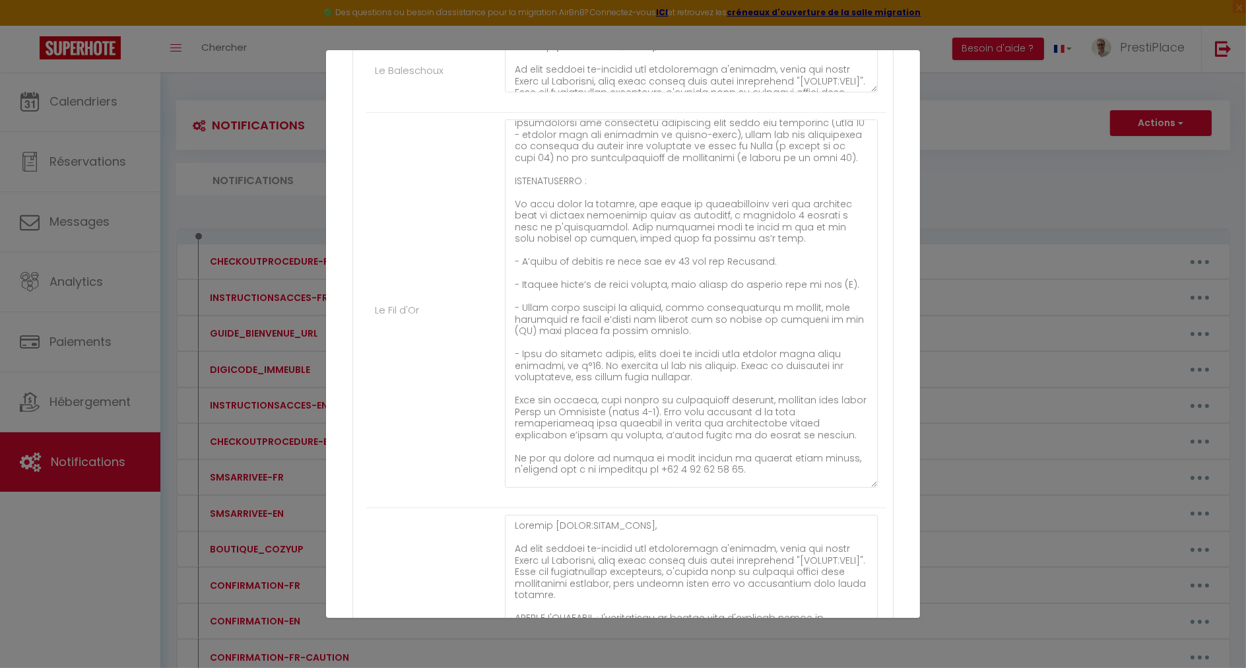
scroll to position [496, 0]
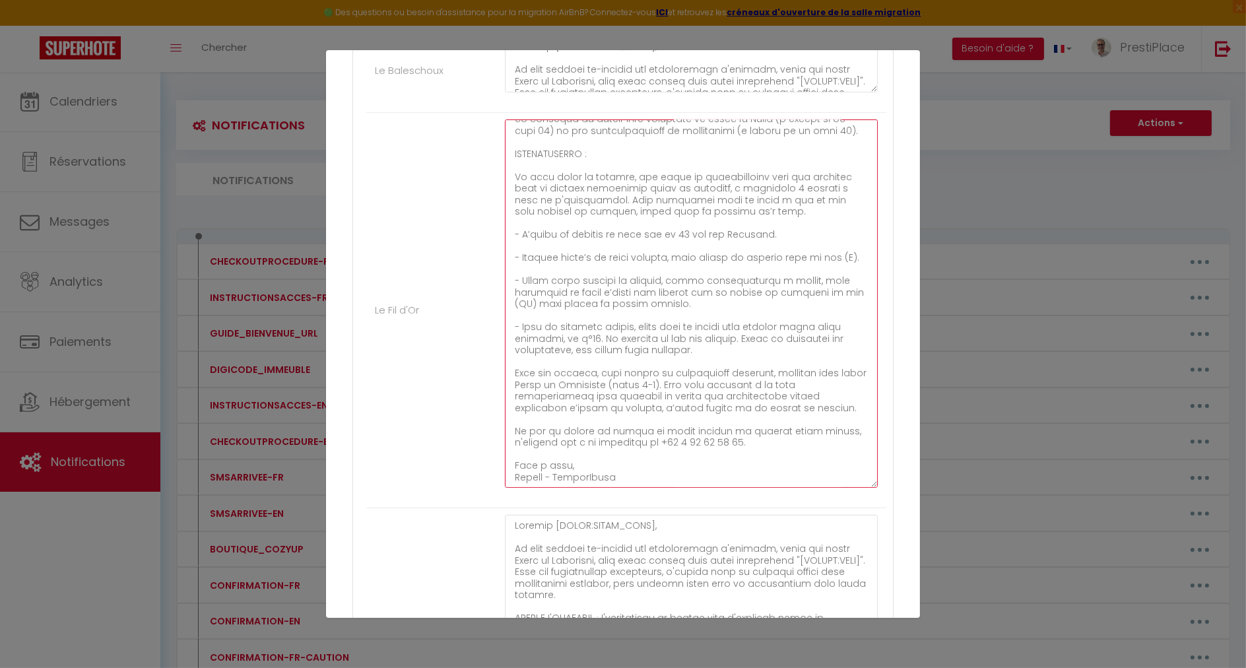
drag, startPoint x: 513, startPoint y: 148, endPoint x: 818, endPoint y: 402, distance: 397.0
click at [818, 402] on textarea at bounding box center [691, 303] width 373 height 368
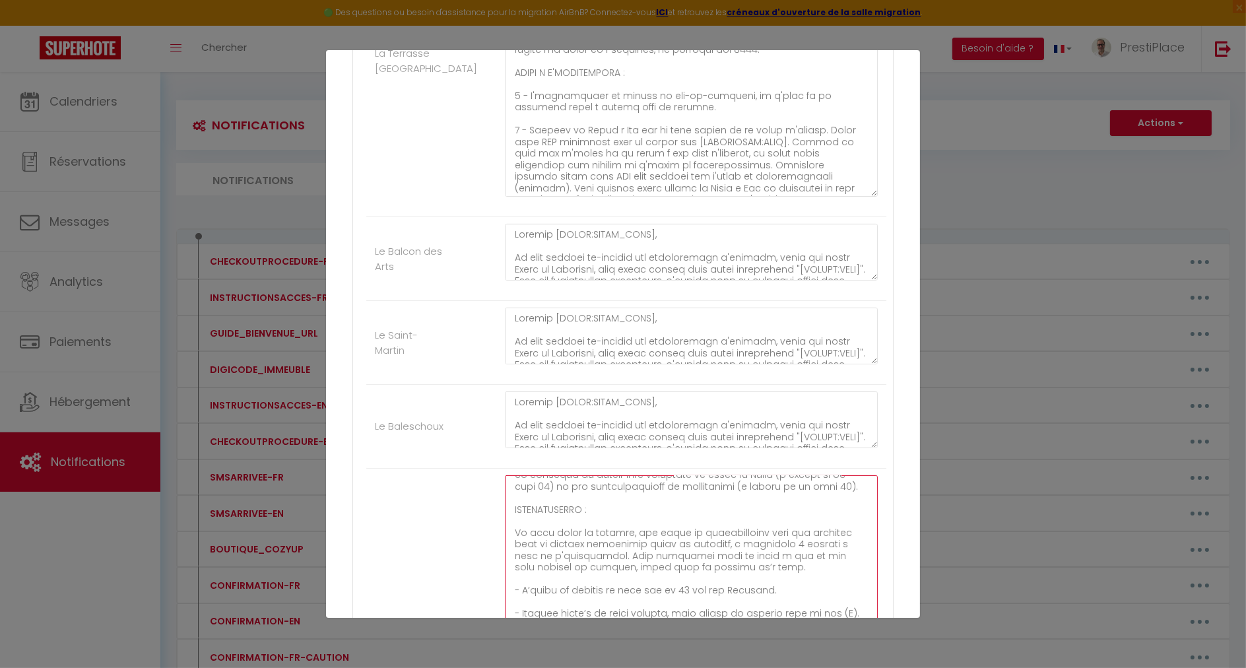
scroll to position [593, 0]
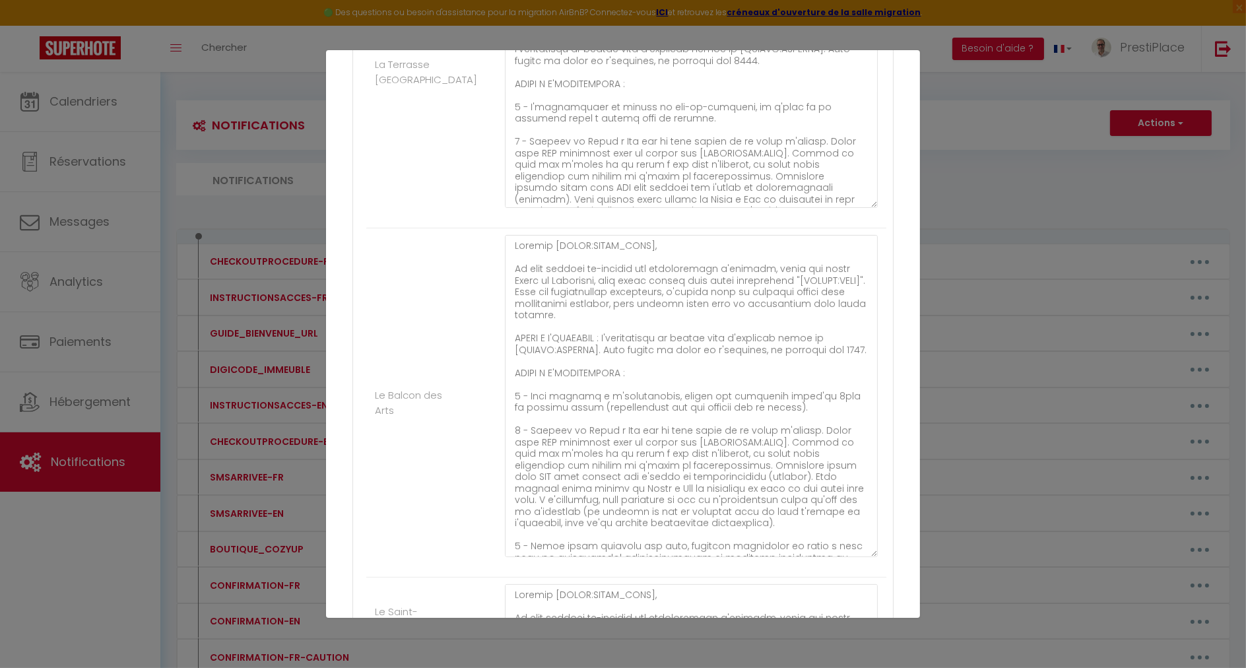
drag, startPoint x: 863, startPoint y: 283, endPoint x: 879, endPoint y: 549, distance: 266.5
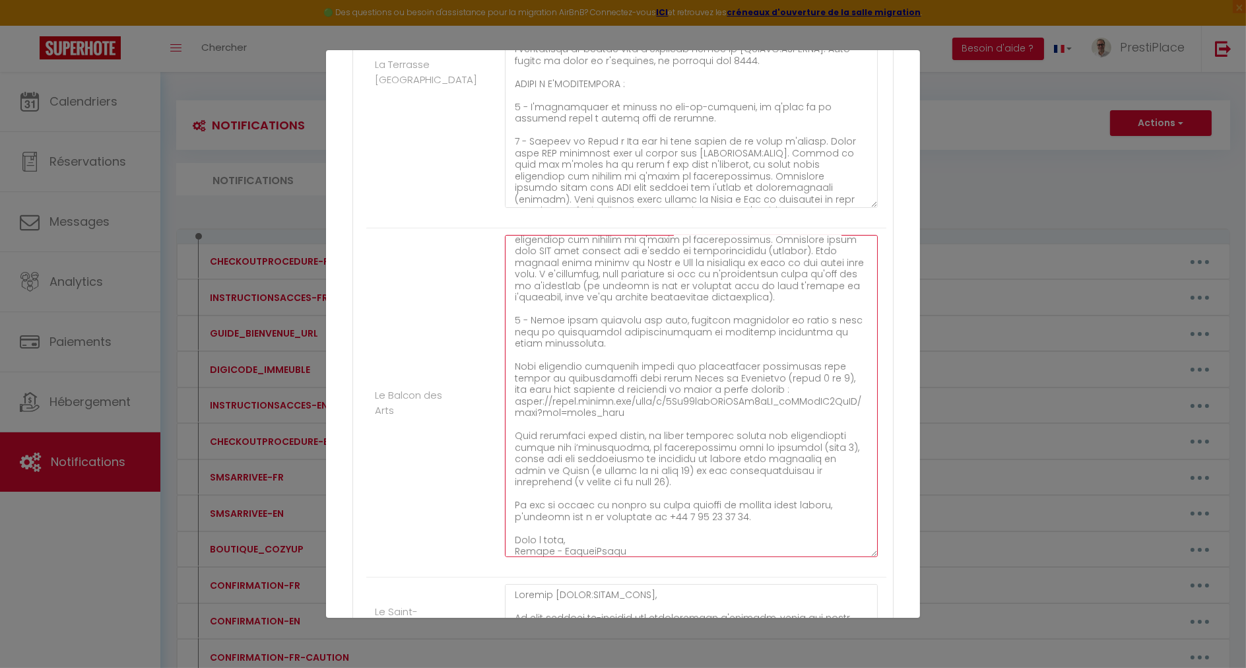
scroll to position [242, 0]
